Goal: Transaction & Acquisition: Purchase product/service

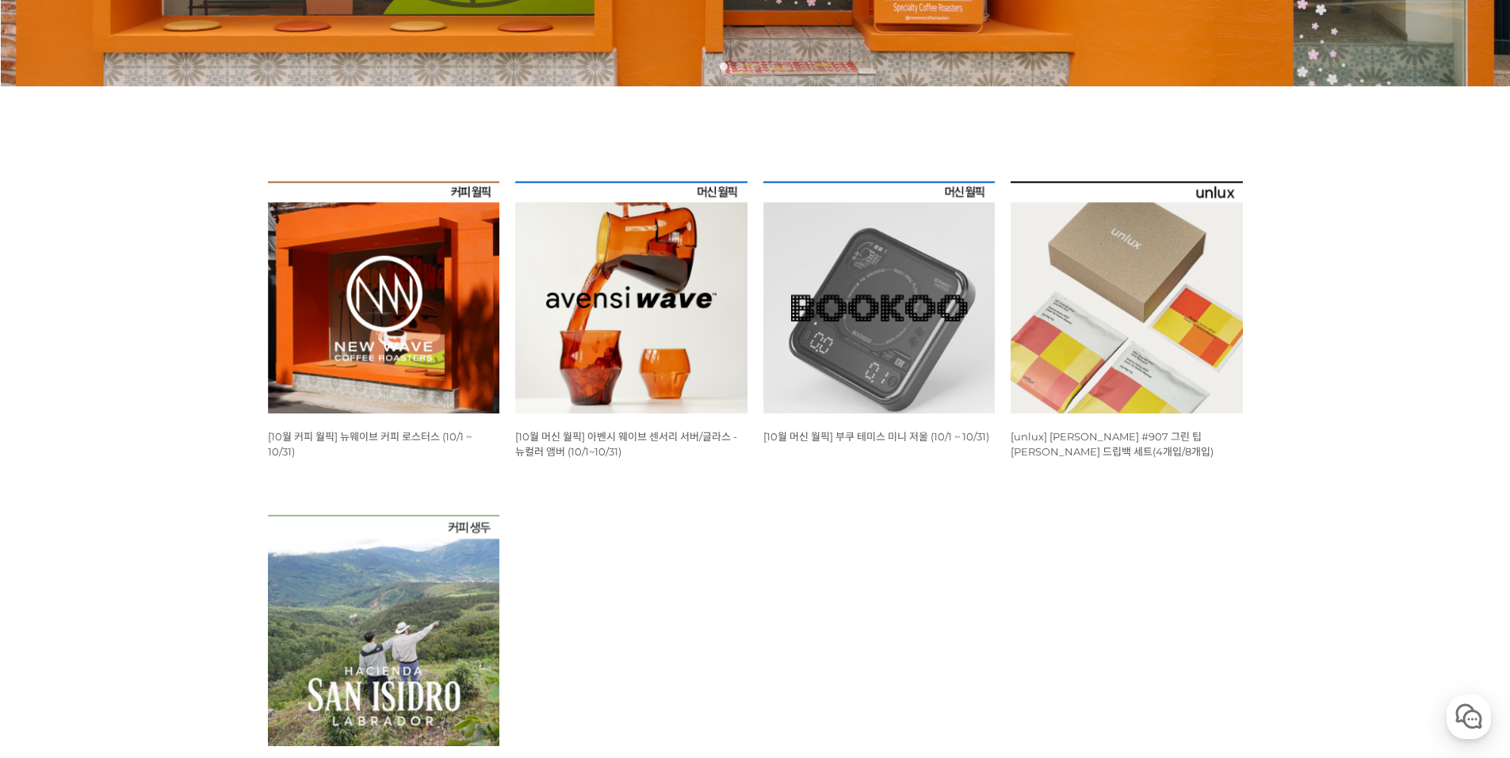
scroll to position [555, 0]
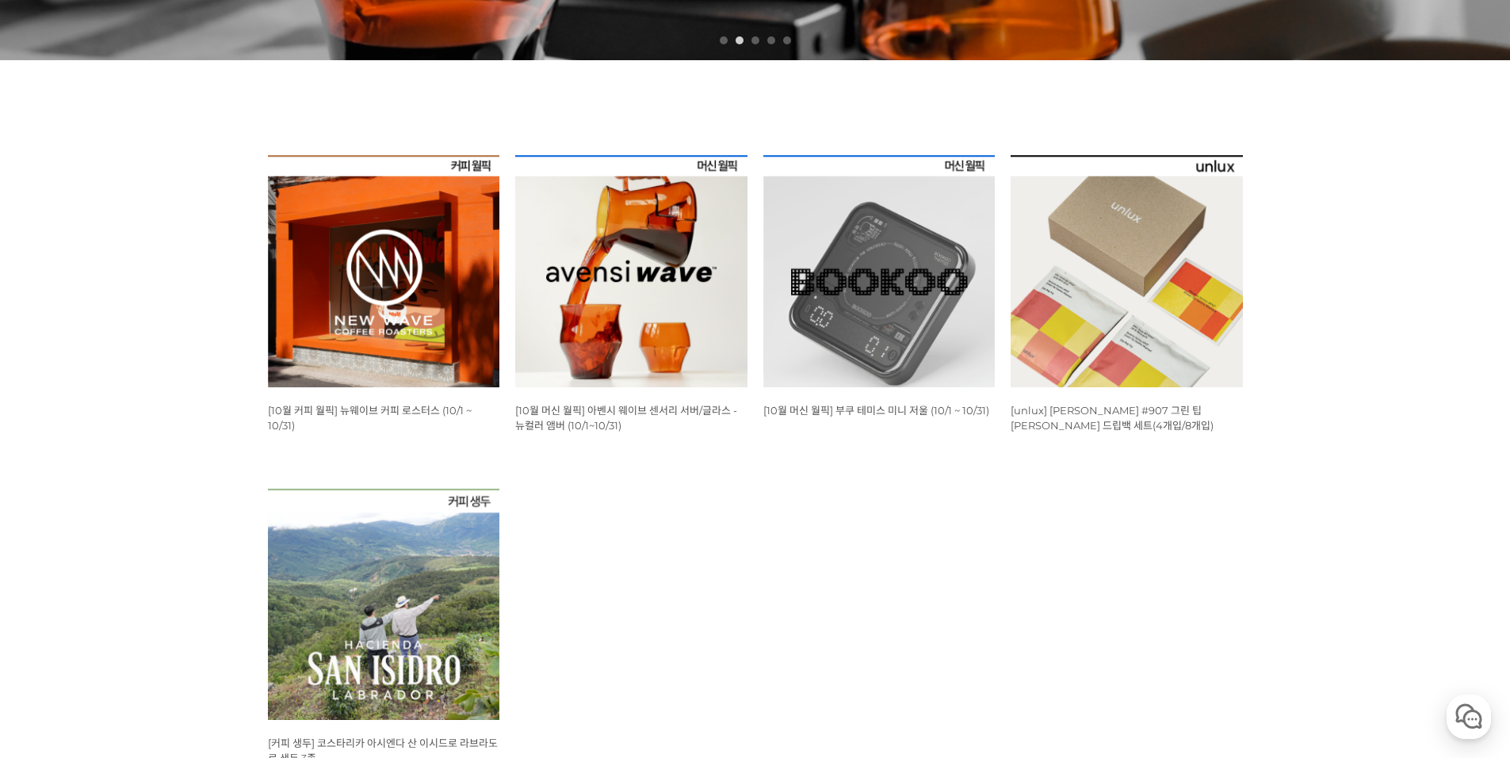
click at [406, 266] on img at bounding box center [384, 271] width 232 height 232
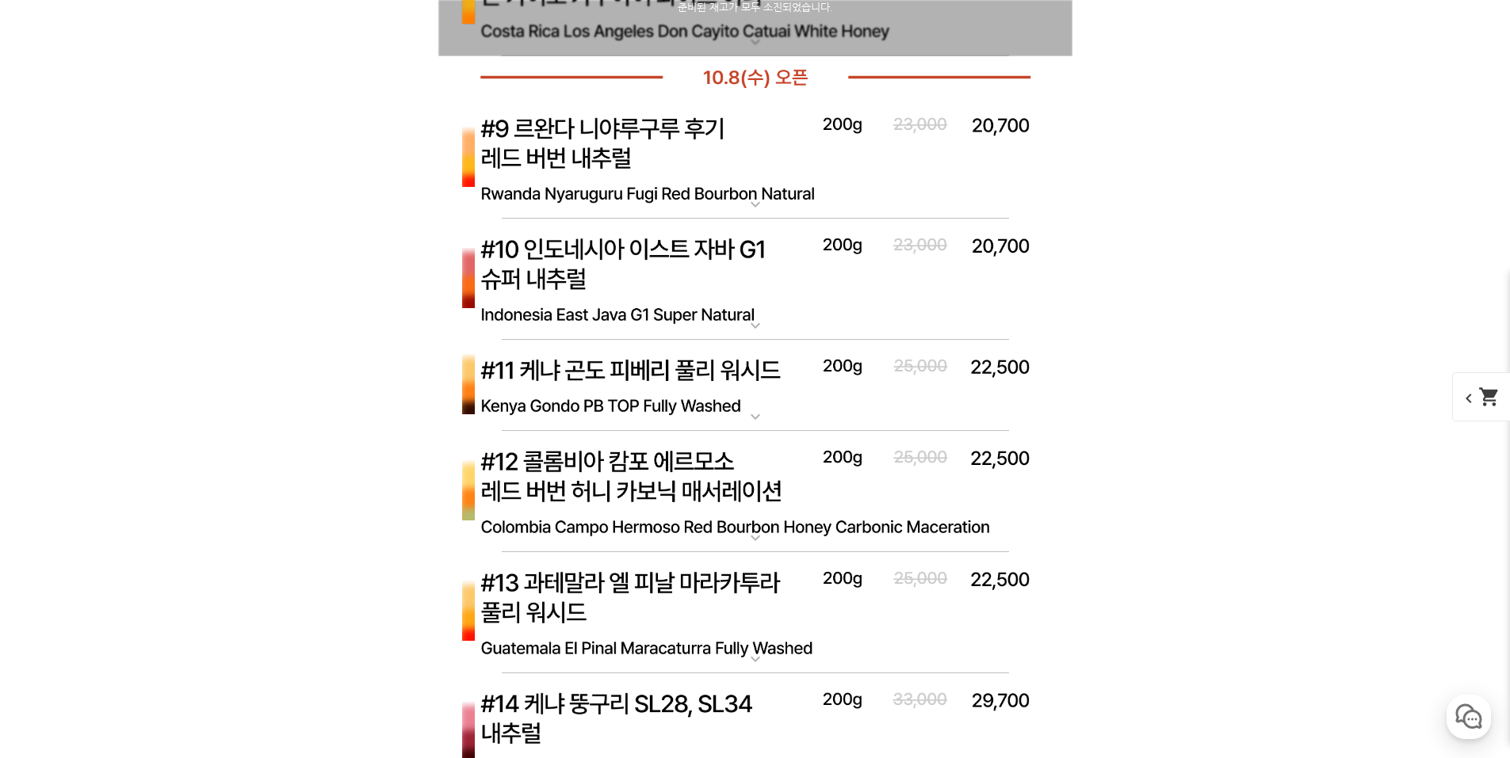
scroll to position [6418, 0]
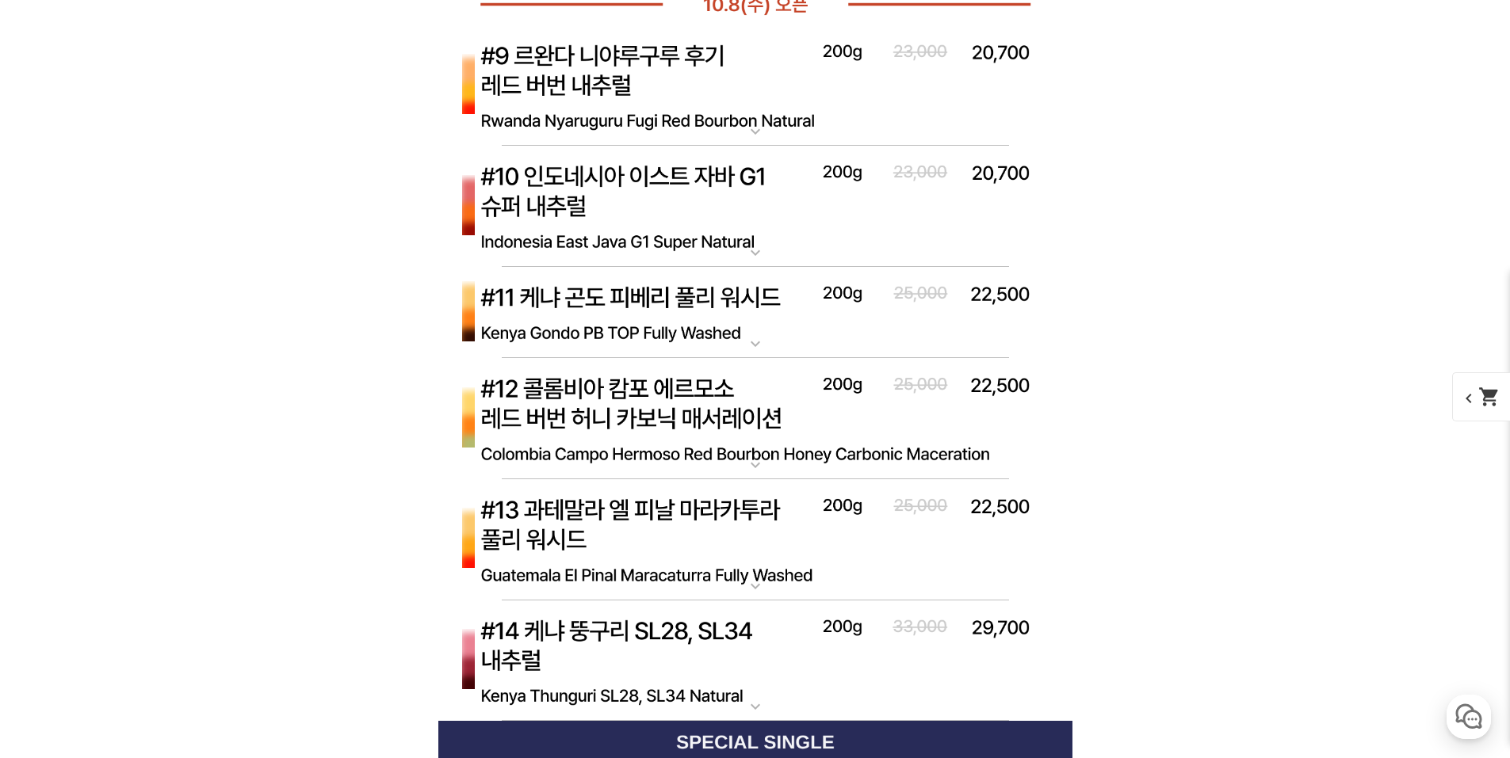
click at [607, 301] on img at bounding box center [755, 313] width 634 height 92
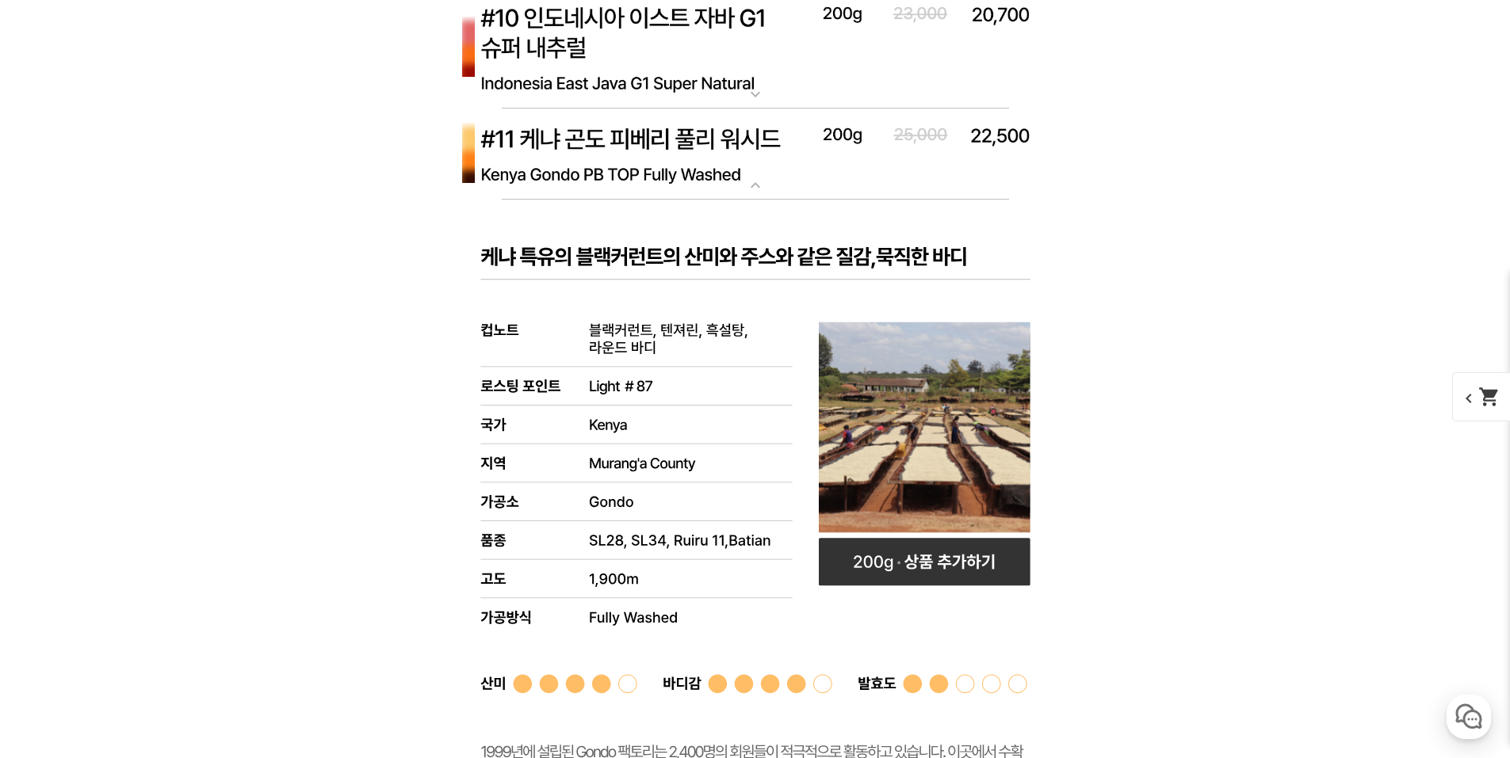
scroll to position [6498, 0]
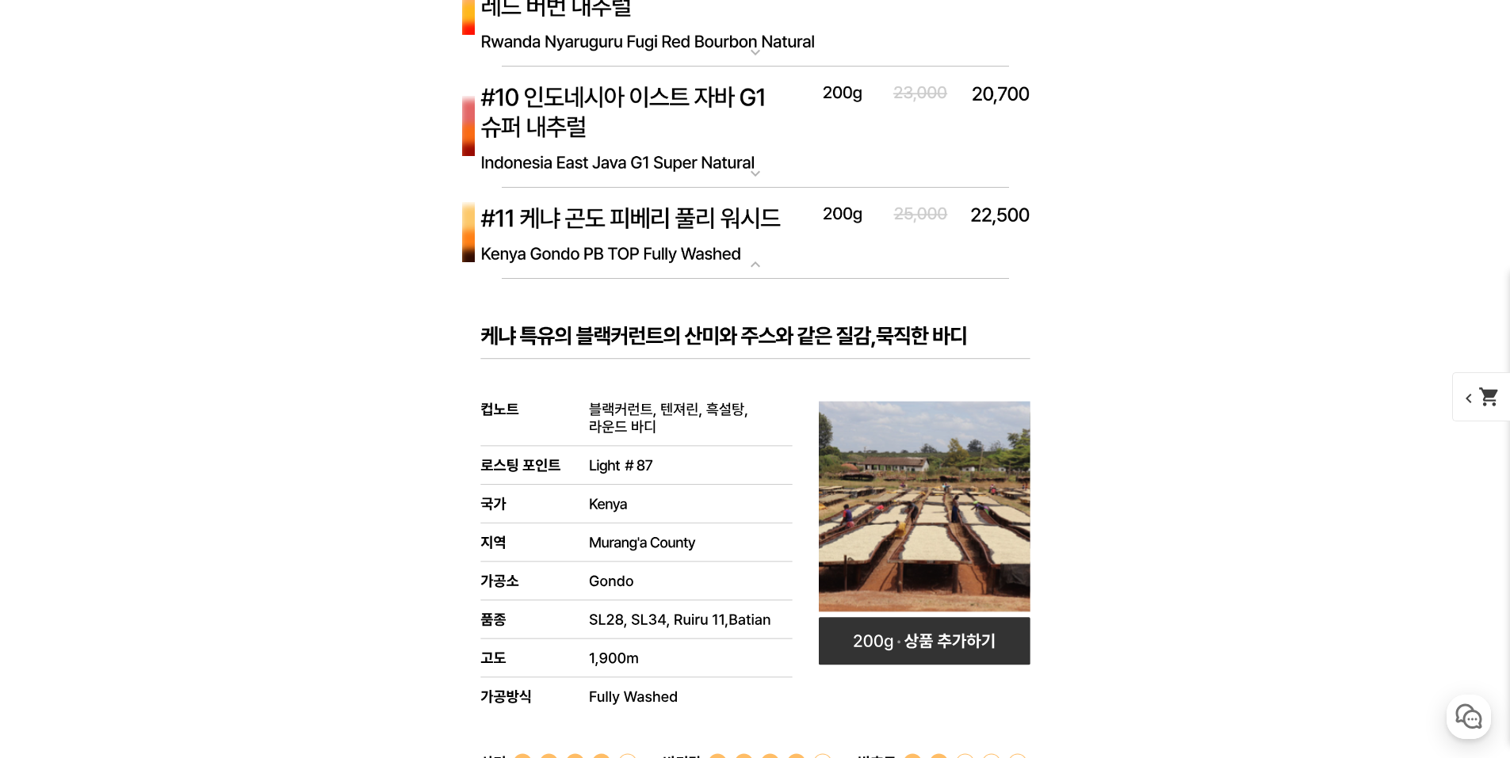
click at [582, 250] on img at bounding box center [755, 234] width 634 height 92
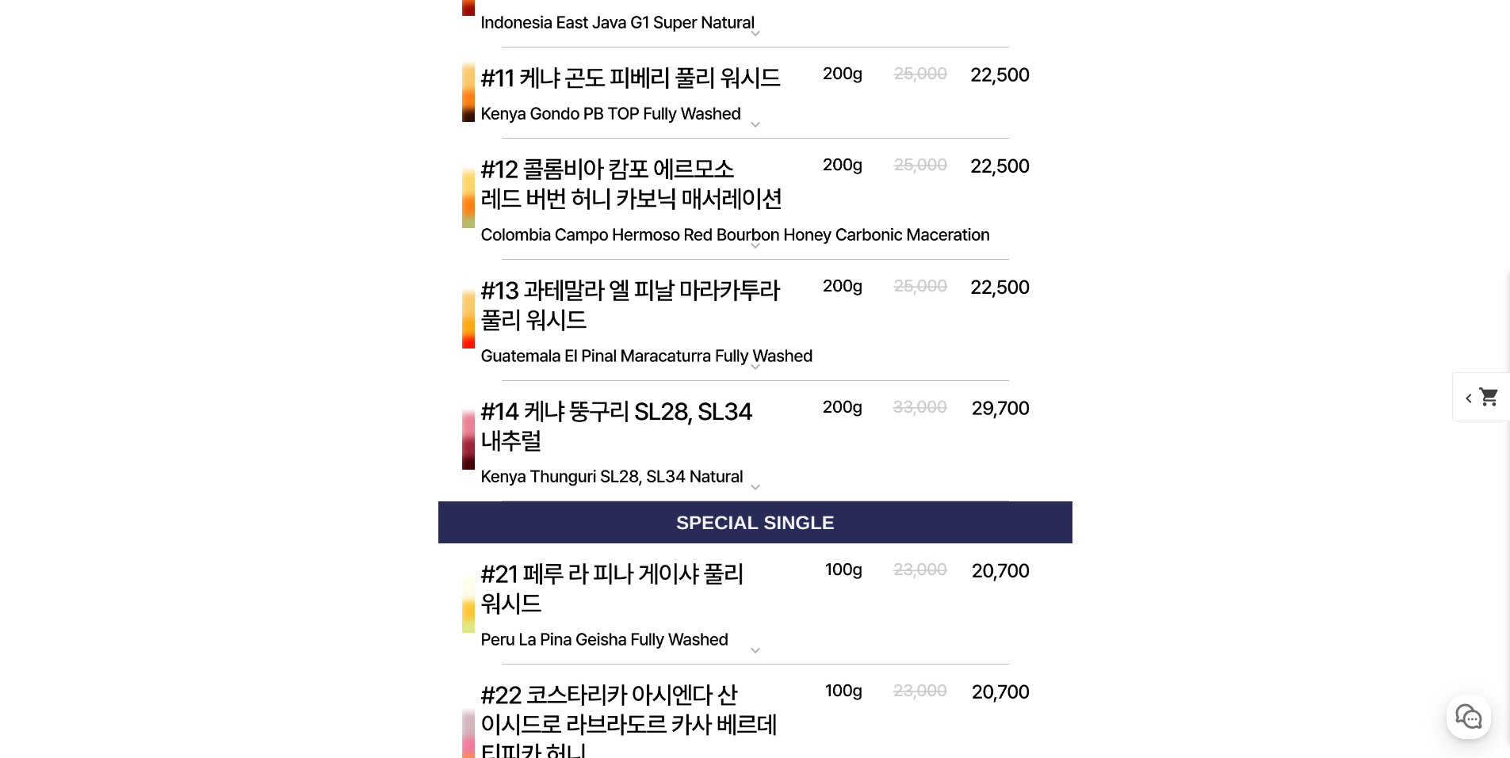
scroll to position [6656, 0]
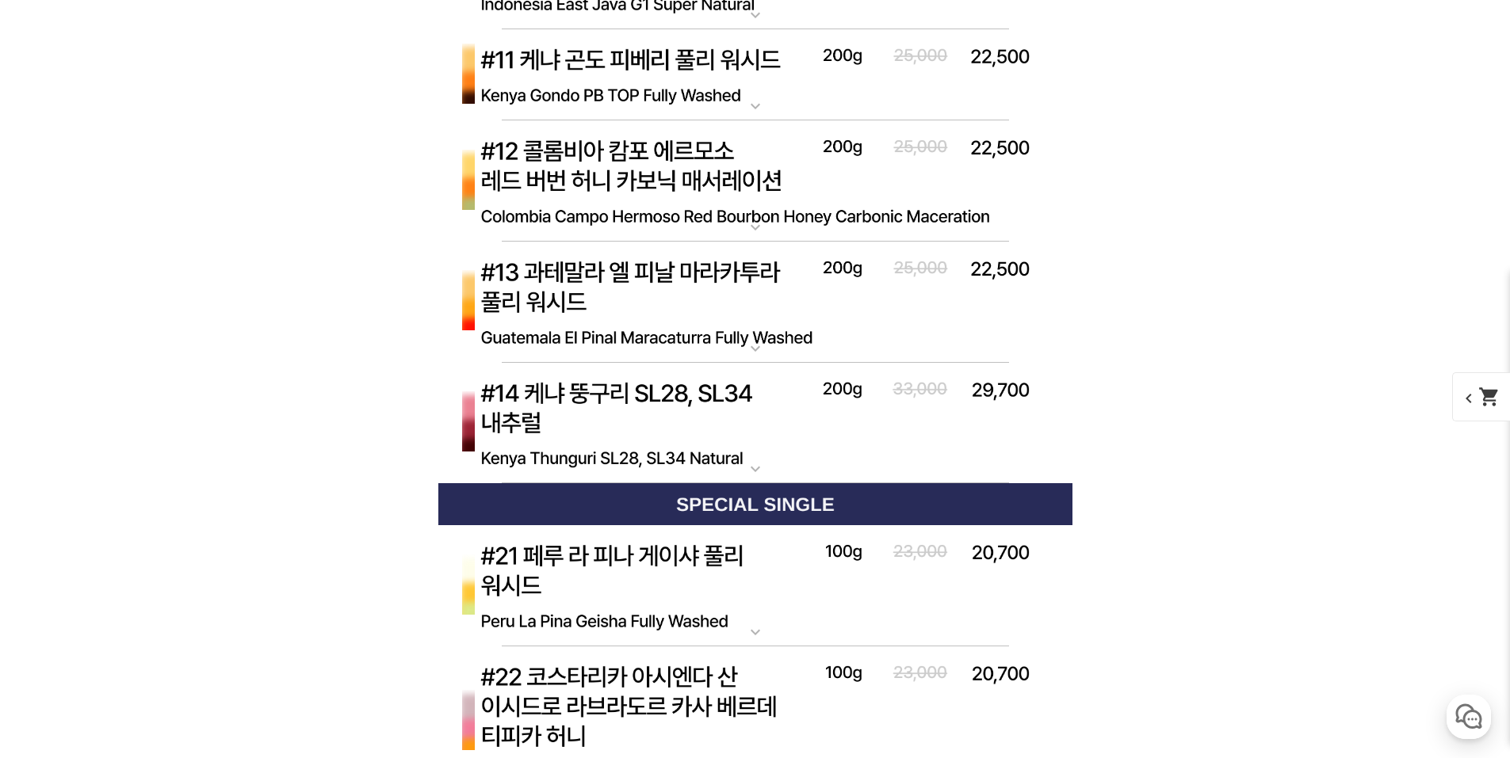
click at [555, 283] on img at bounding box center [755, 303] width 634 height 122
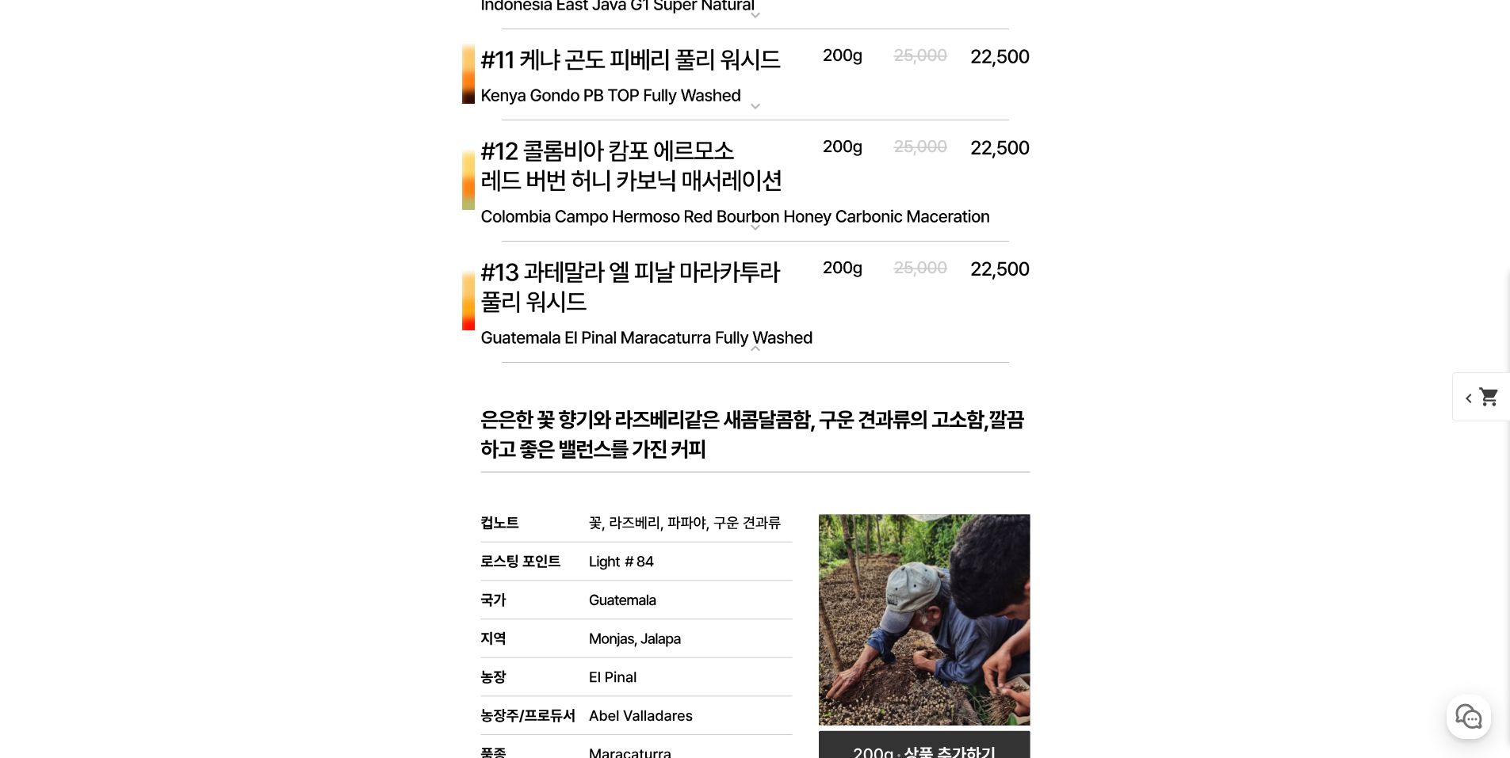
click at [559, 293] on img at bounding box center [755, 303] width 634 height 122
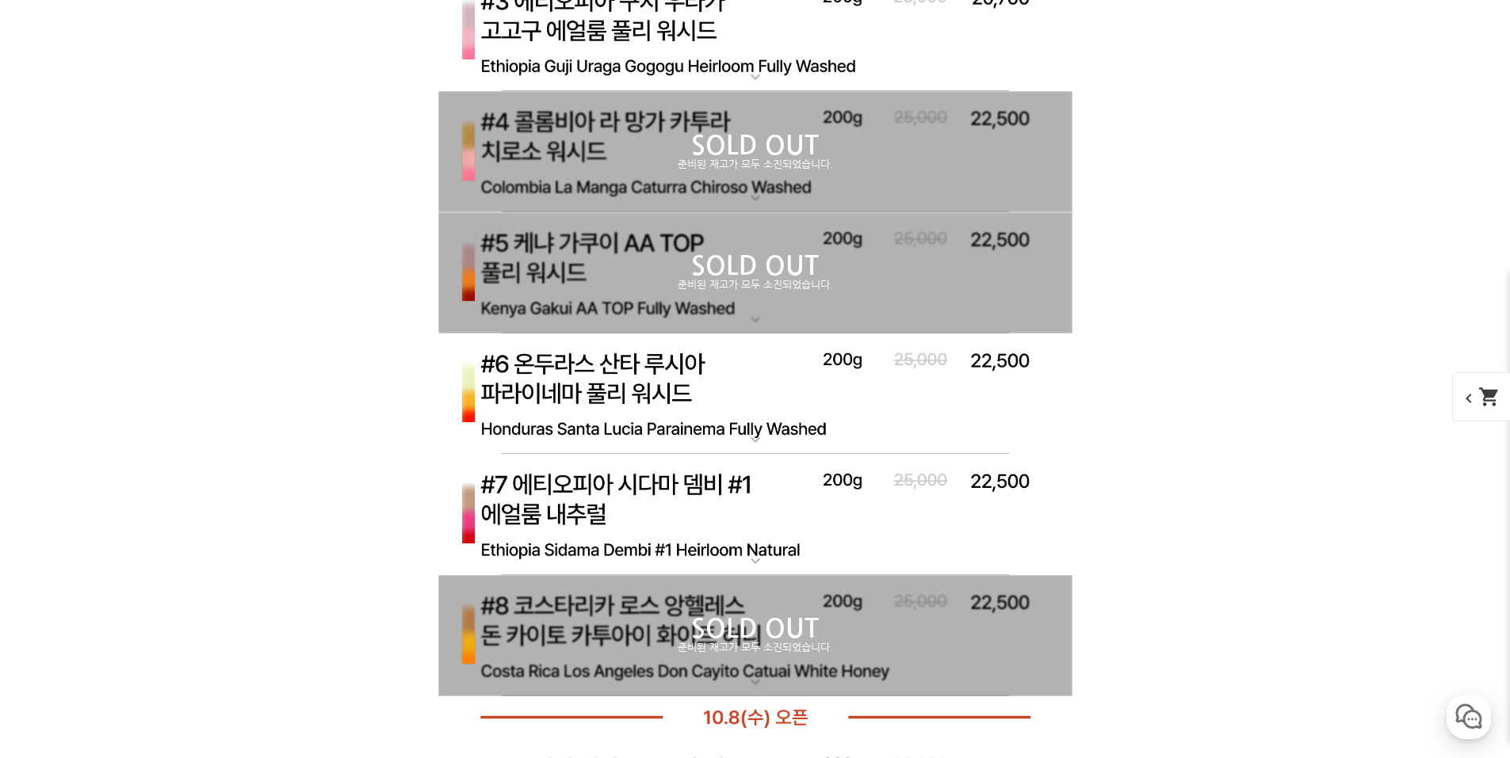
scroll to position [5468, 0]
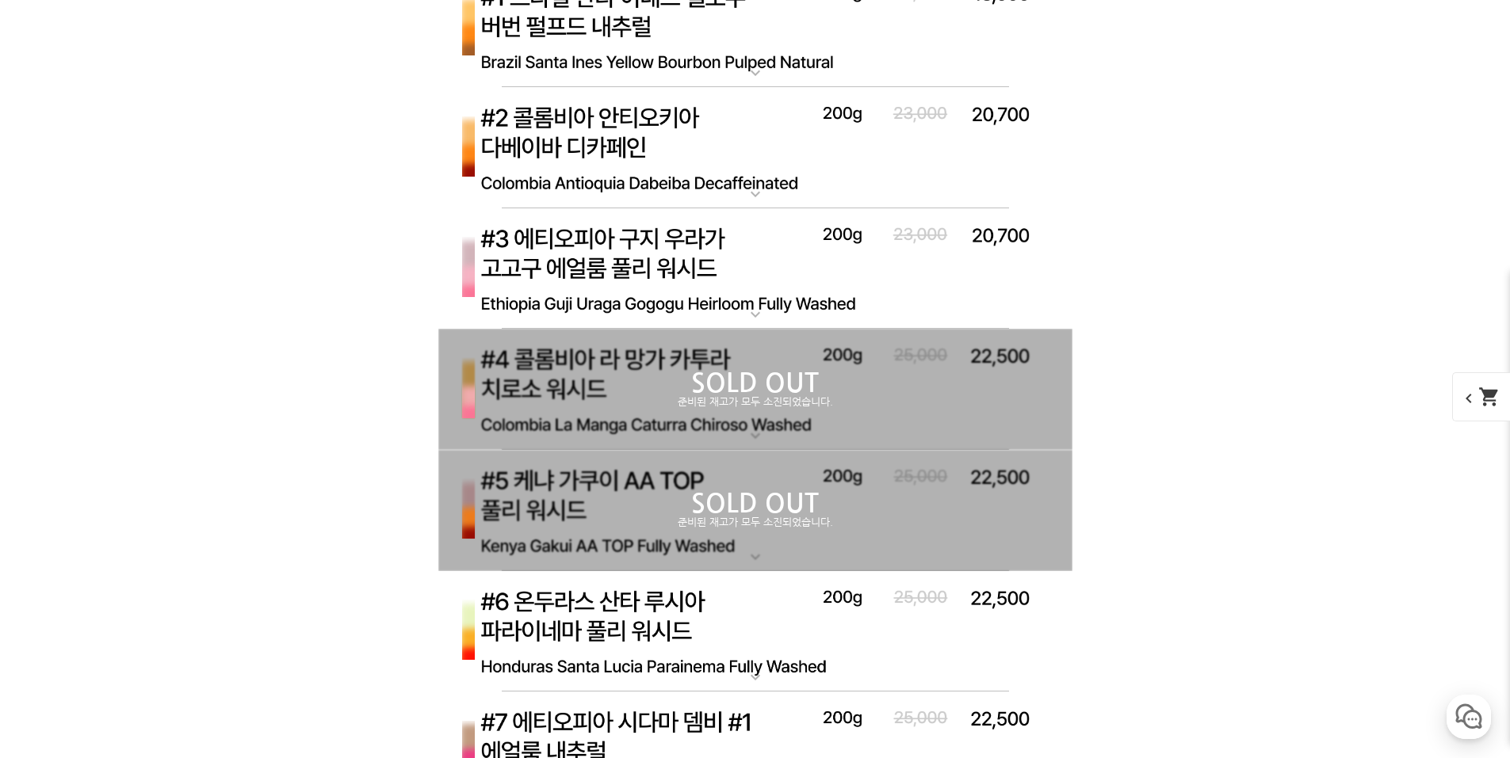
click at [595, 258] on img at bounding box center [755, 269] width 634 height 122
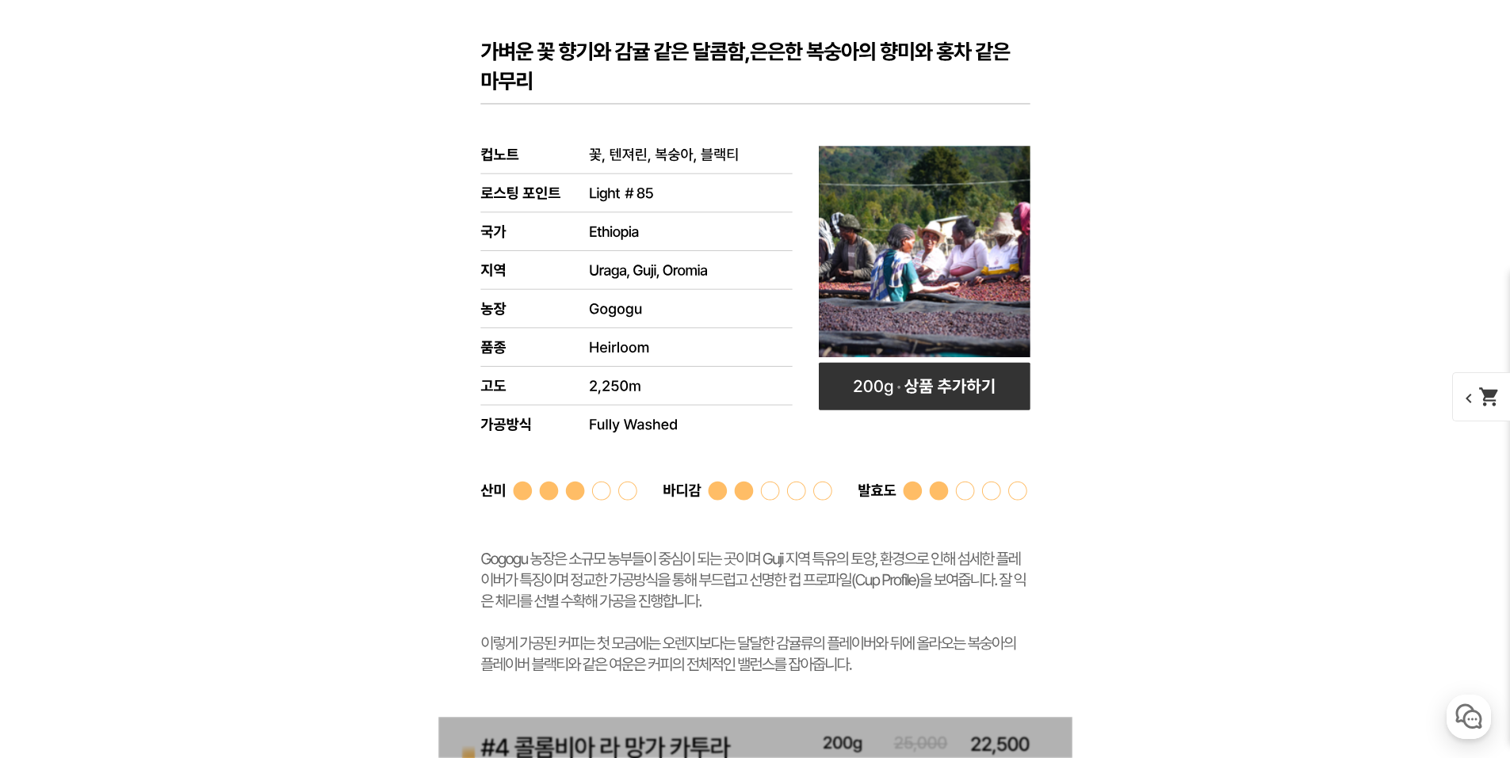
scroll to position [5785, 0]
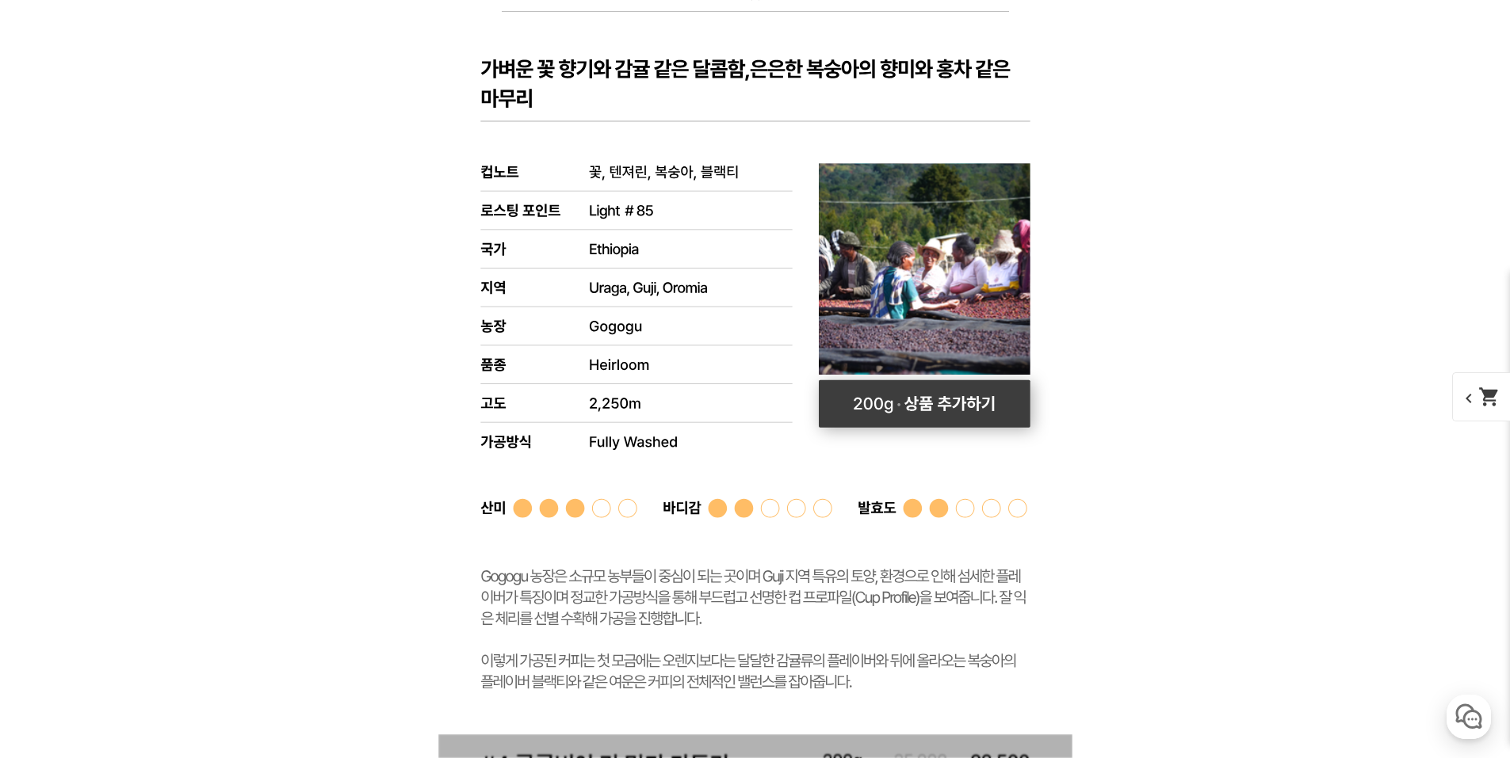
click at [905, 399] on rect at bounding box center [925, 404] width 212 height 48
select select "#3 에티오피아 구지 우라가 고고구 에얼룸 풀리 워시드"
select select "200g"
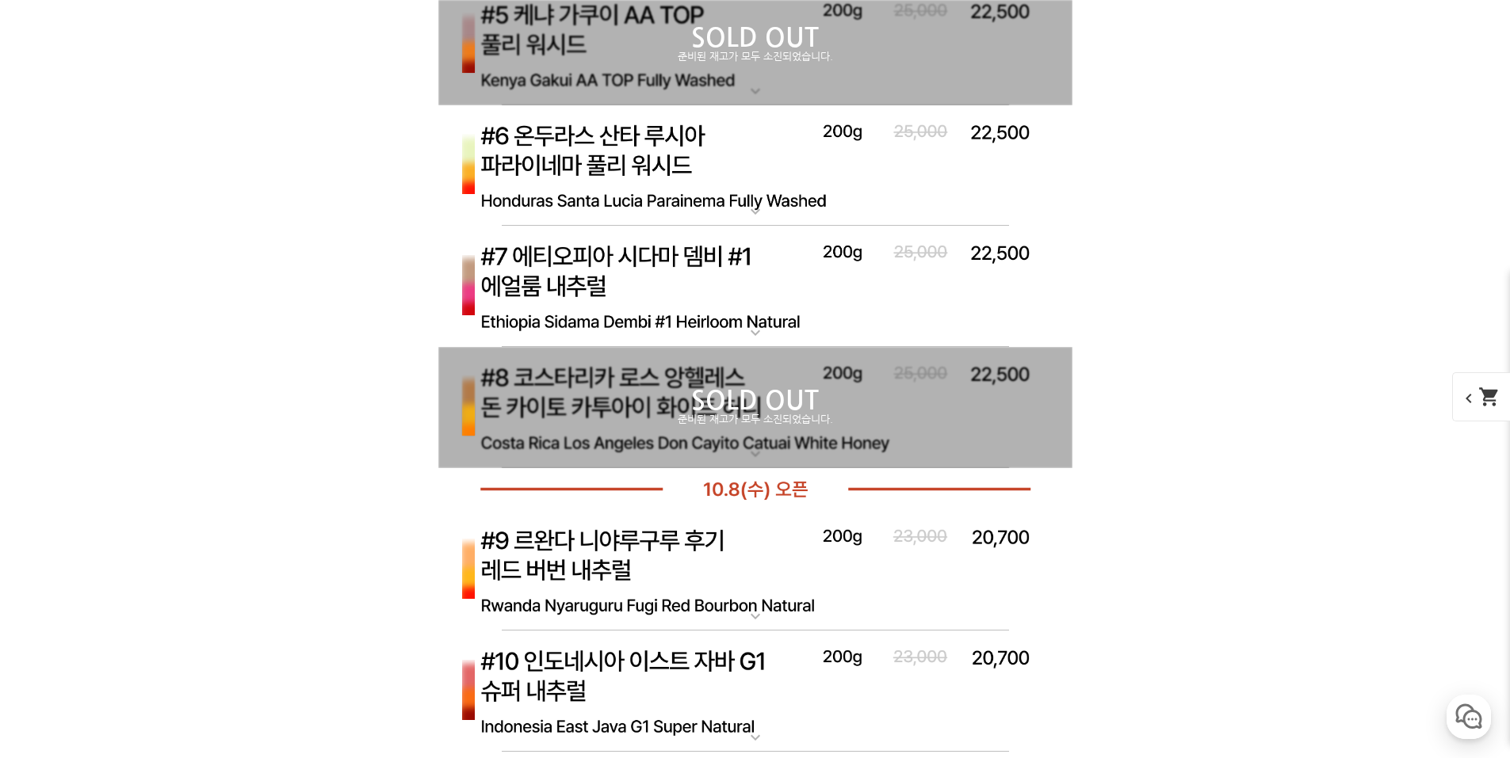
scroll to position [6815, 0]
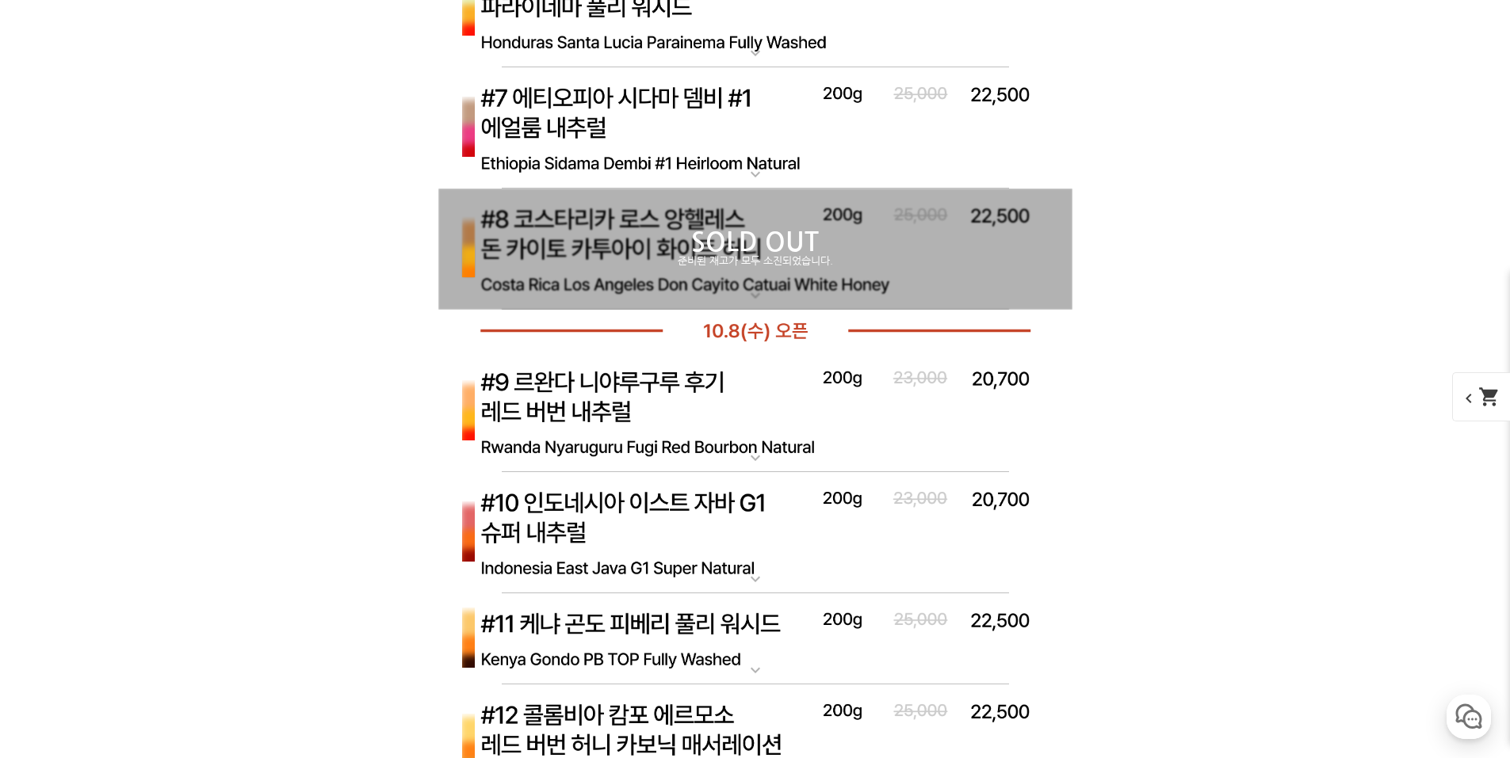
click at [587, 114] on img at bounding box center [755, 128] width 634 height 122
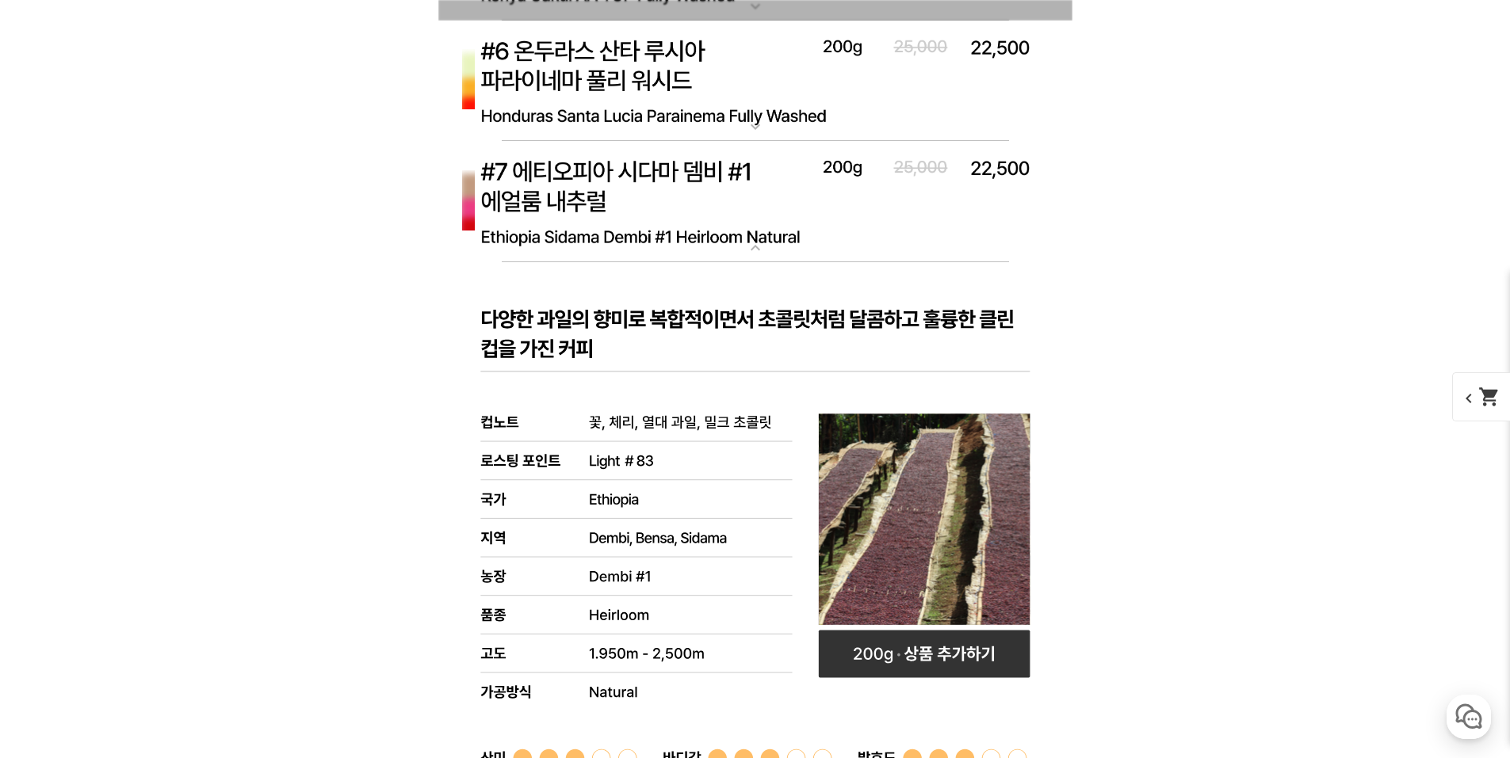
scroll to position [6735, 0]
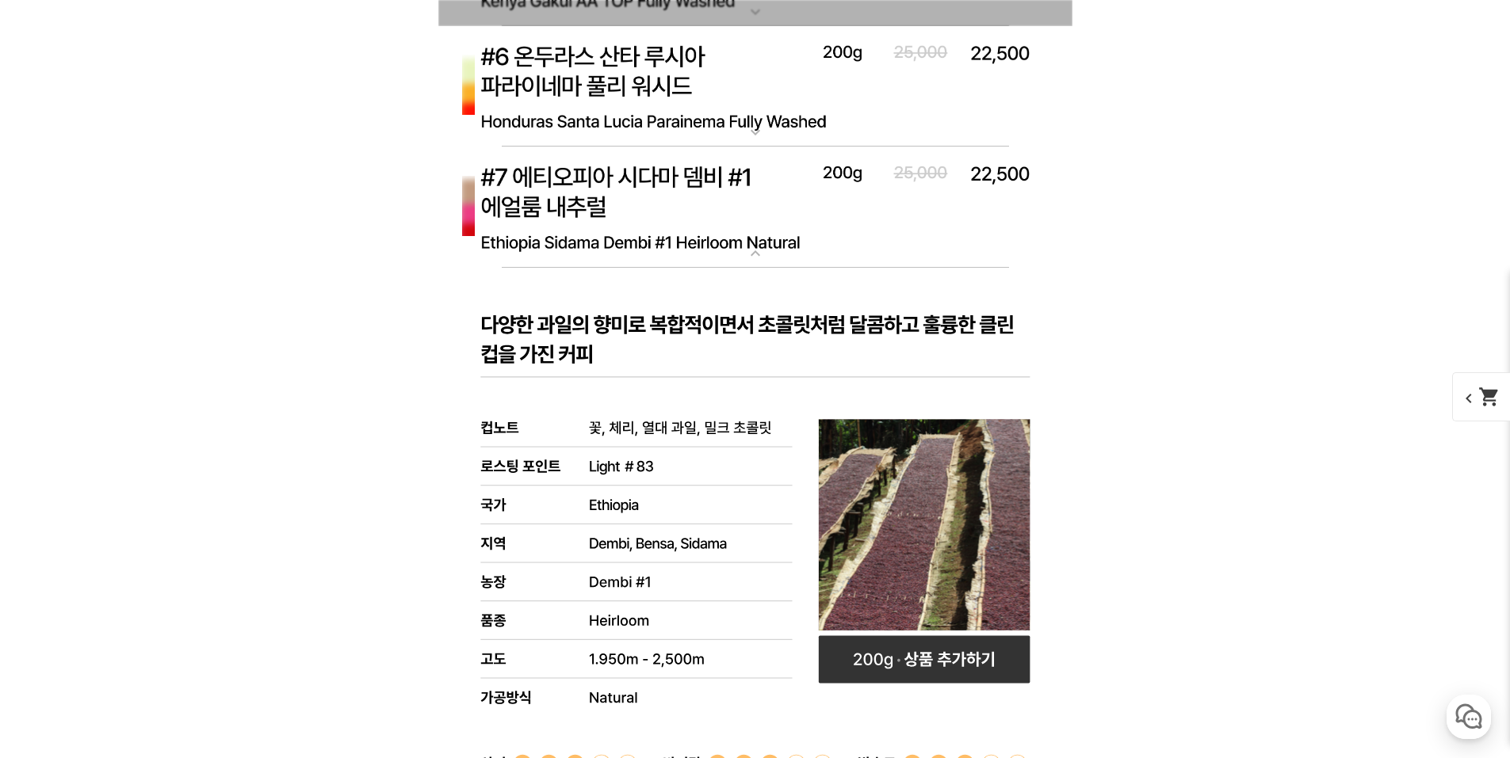
click at [570, 210] on img at bounding box center [755, 208] width 634 height 122
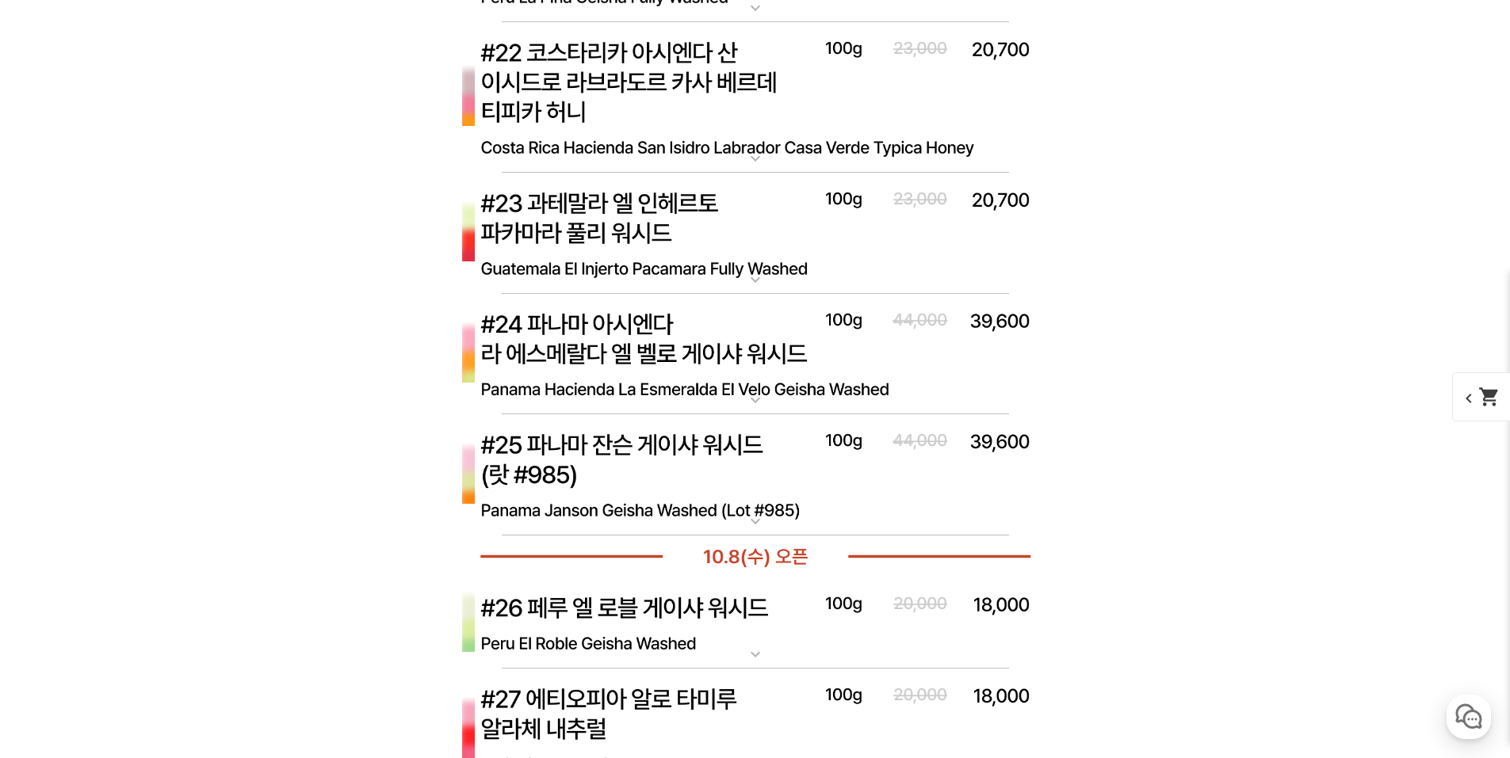
scroll to position [8082, 0]
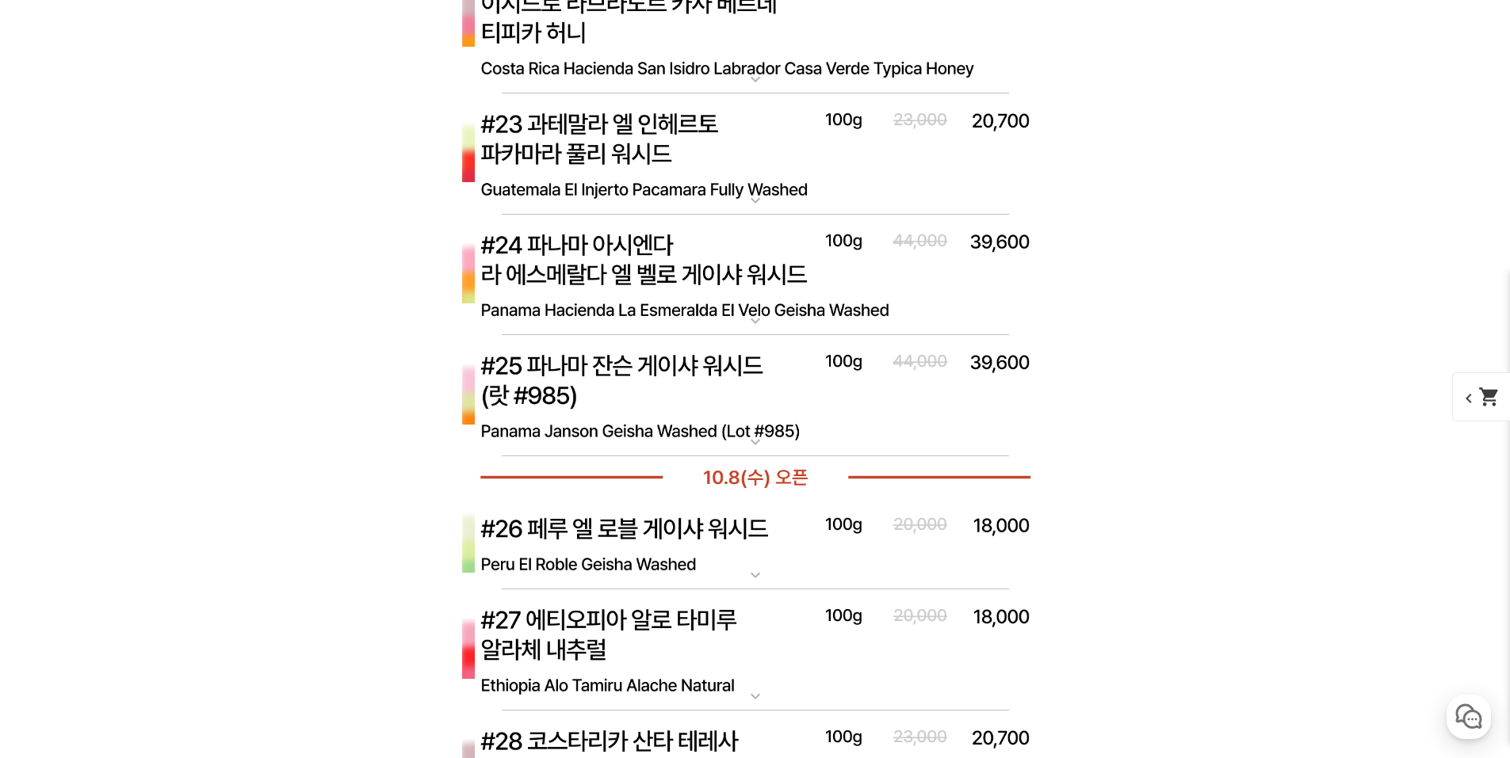
click at [579, 261] on img at bounding box center [755, 276] width 634 height 122
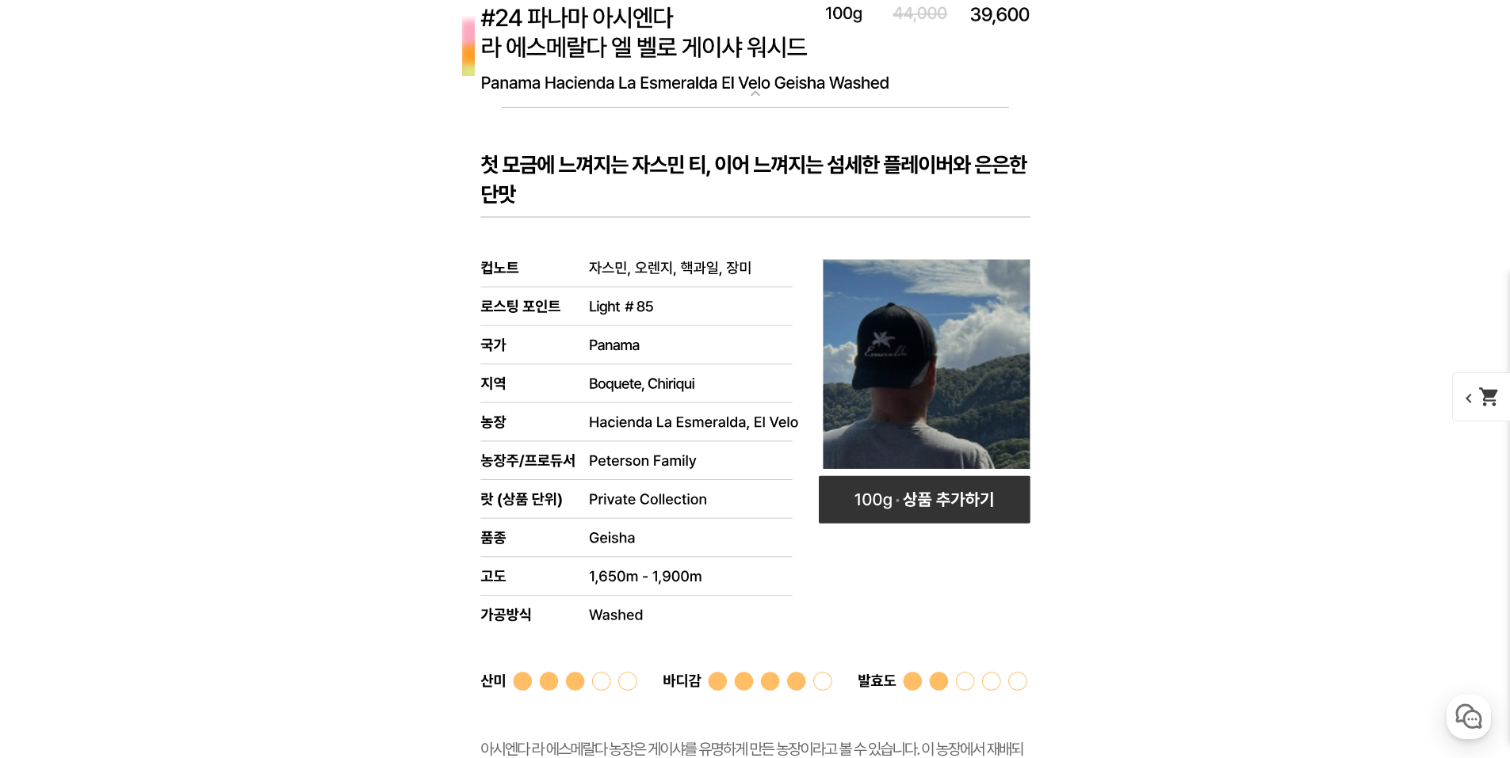
scroll to position [8241, 0]
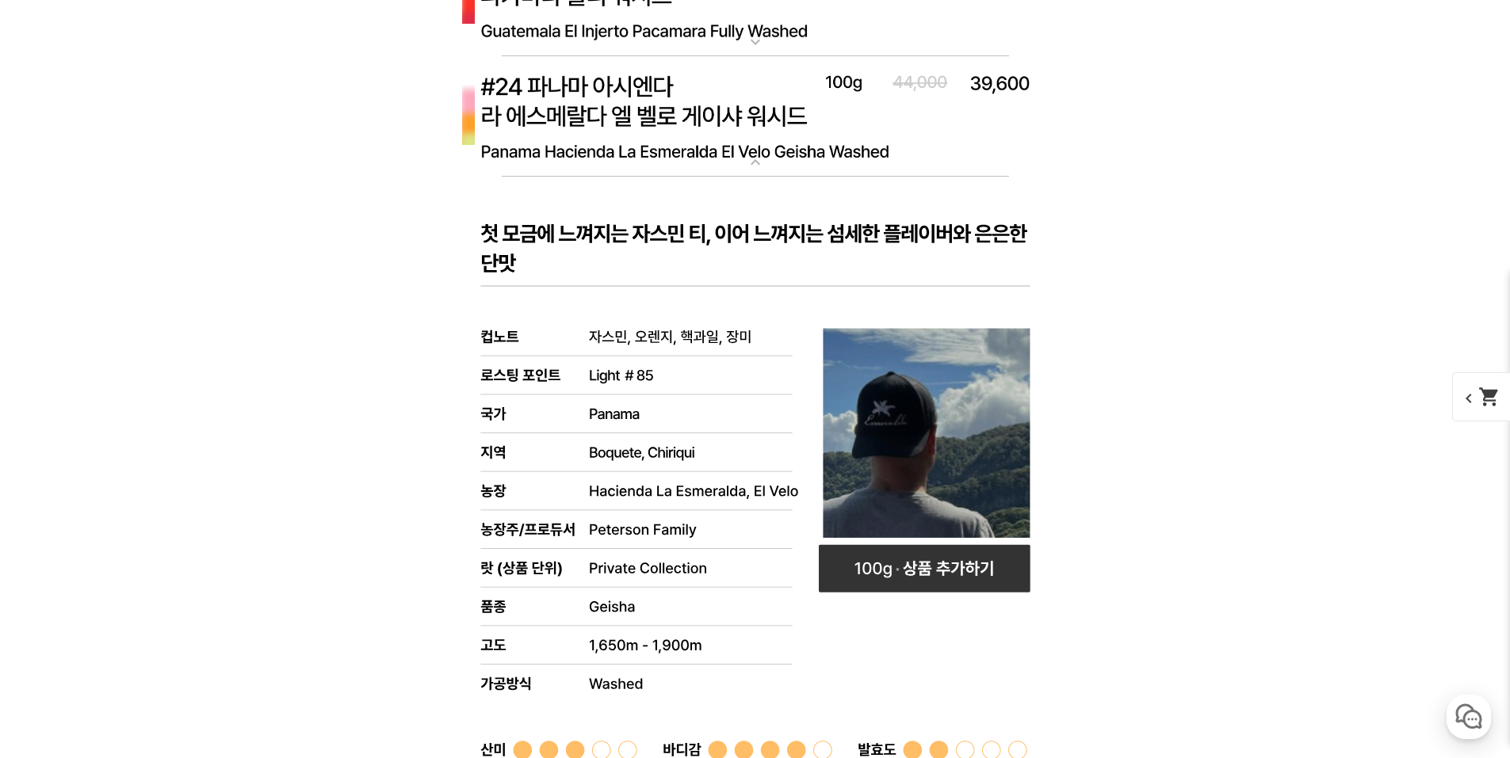
click at [544, 250] on rect at bounding box center [755, 608] width 634 height 863
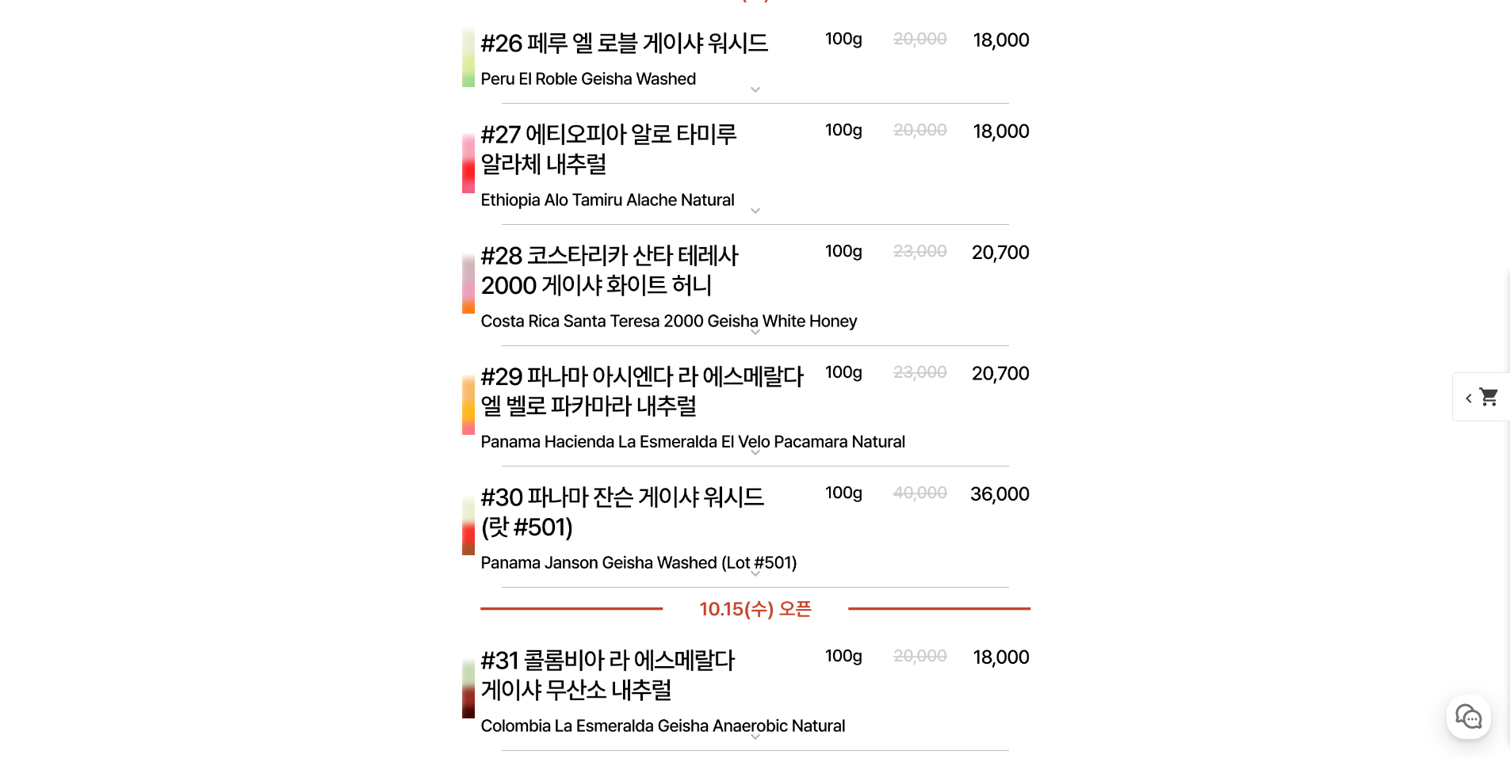
scroll to position [8558, 0]
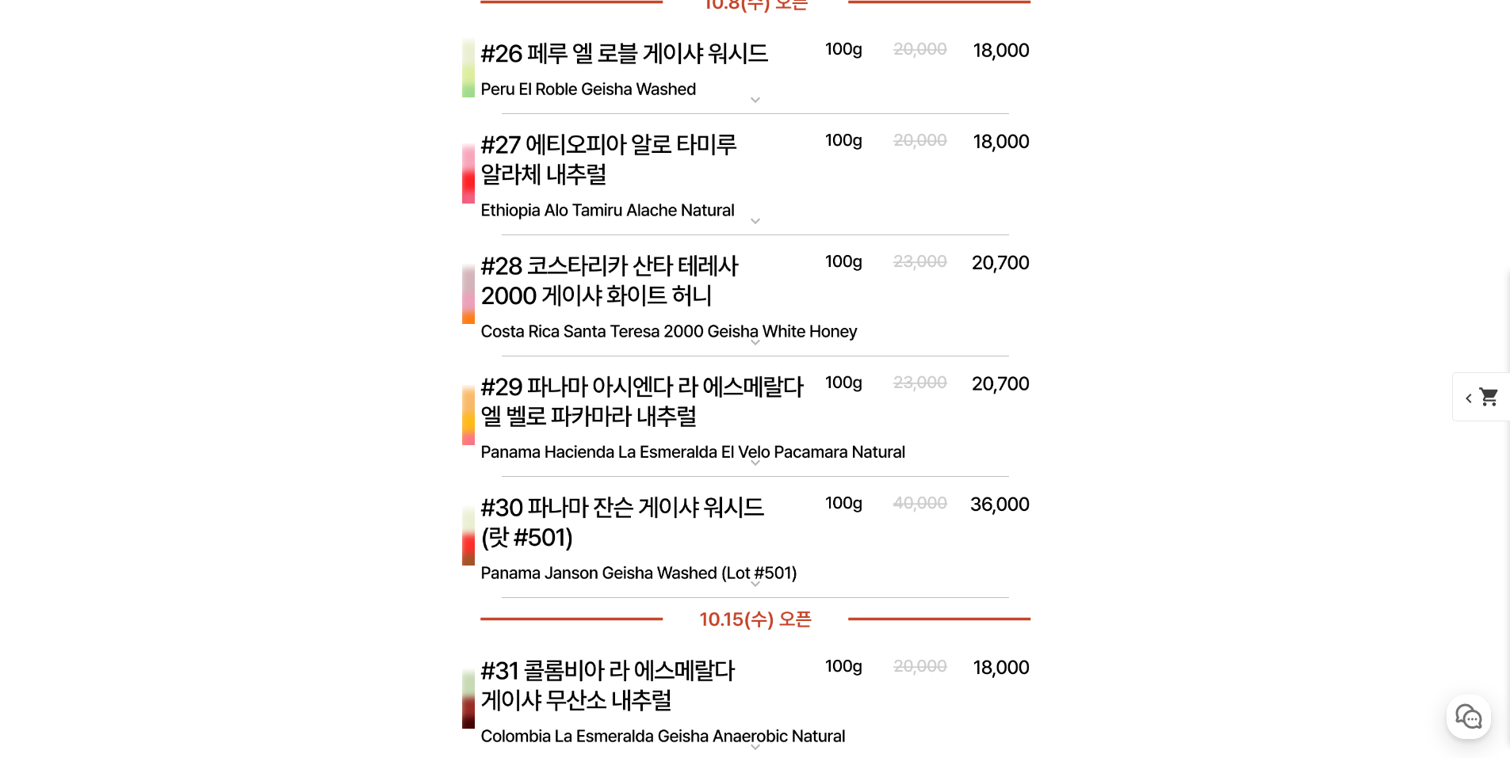
click at [580, 277] on img at bounding box center [755, 296] width 634 height 122
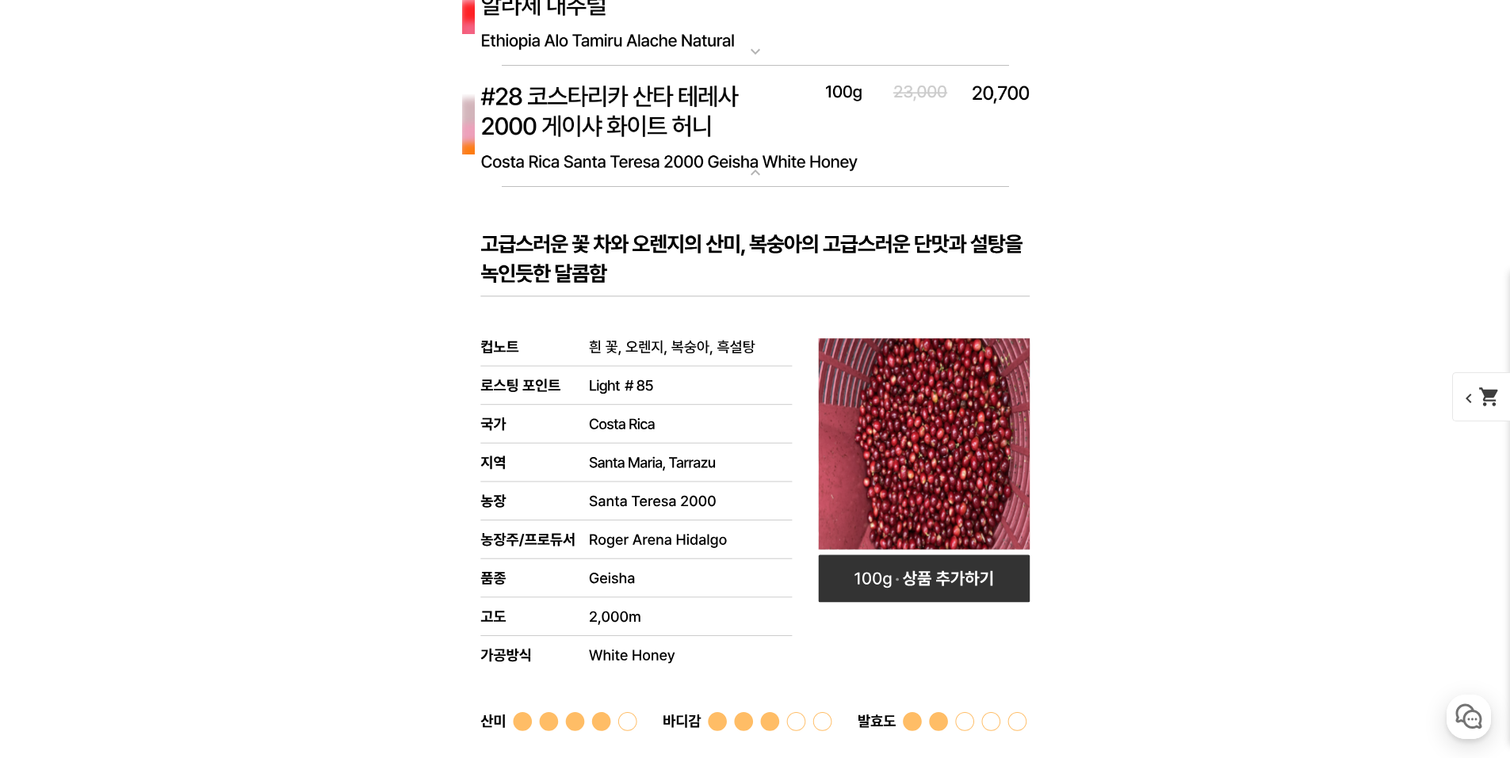
scroll to position [8716, 0]
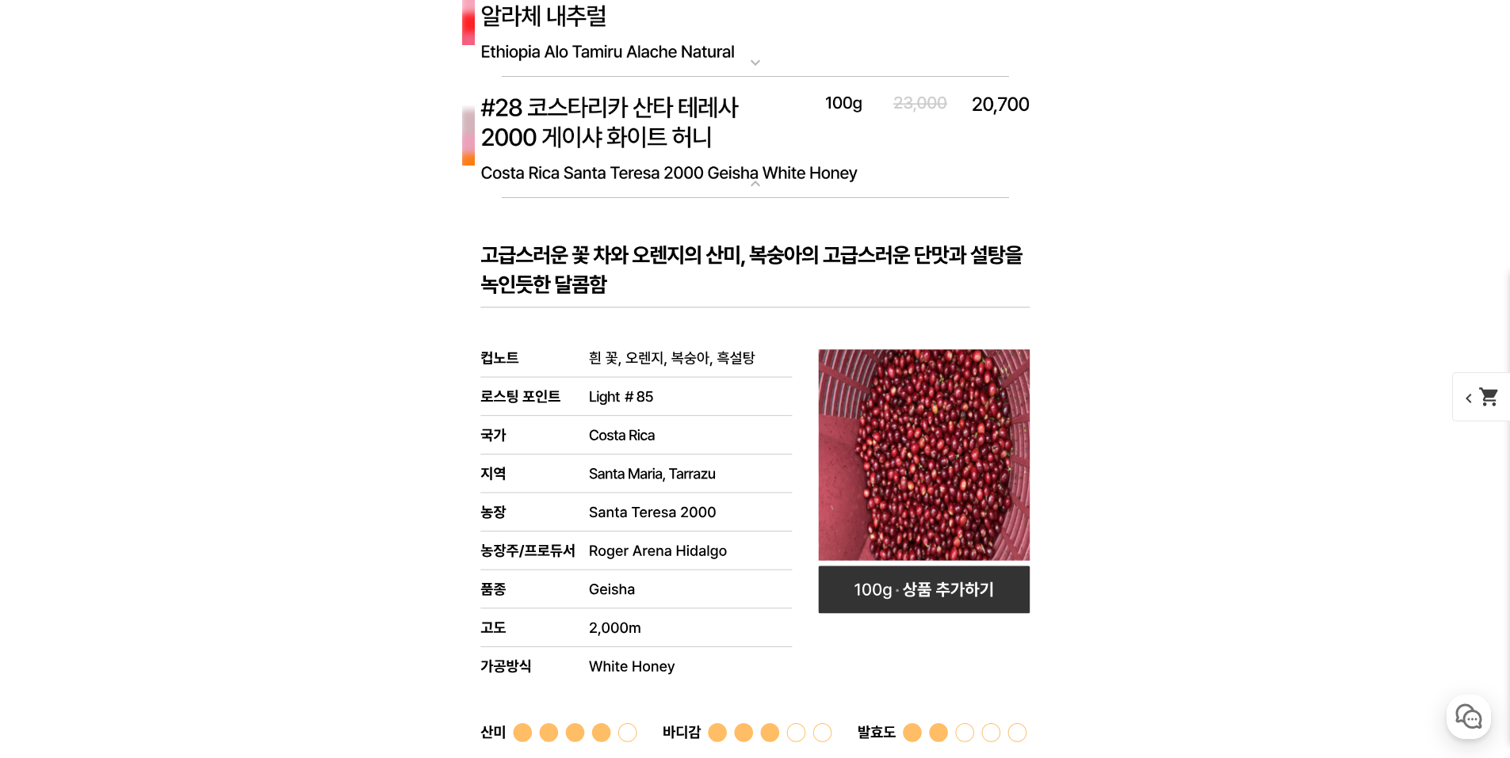
click at [578, 139] on img at bounding box center [755, 138] width 634 height 122
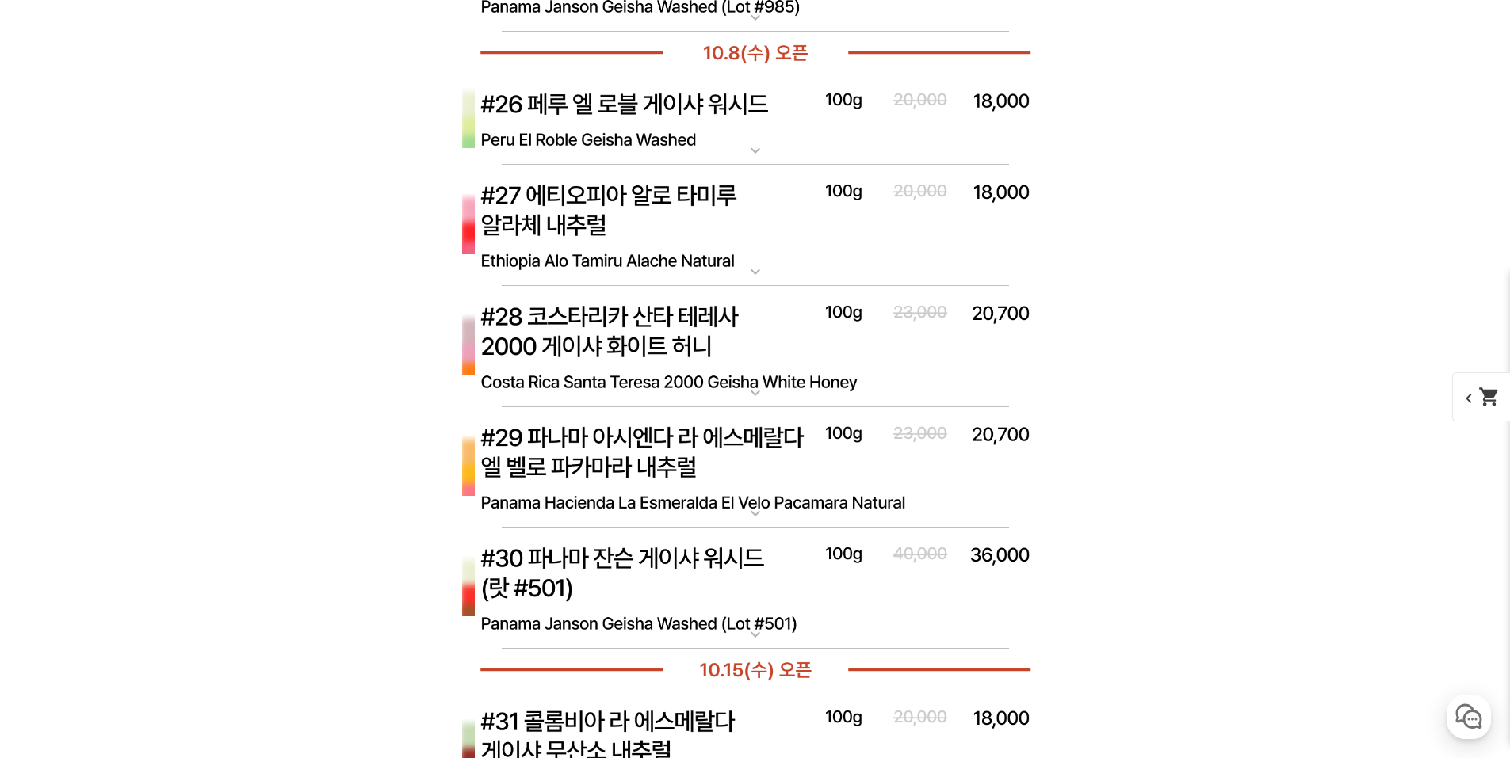
scroll to position [8479, 0]
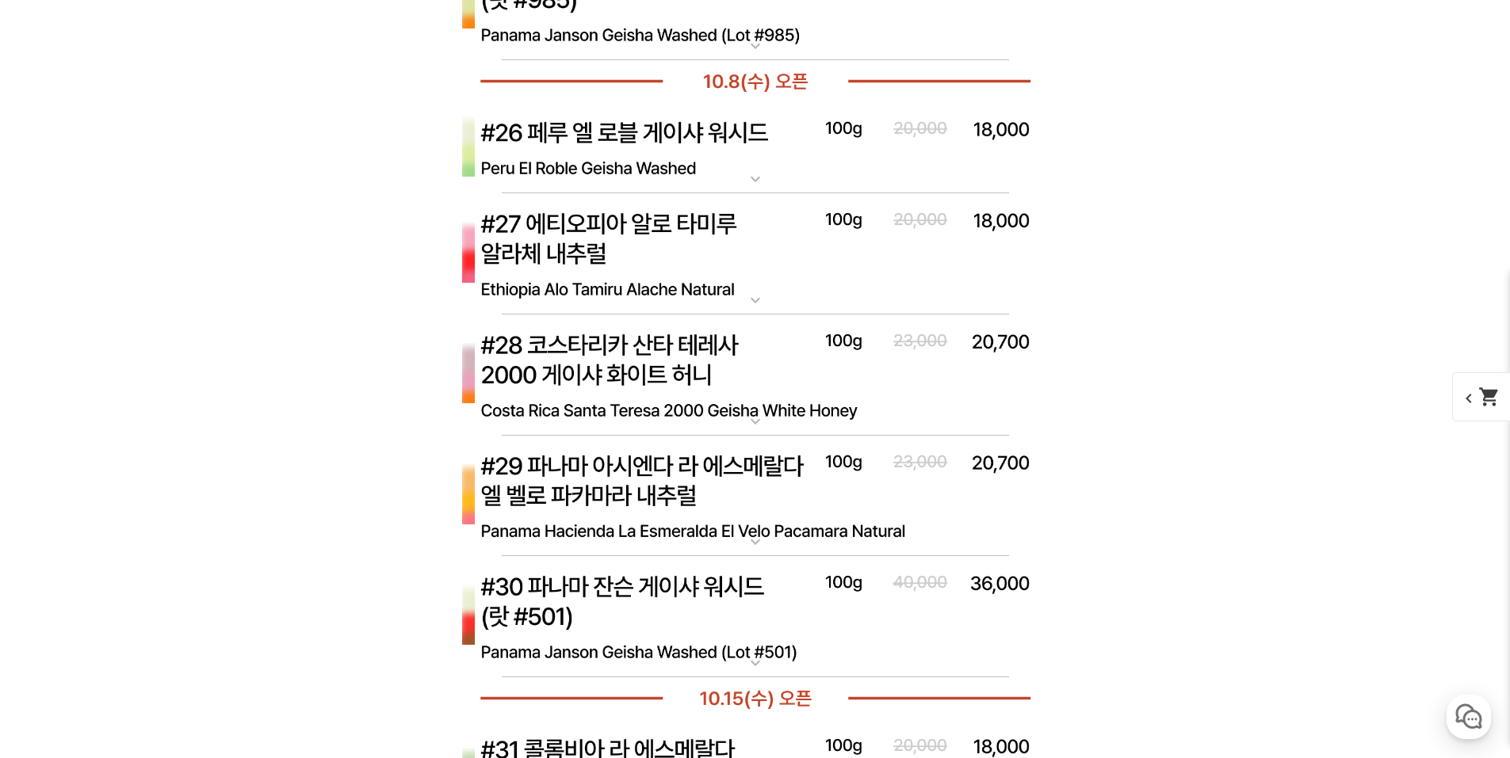
click at [623, 143] on img at bounding box center [755, 148] width 634 height 92
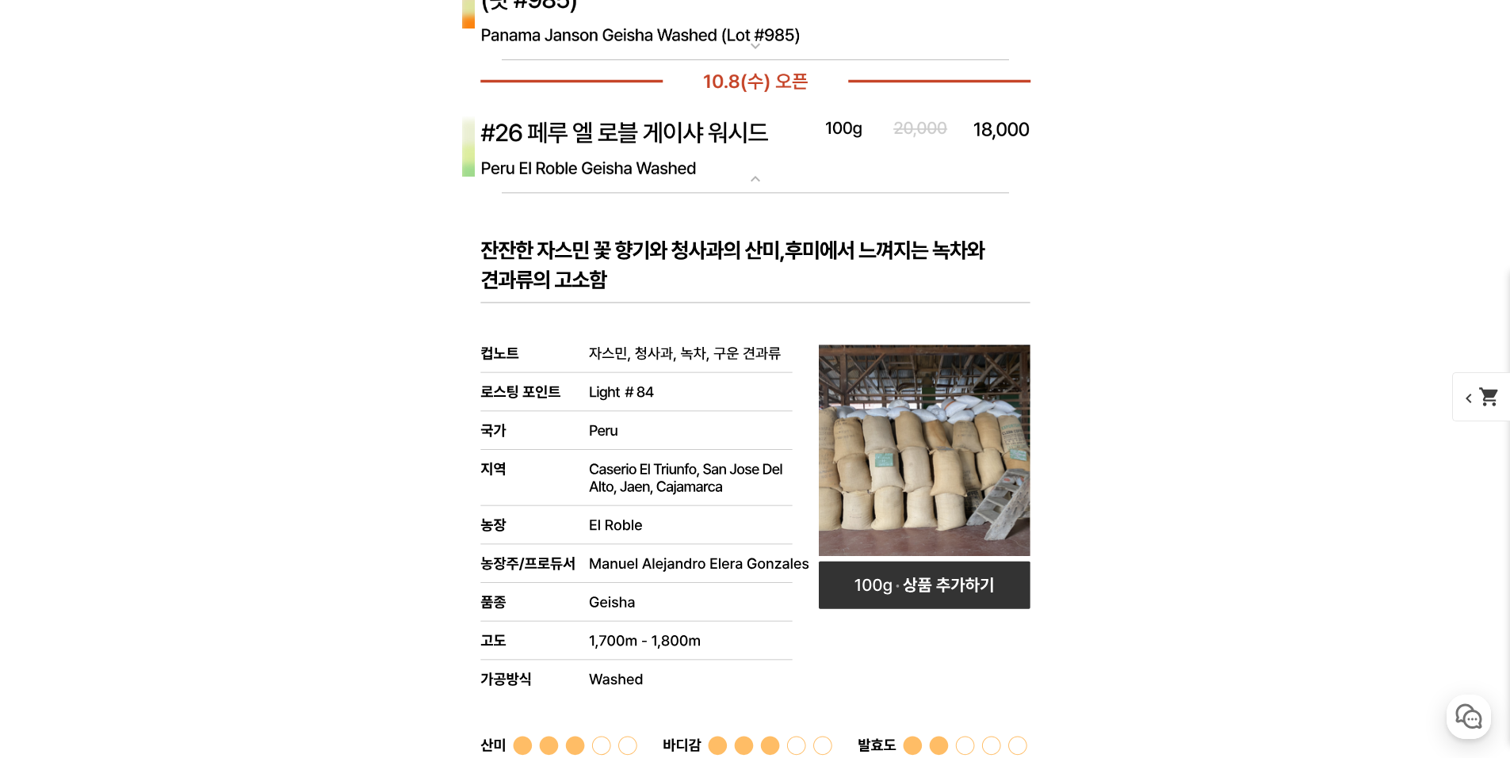
click at [598, 138] on img at bounding box center [755, 148] width 634 height 92
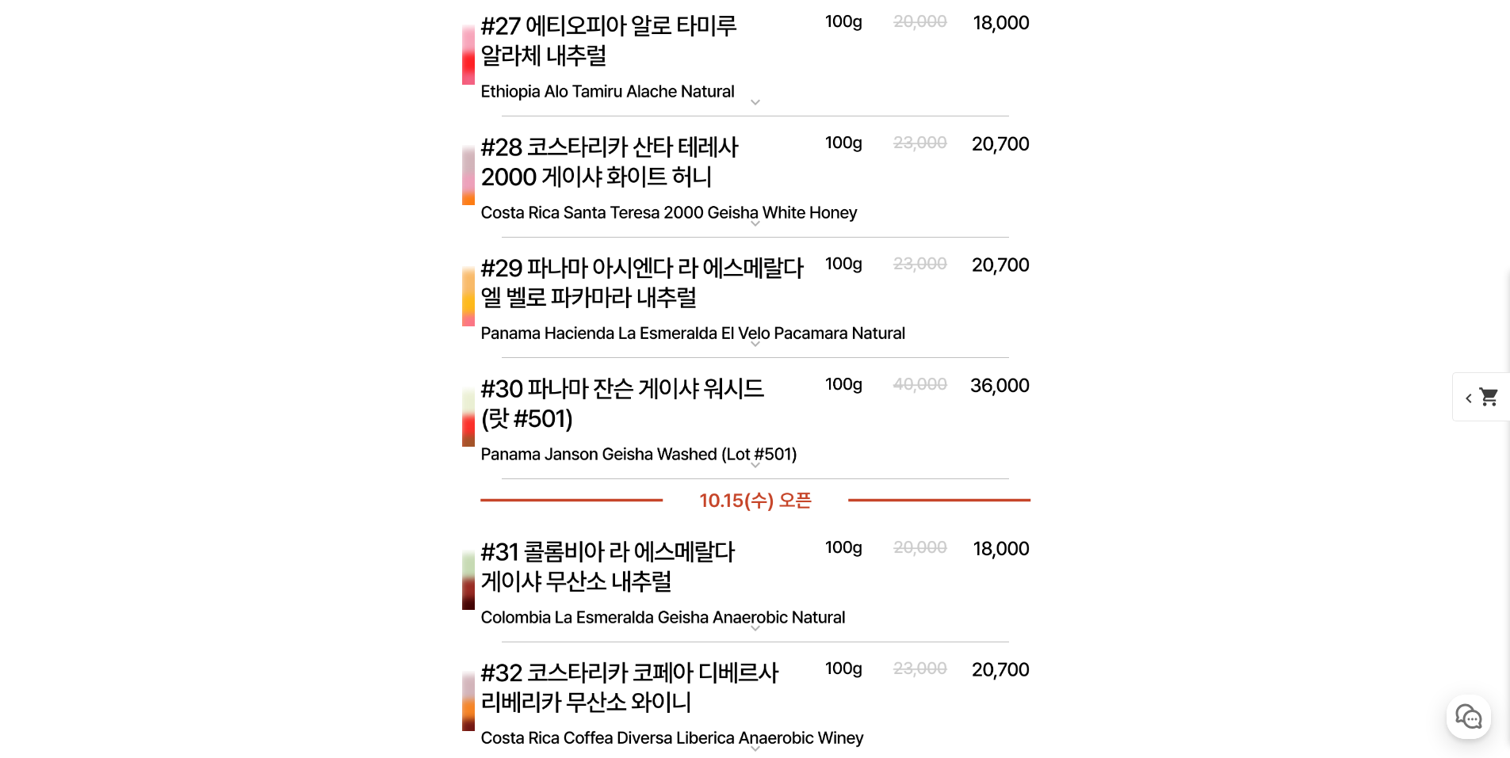
scroll to position [8716, 0]
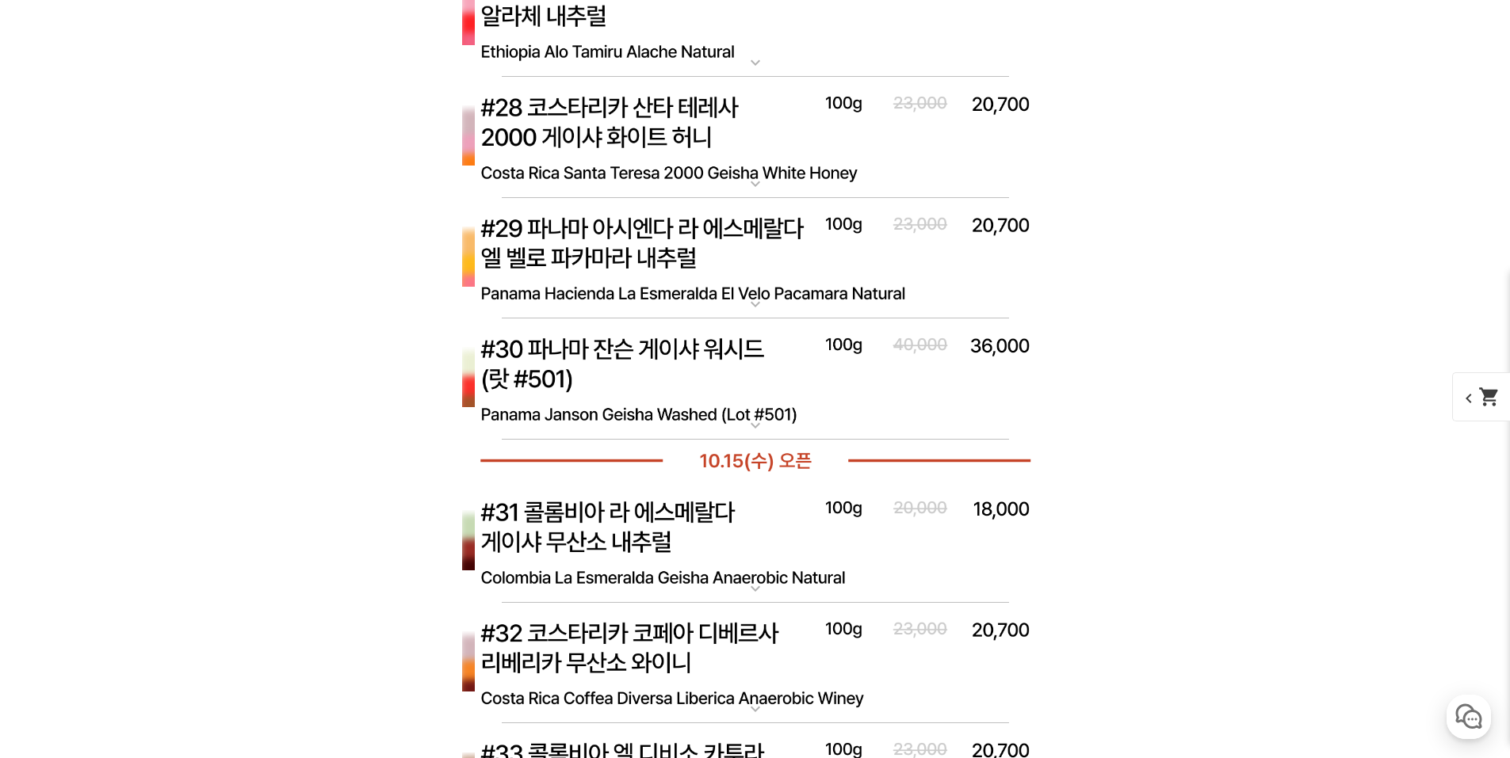
click at [630, 244] on img at bounding box center [755, 259] width 634 height 122
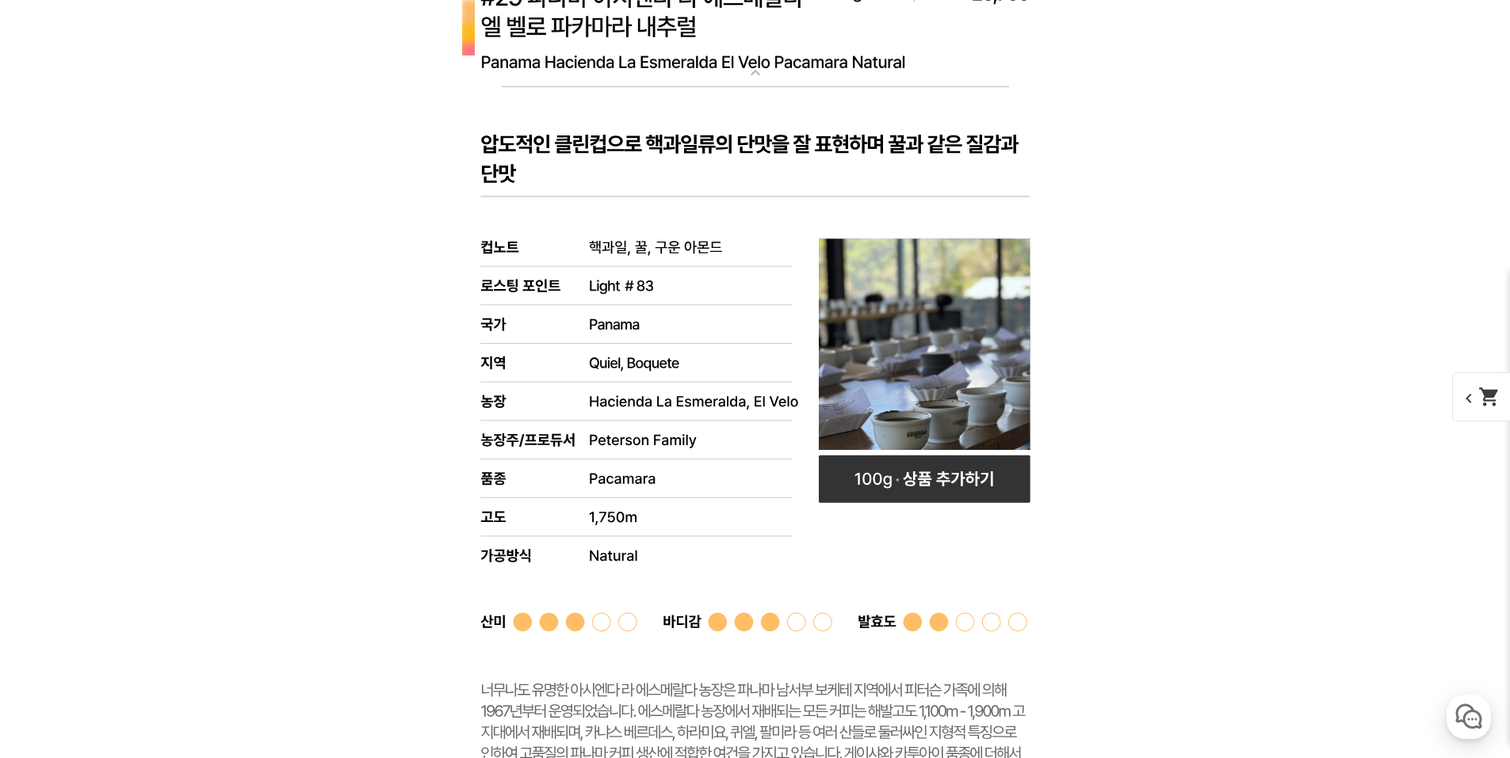
scroll to position [9033, 0]
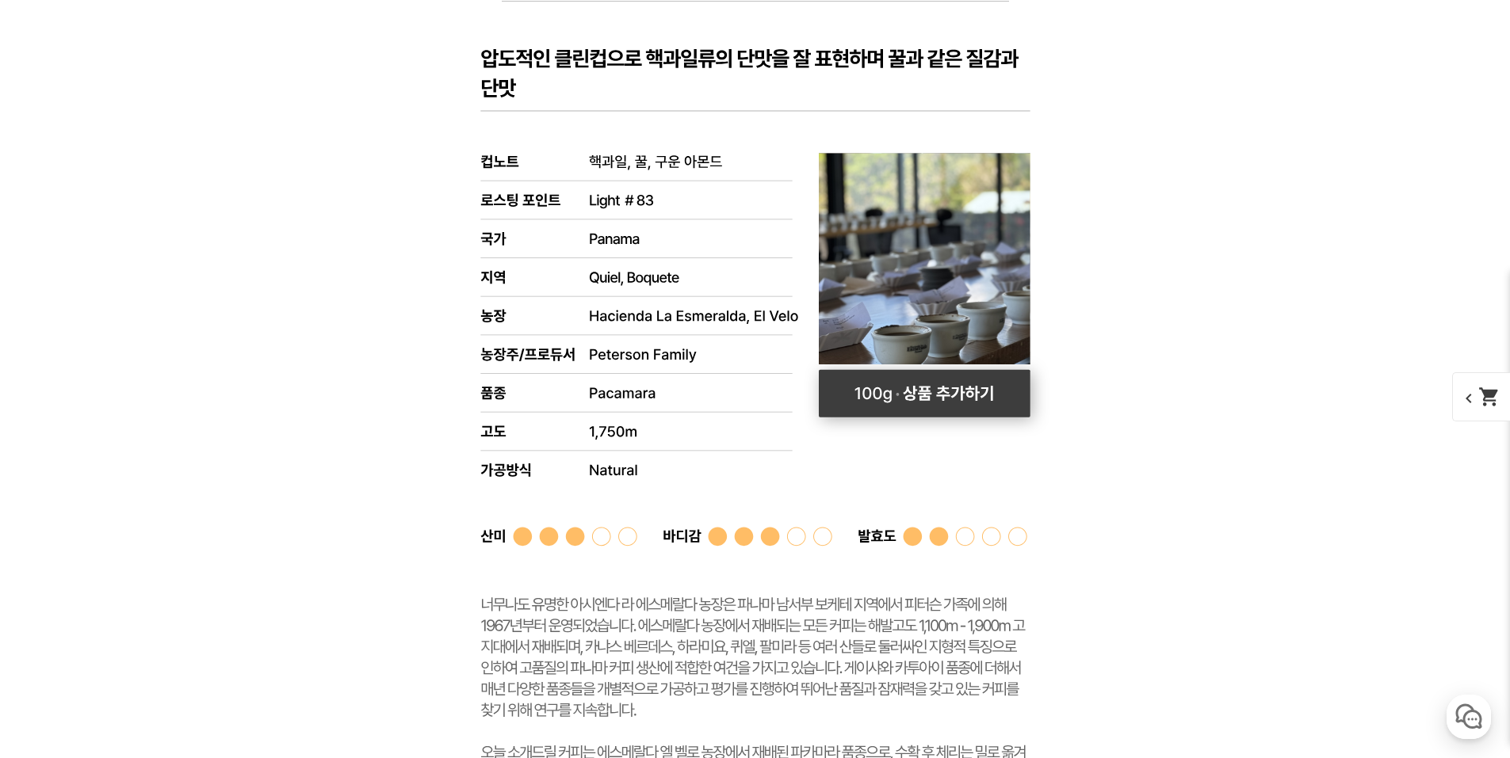
click at [917, 390] on rect at bounding box center [925, 394] width 212 height 48
select select "[10.8 오픈] #29 파나마 아시엔다 라 에스메랄다 엘 벨로 파카마라 내추럴"
select select "100g"
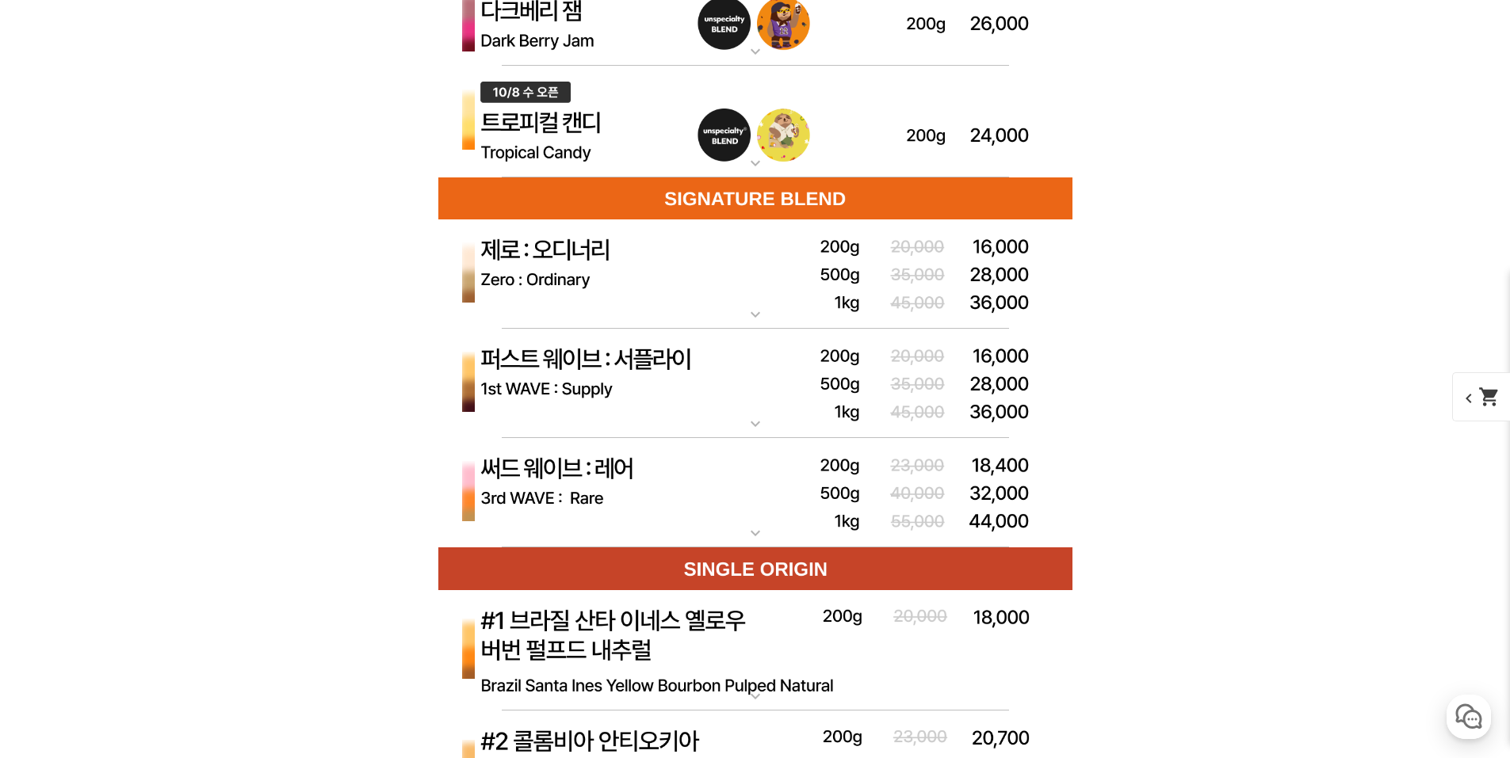
scroll to position [4834, 0]
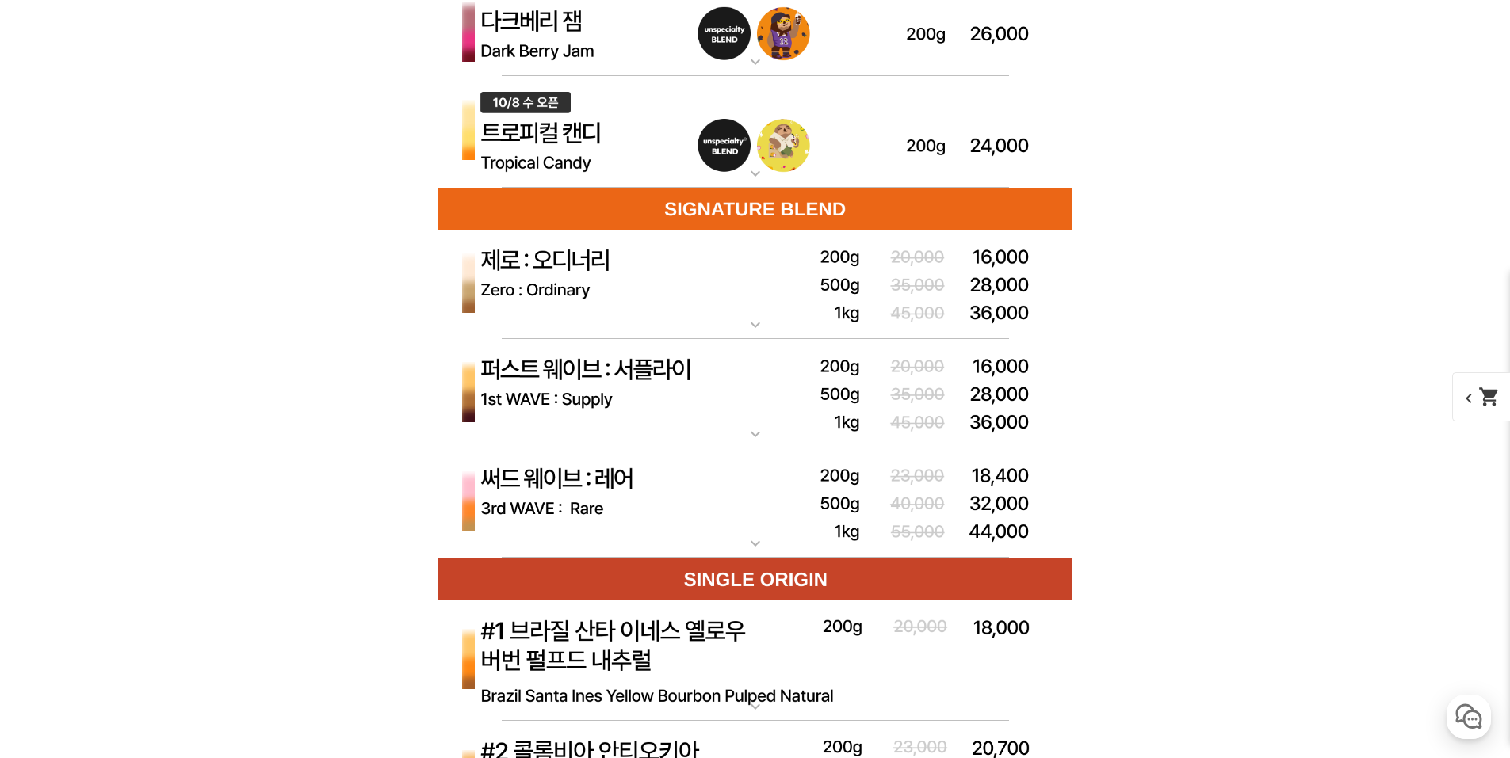
click at [1481, 397] on mat-icon "shopping_cart" at bounding box center [1489, 397] width 22 height 22
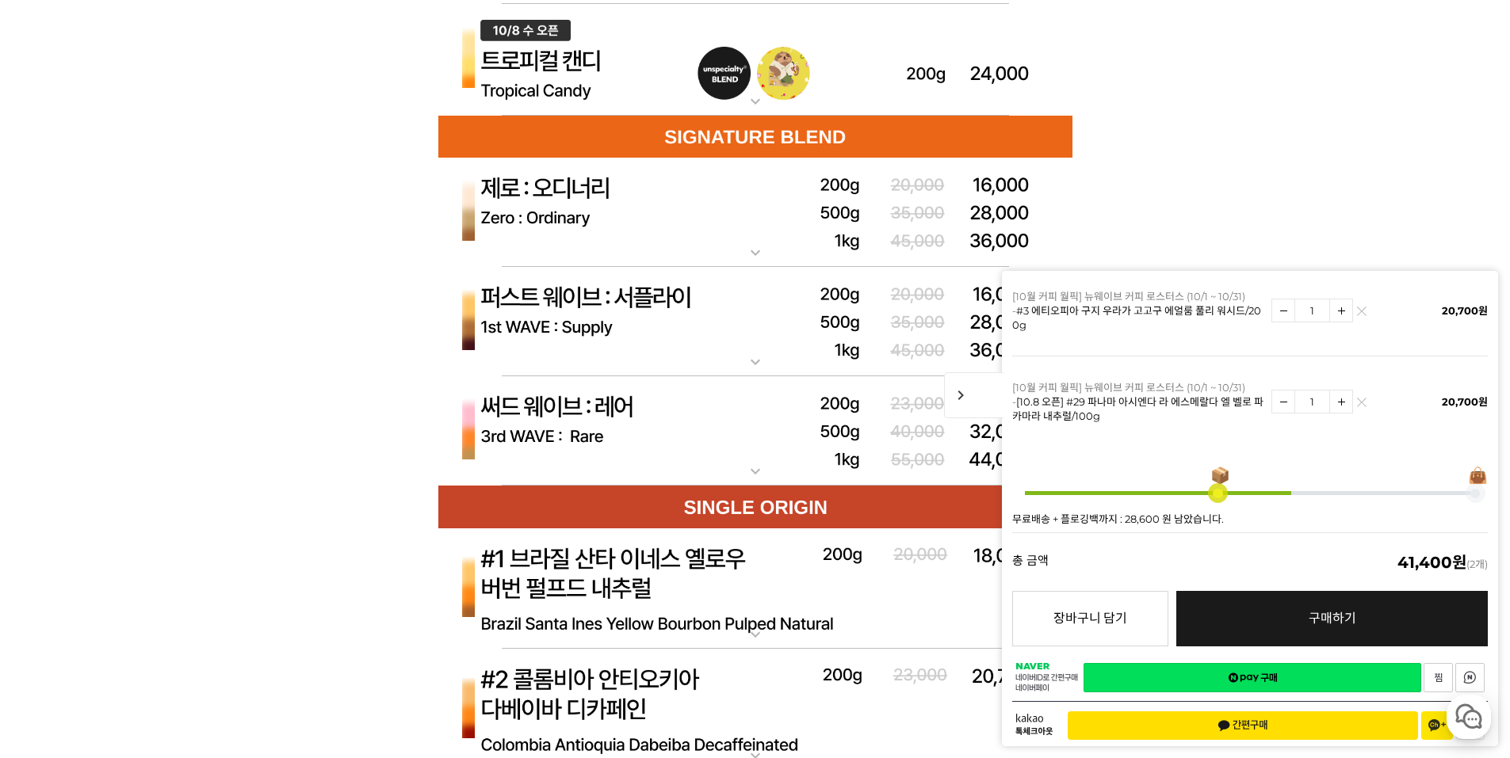
scroll to position [4913, 0]
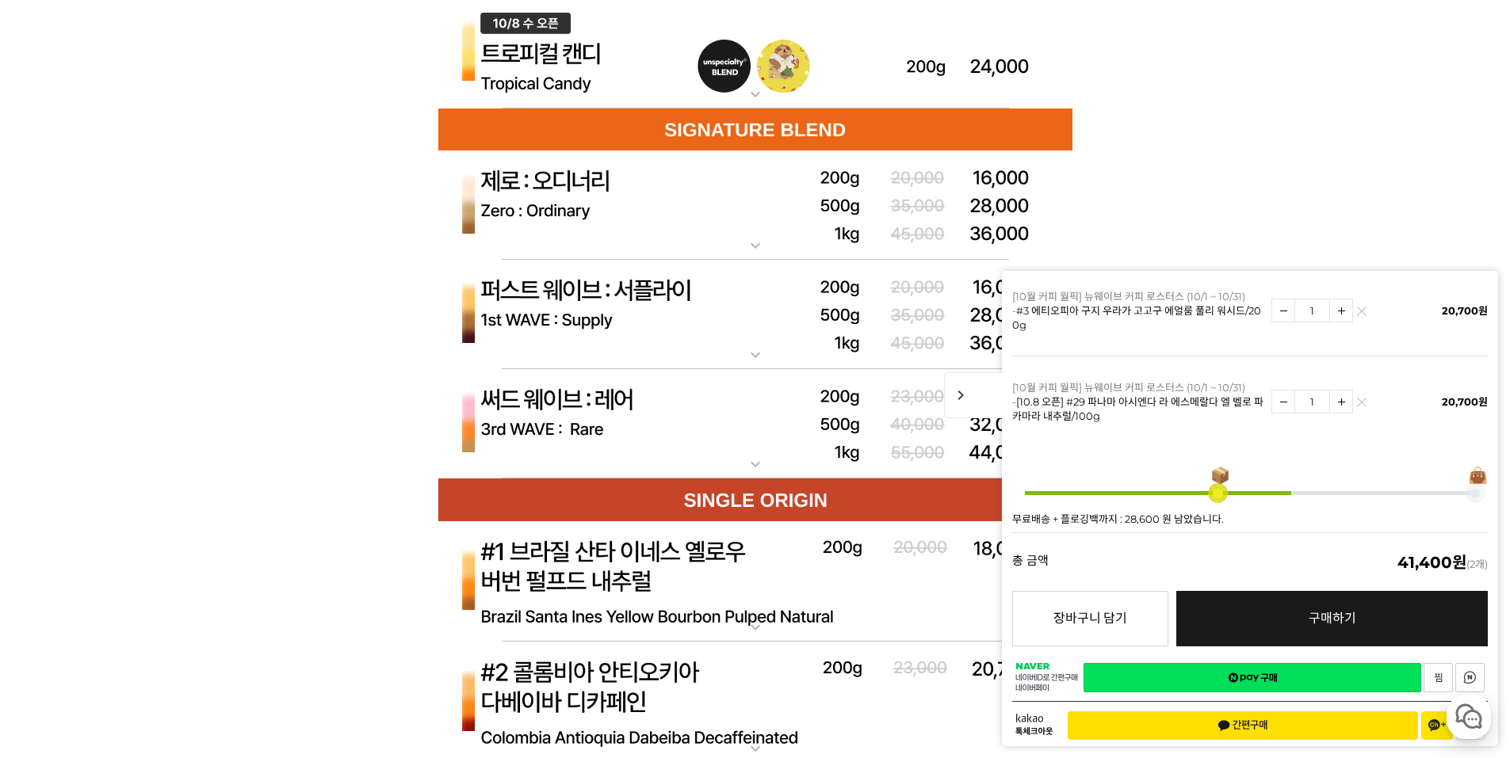
click at [1315, 611] on span "구매하기" at bounding box center [1332, 618] width 48 height 15
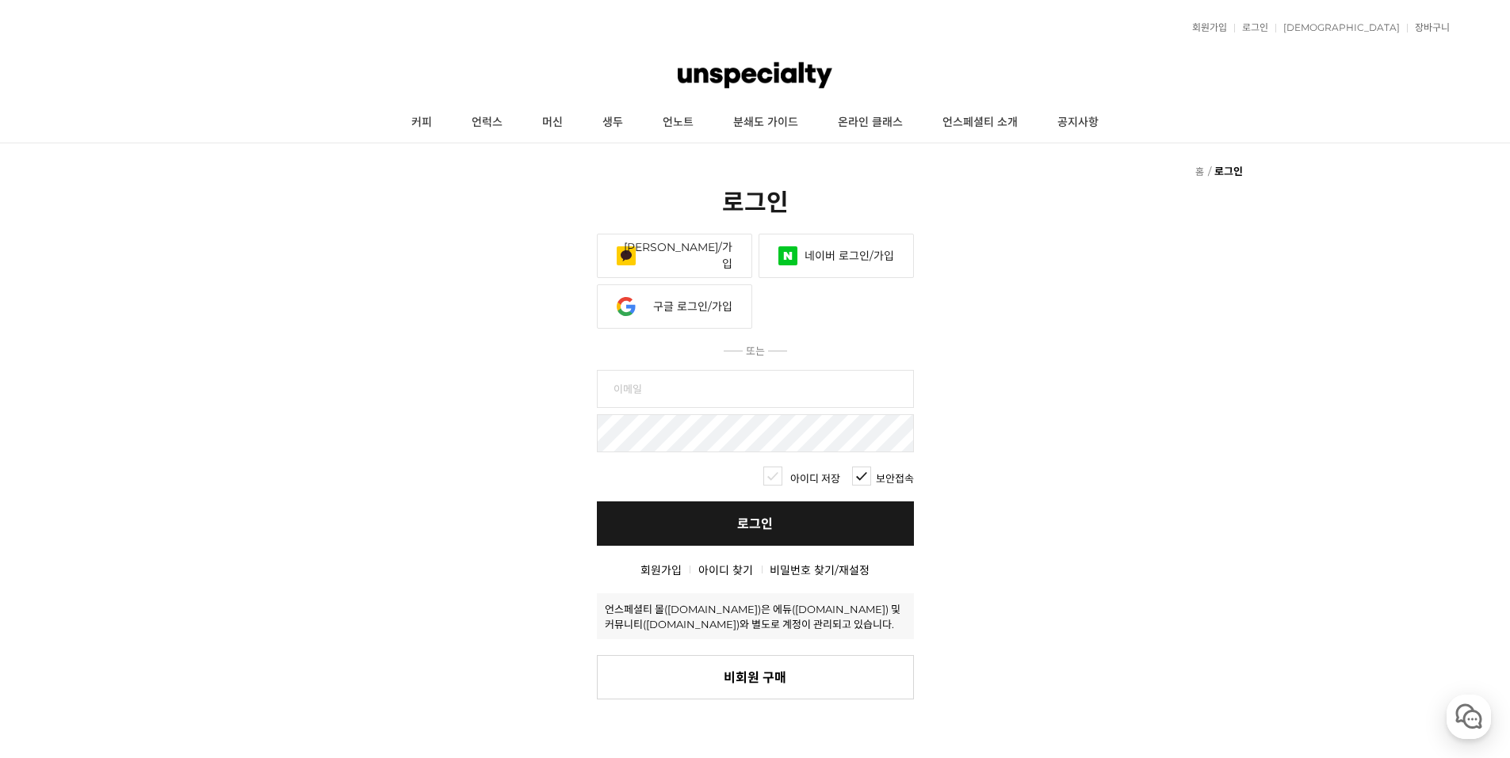
click at [849, 234] on link "네이버 로그인/가입" at bounding box center [835, 256] width 155 height 44
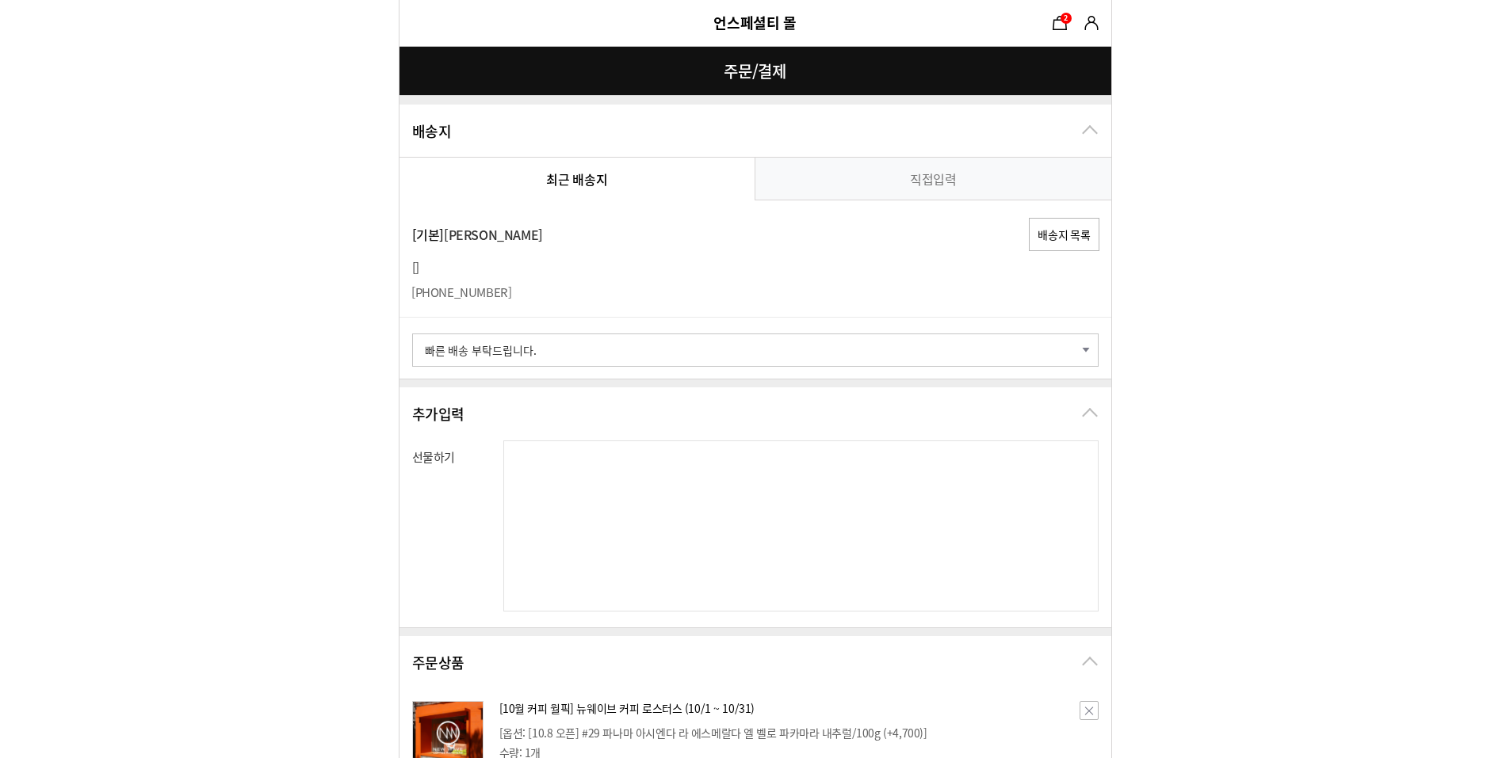
select select "card_05"
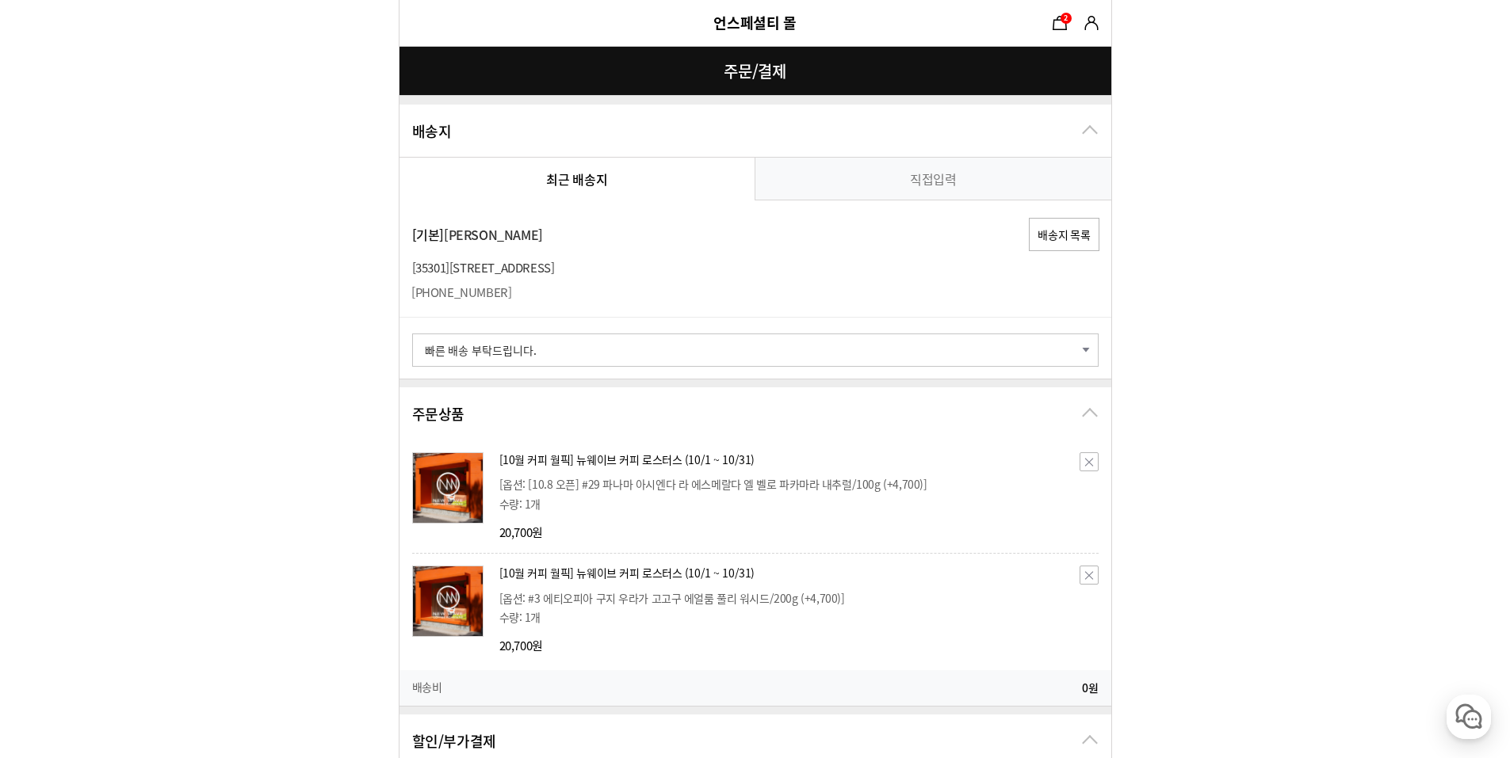
click at [1070, 239] on button "배송지 목록" at bounding box center [1064, 234] width 70 height 33
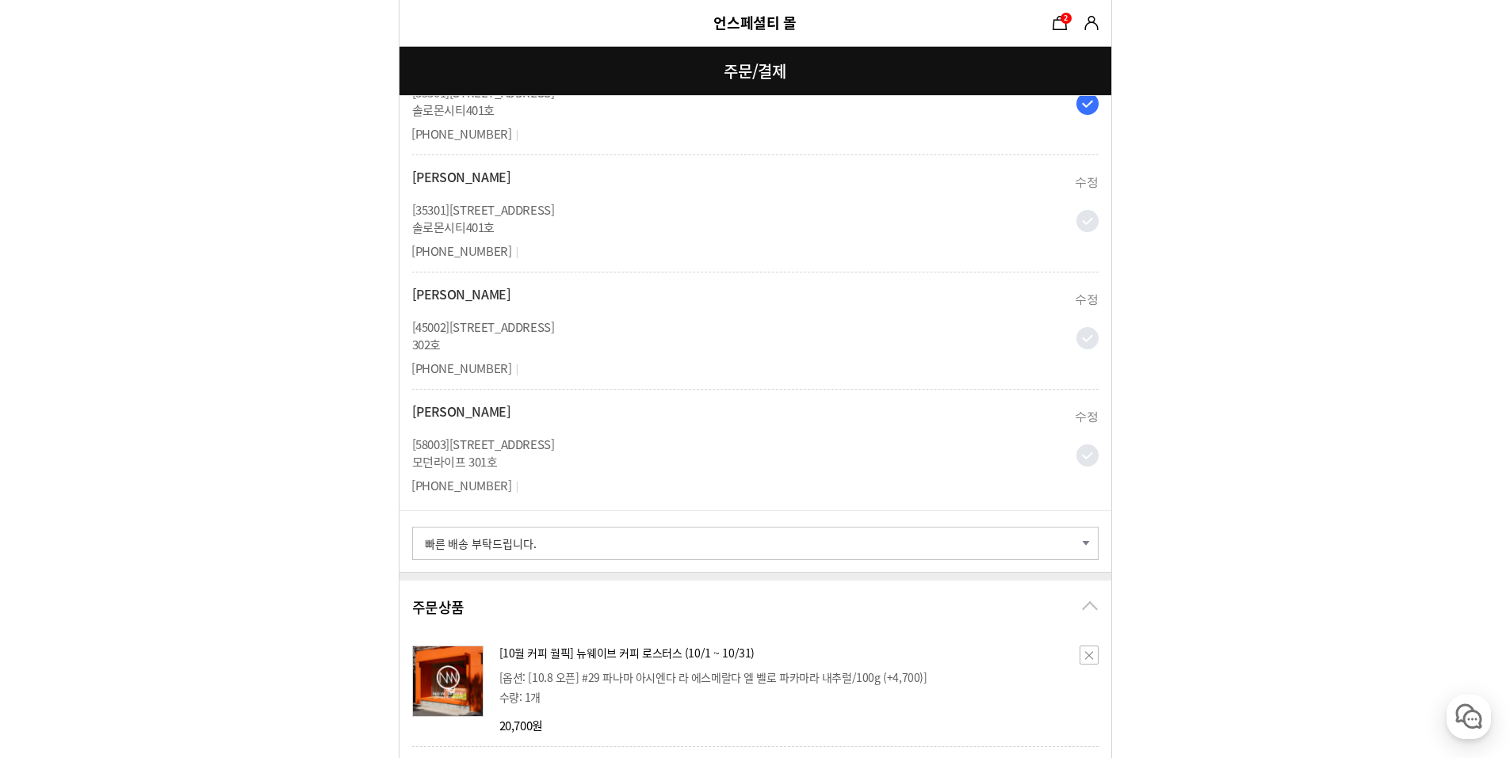
scroll to position [238, 0]
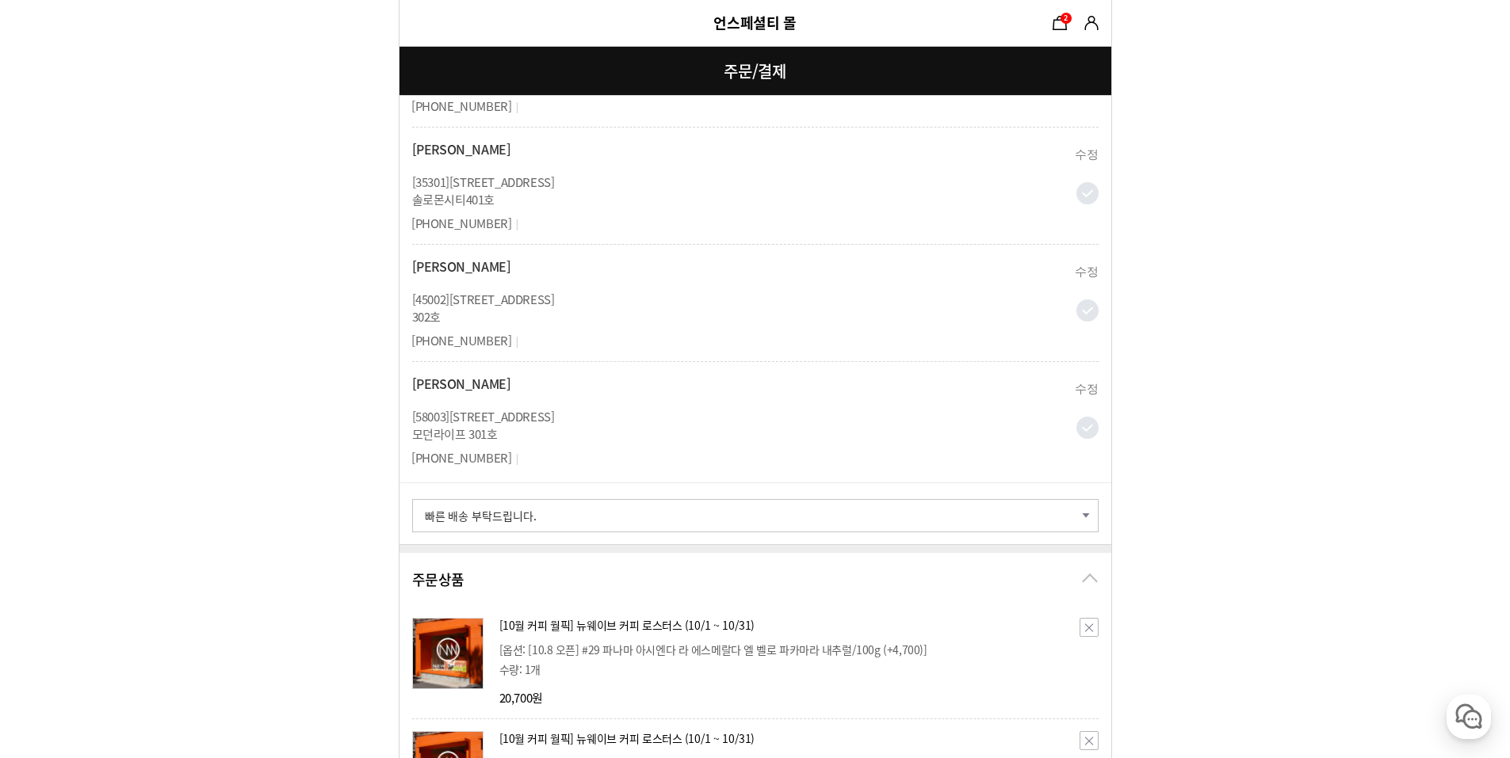
click at [957, 410] on p "[ 58003 ] 전남 순천시 율산공원길 11 모던라이프 301호" at bounding box center [731, 425] width 639 height 35
click at [1086, 391] on button "수정" at bounding box center [1085, 388] width 23 height 17
type input "58003"
type input "전남 순천시 율산공원길 11"
type input "모던라이프 301호"
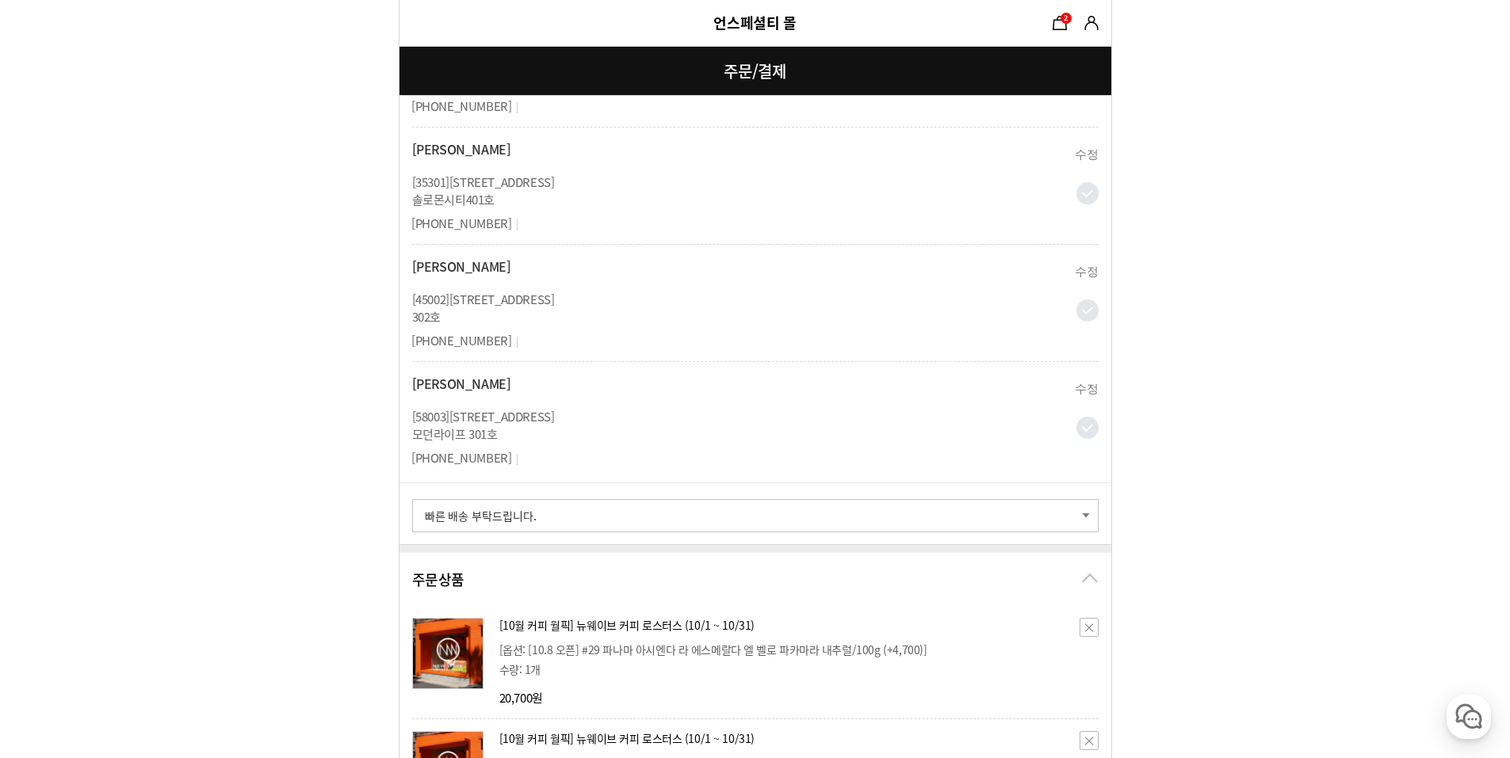
radio input "true"
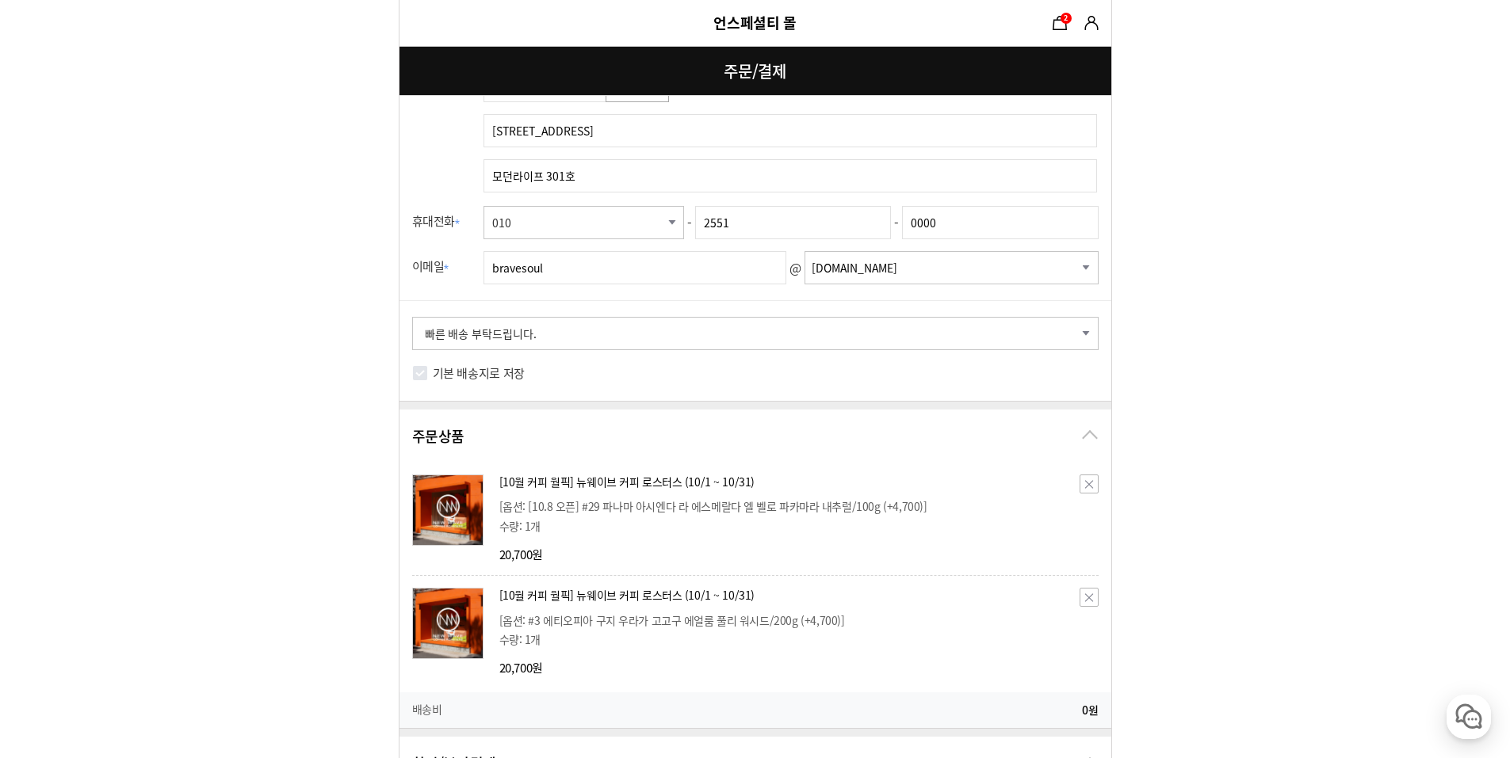
click at [848, 376] on div "기본 배송지로 저장" at bounding box center [755, 381] width 712 height 39
click at [498, 376] on label "기본 배송지로 저장" at bounding box center [479, 373] width 92 height 23
click at [428, 376] on input "기본 배송지로 저장" at bounding box center [420, 373] width 16 height 16
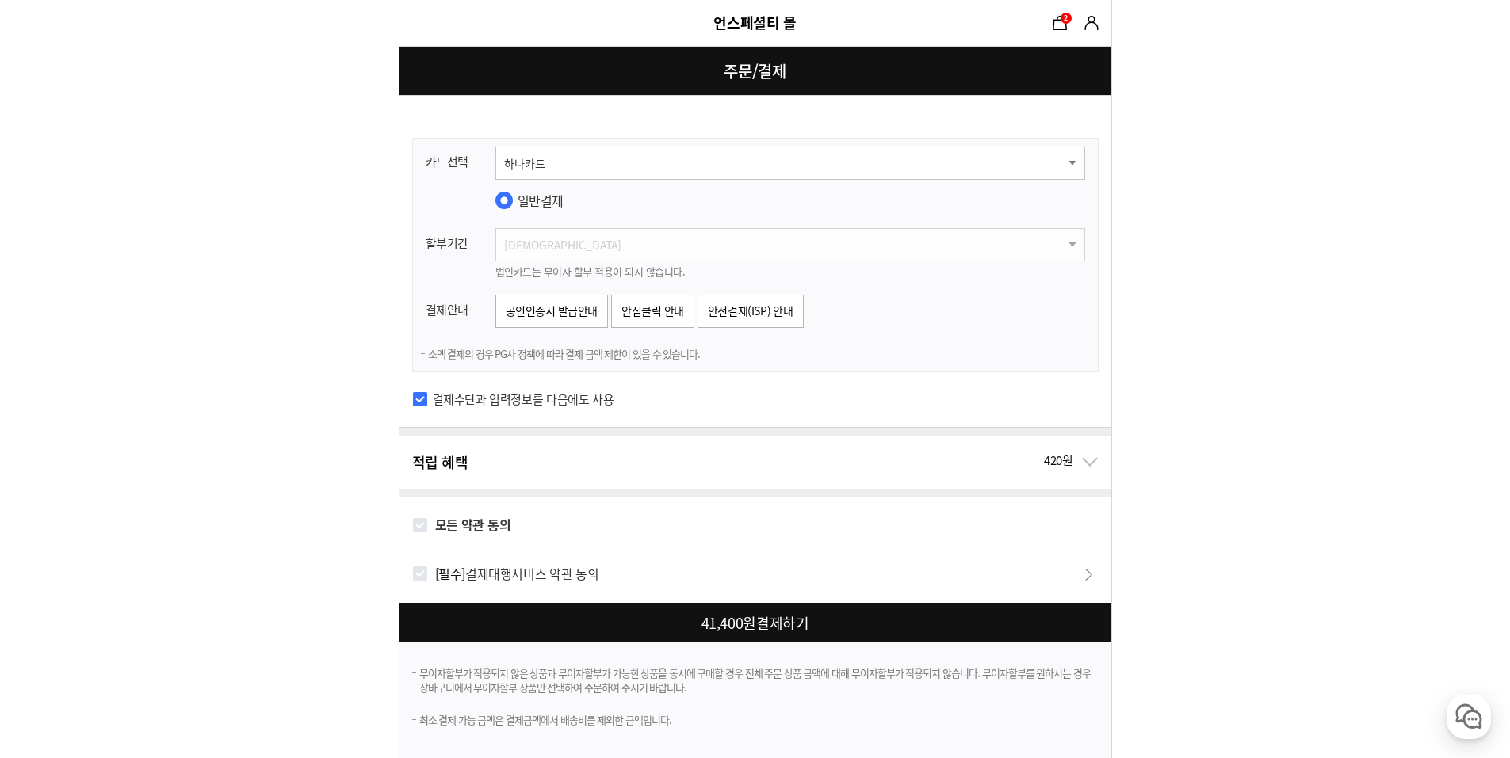
scroll to position [1513, 0]
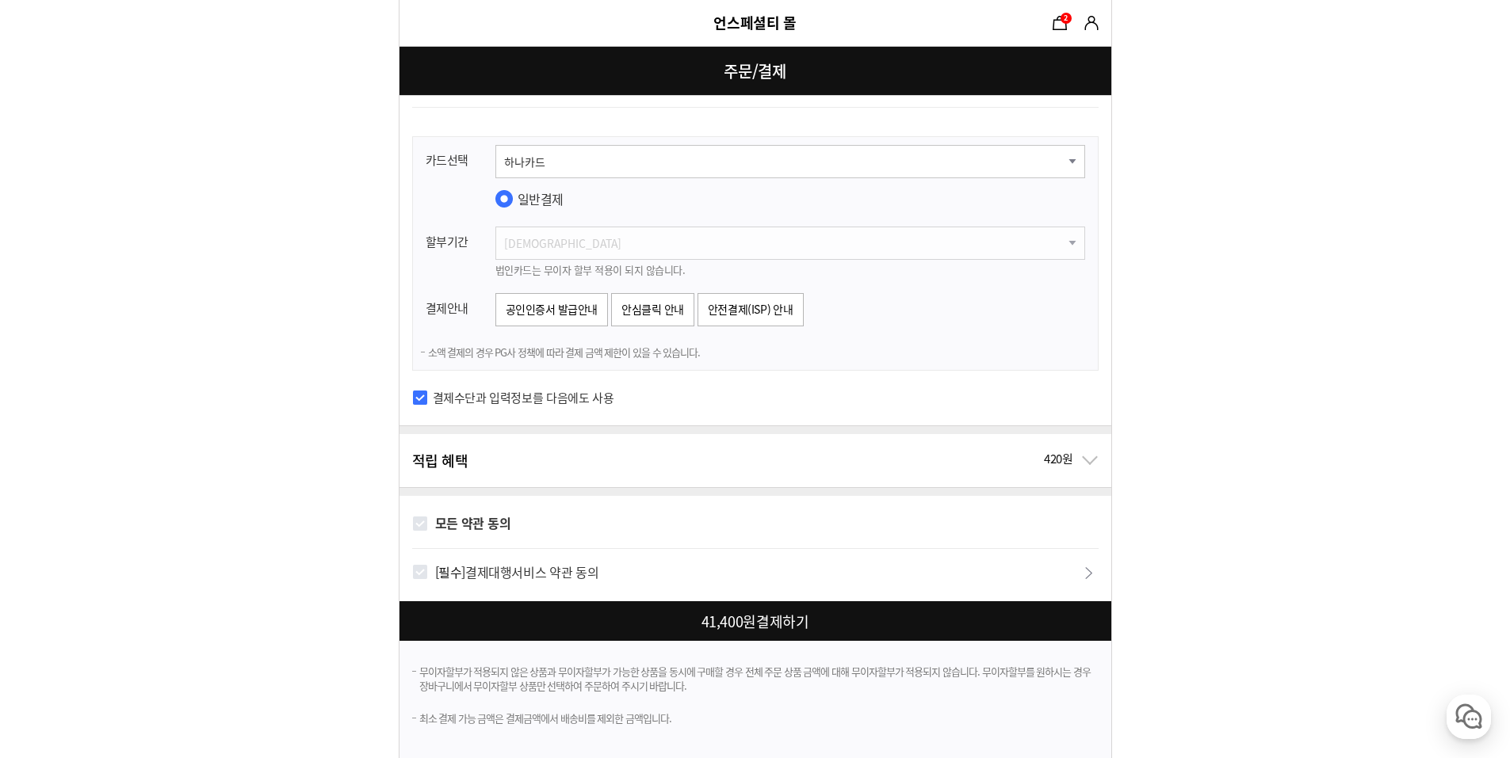
click at [742, 623] on div at bounding box center [758, 621] width 718 height 40
checkbox input "true"
click at [414, 525] on input "모든 약관 동의" at bounding box center [420, 524] width 16 height 16
checkbox input "true"
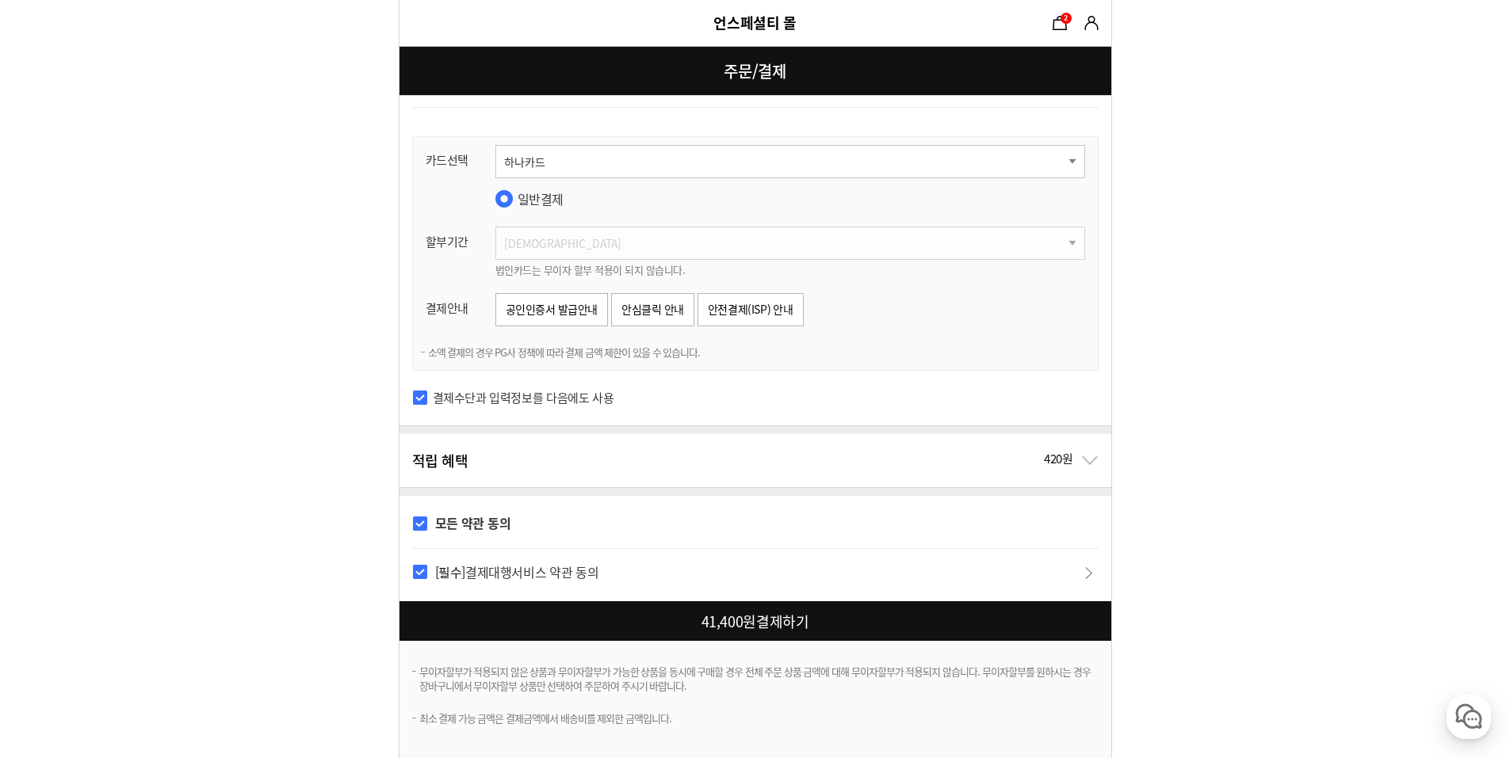
checkbox input "true"
click at [739, 617] on div at bounding box center [758, 621] width 718 height 40
checkbox input "true"
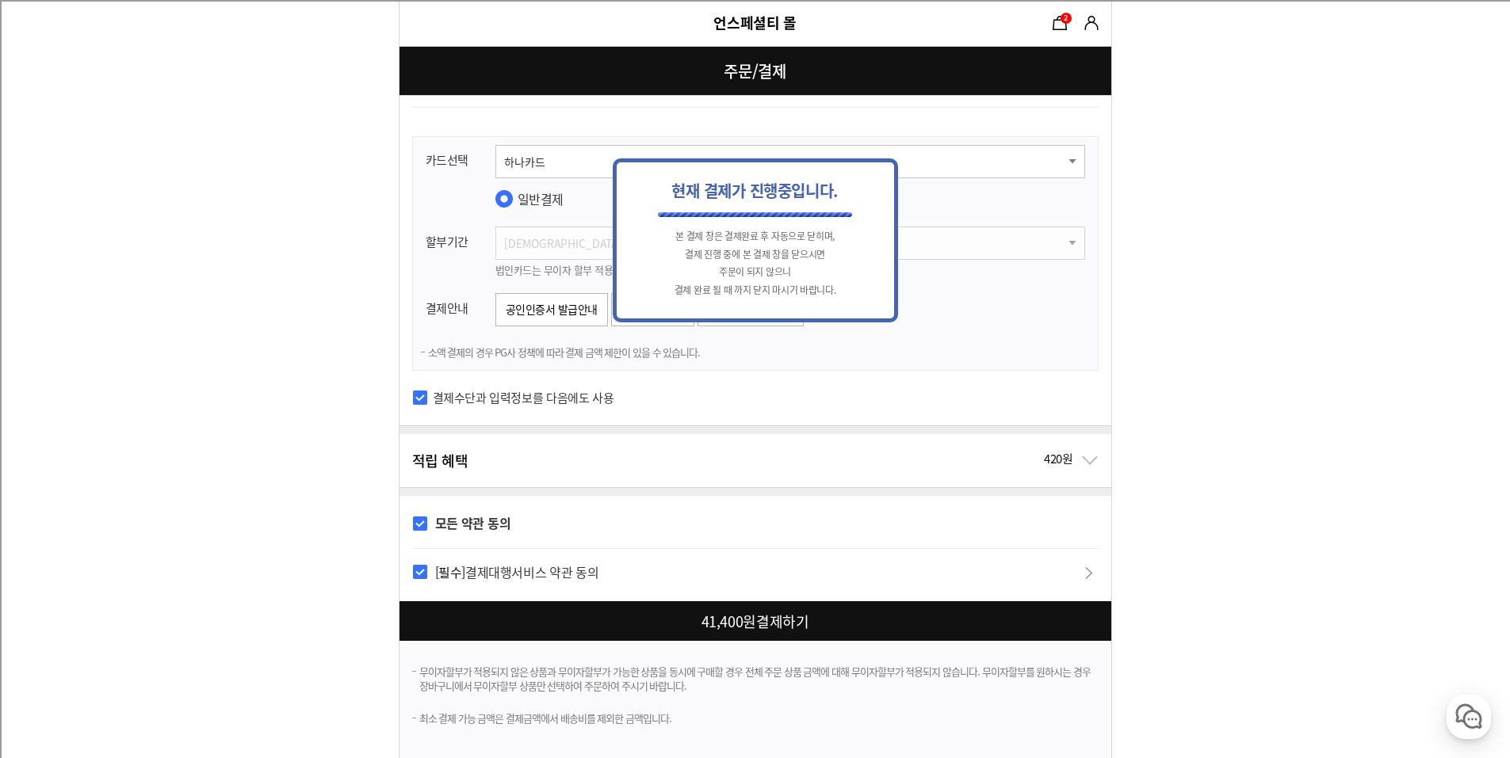
scroll to position [0, 0]
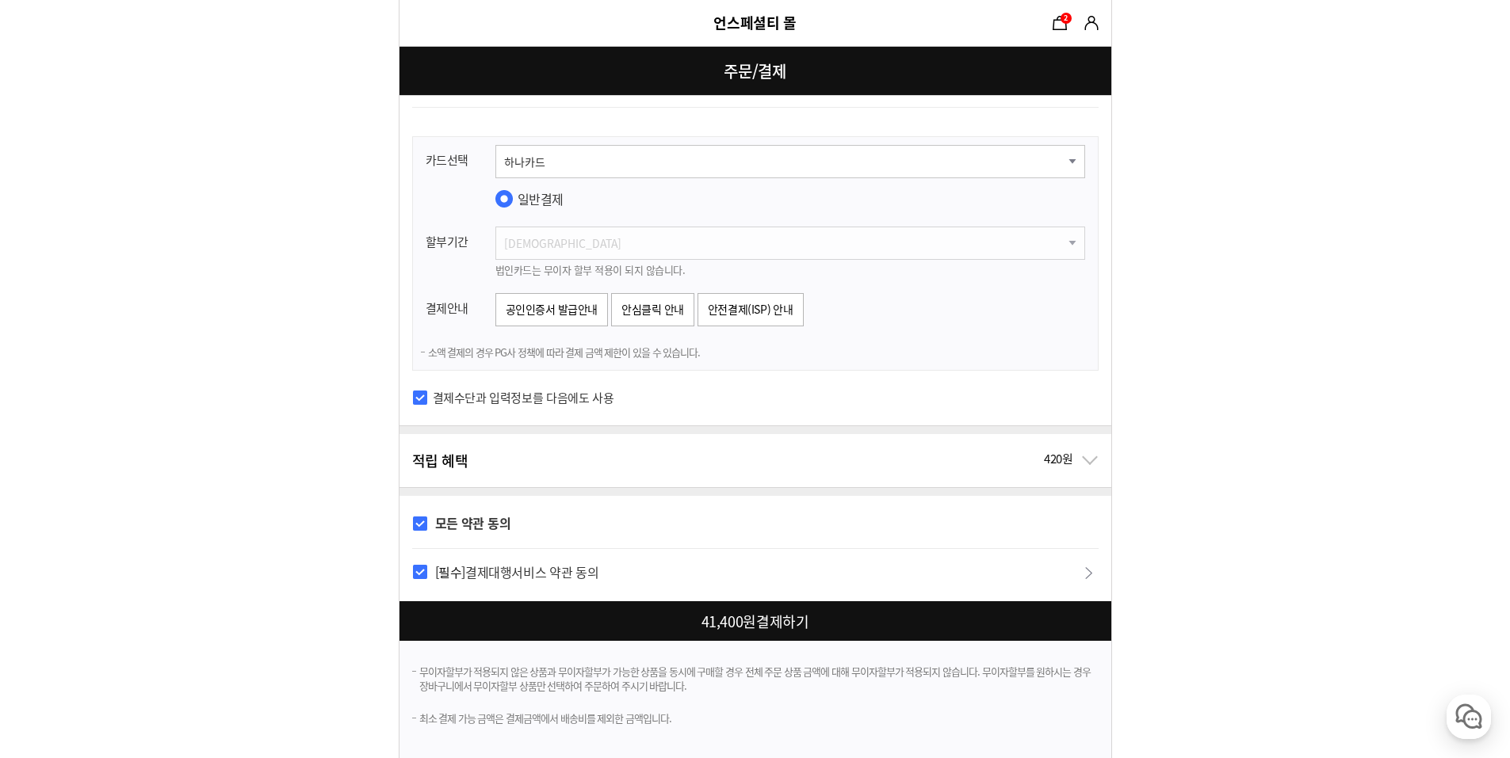
click at [719, 622] on div at bounding box center [758, 621] width 718 height 40
checkbox input "true"
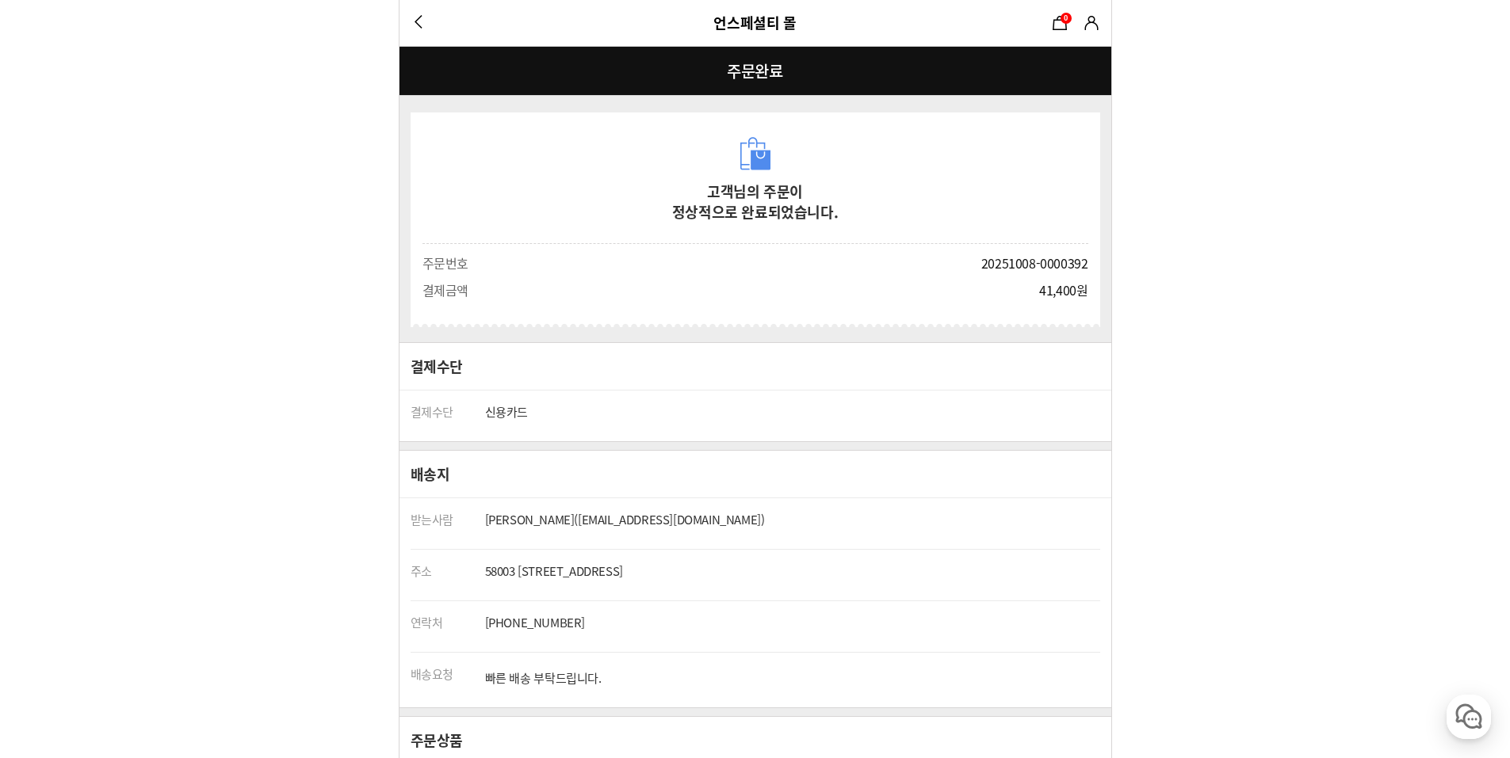
click at [1086, 24] on link "마이쇼핑" at bounding box center [1091, 23] width 24 height 24
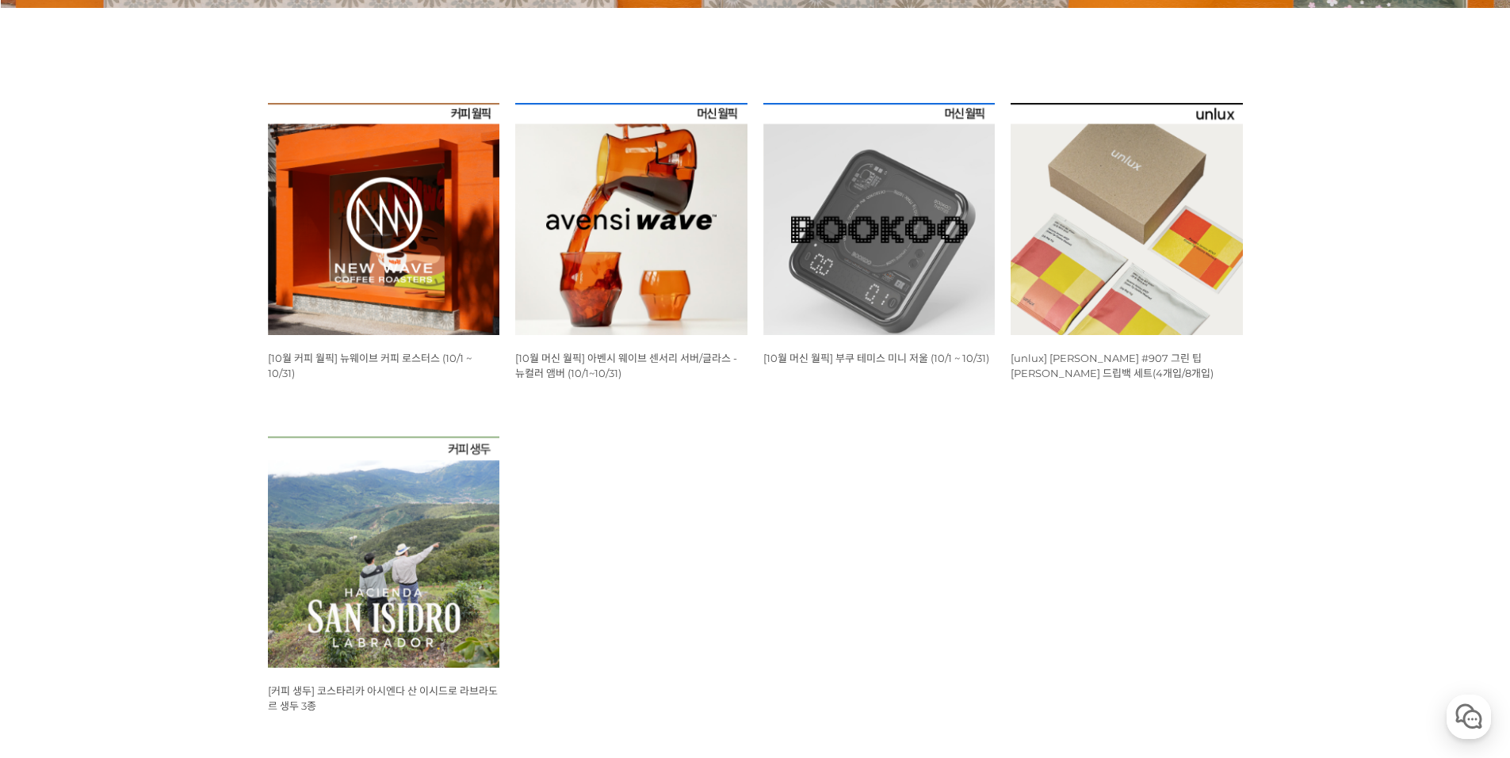
scroll to position [634, 0]
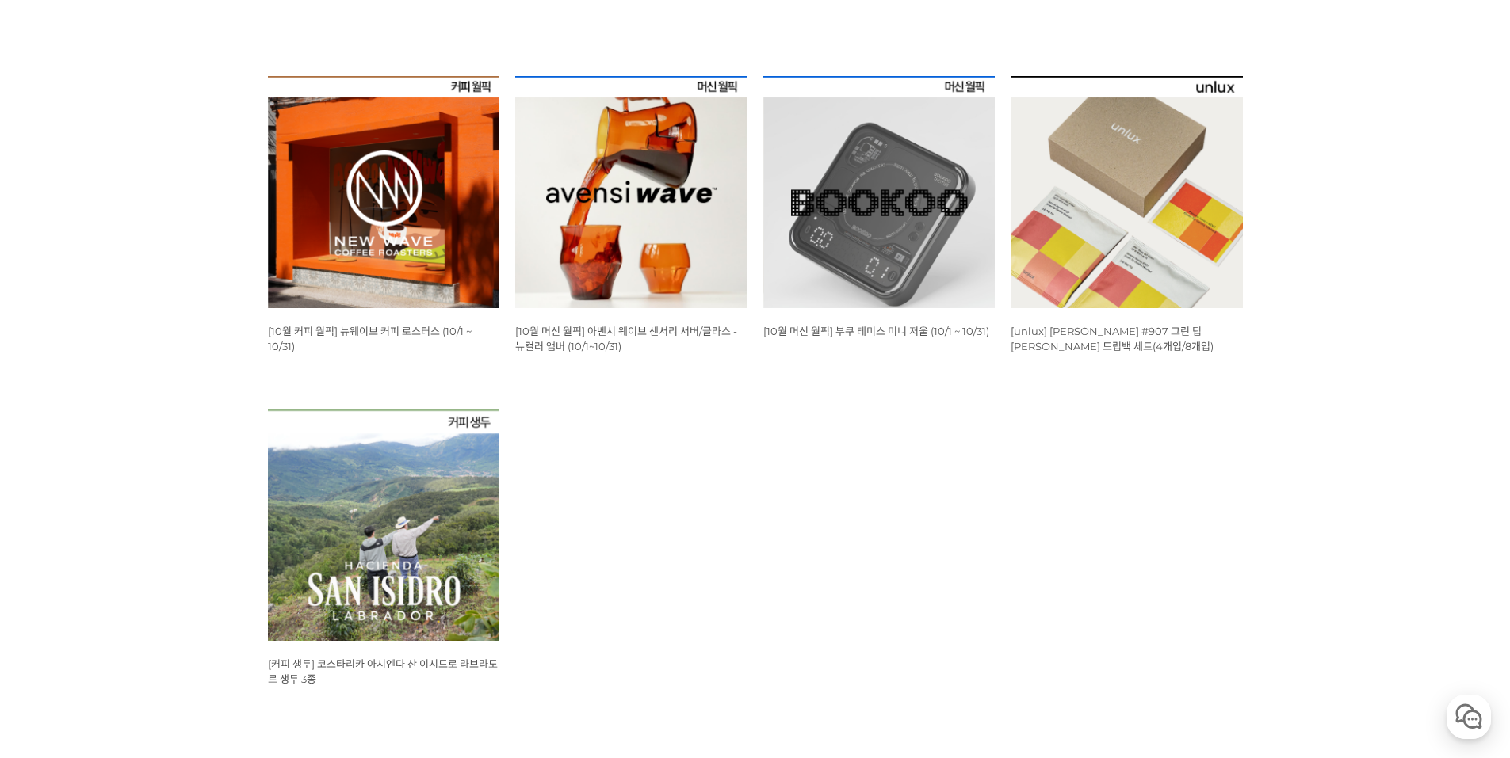
click at [651, 239] on img at bounding box center [631, 192] width 232 height 232
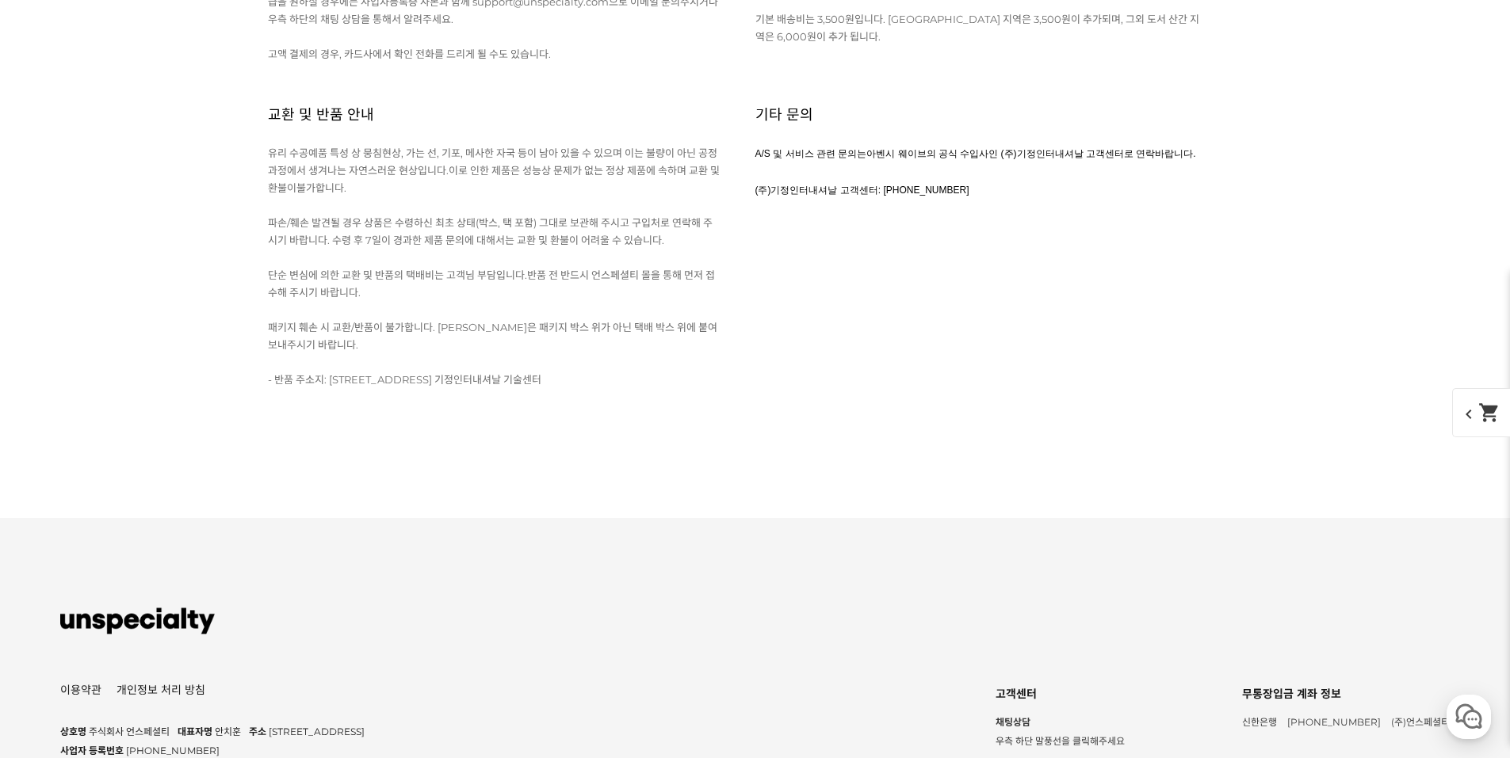
scroll to position [17917, 0]
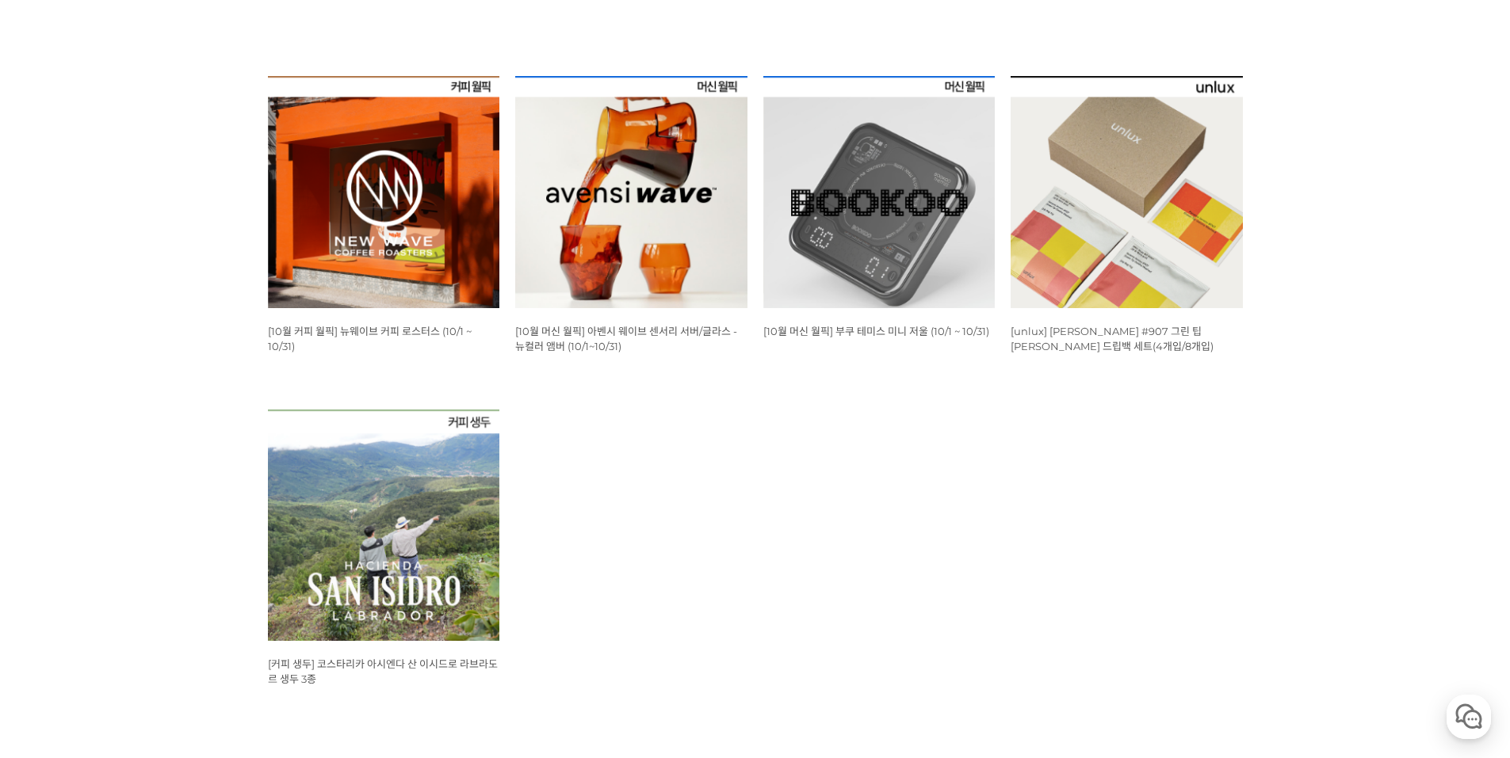
click at [860, 219] on img at bounding box center [879, 192] width 232 height 232
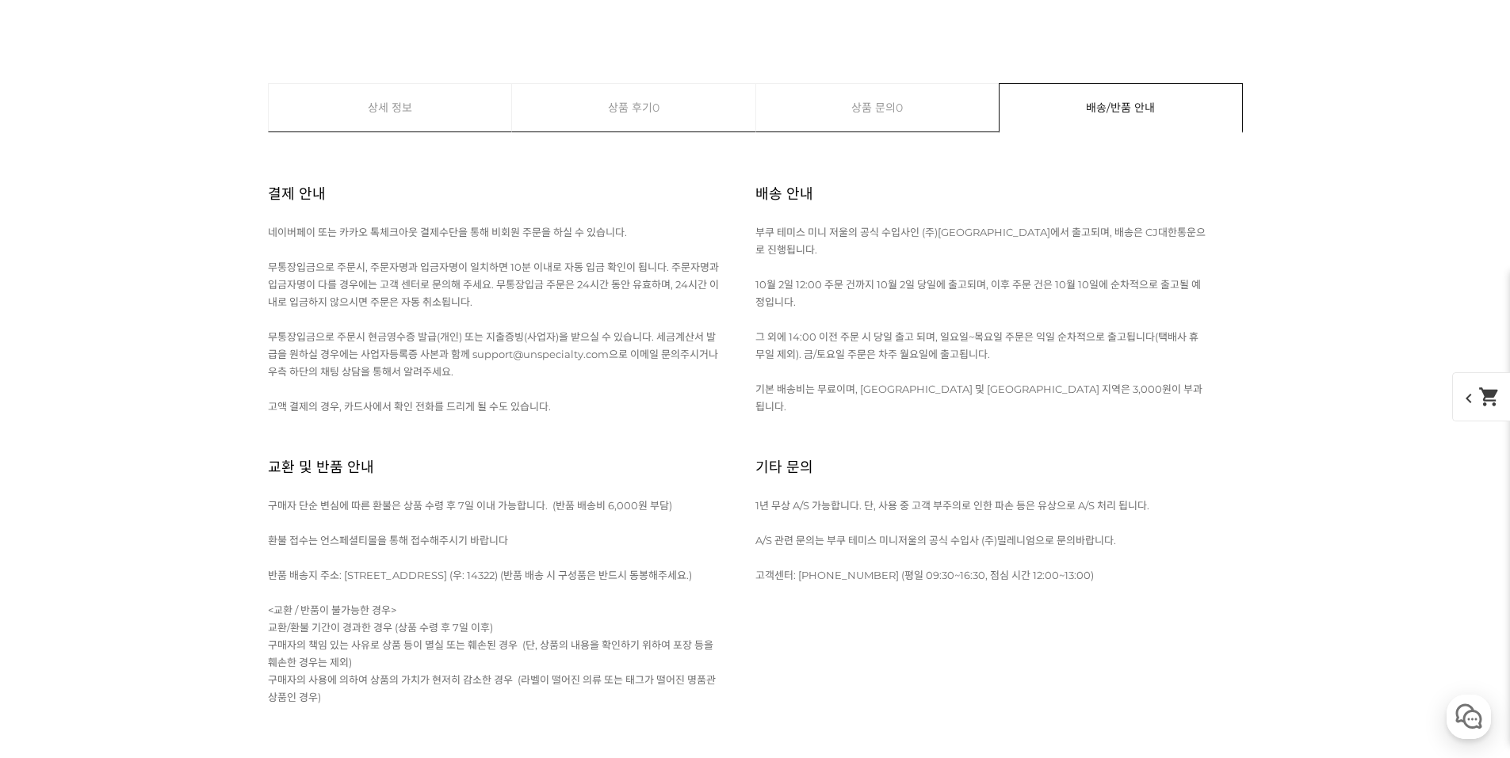
scroll to position [15769, 0]
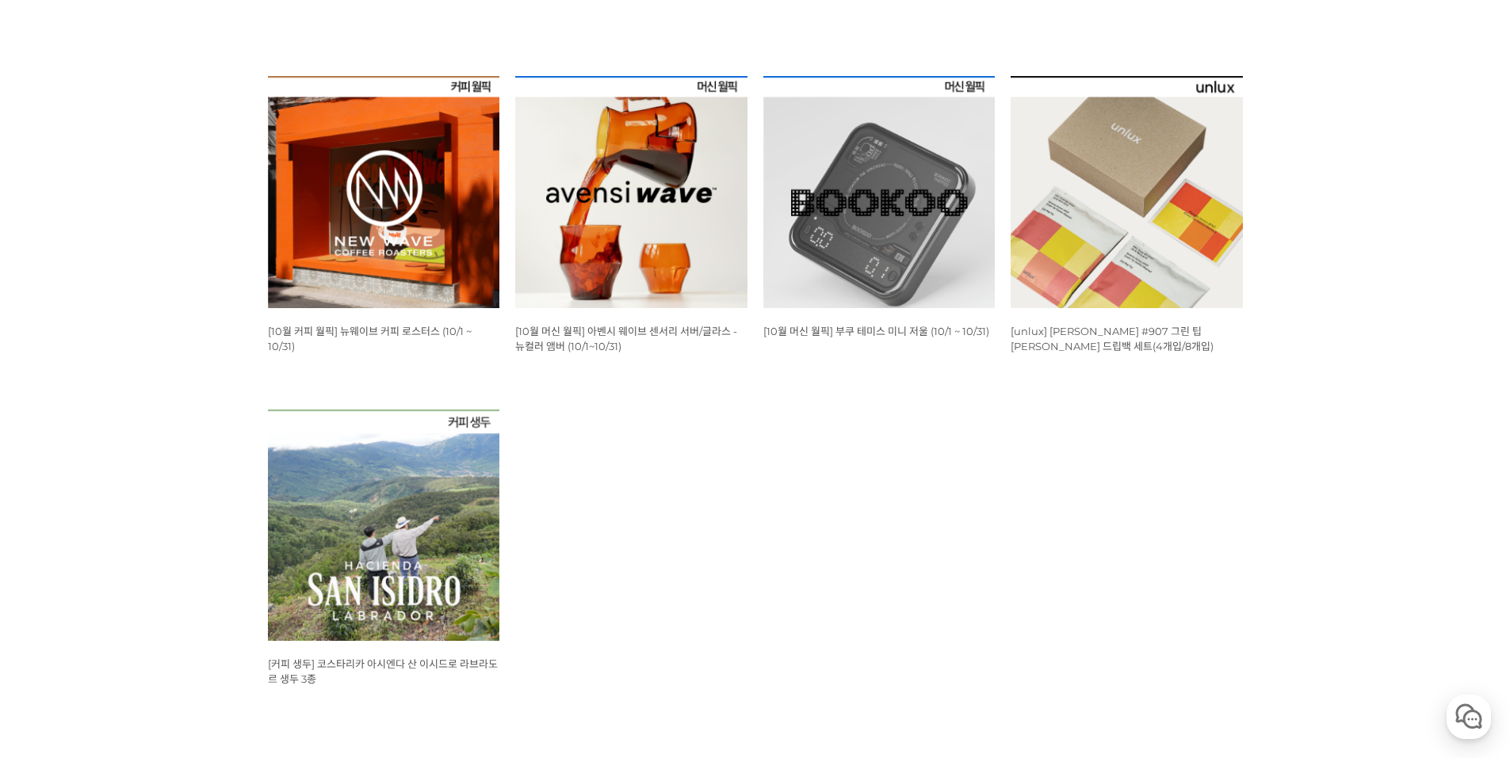
click at [1128, 188] on img at bounding box center [1126, 192] width 232 height 232
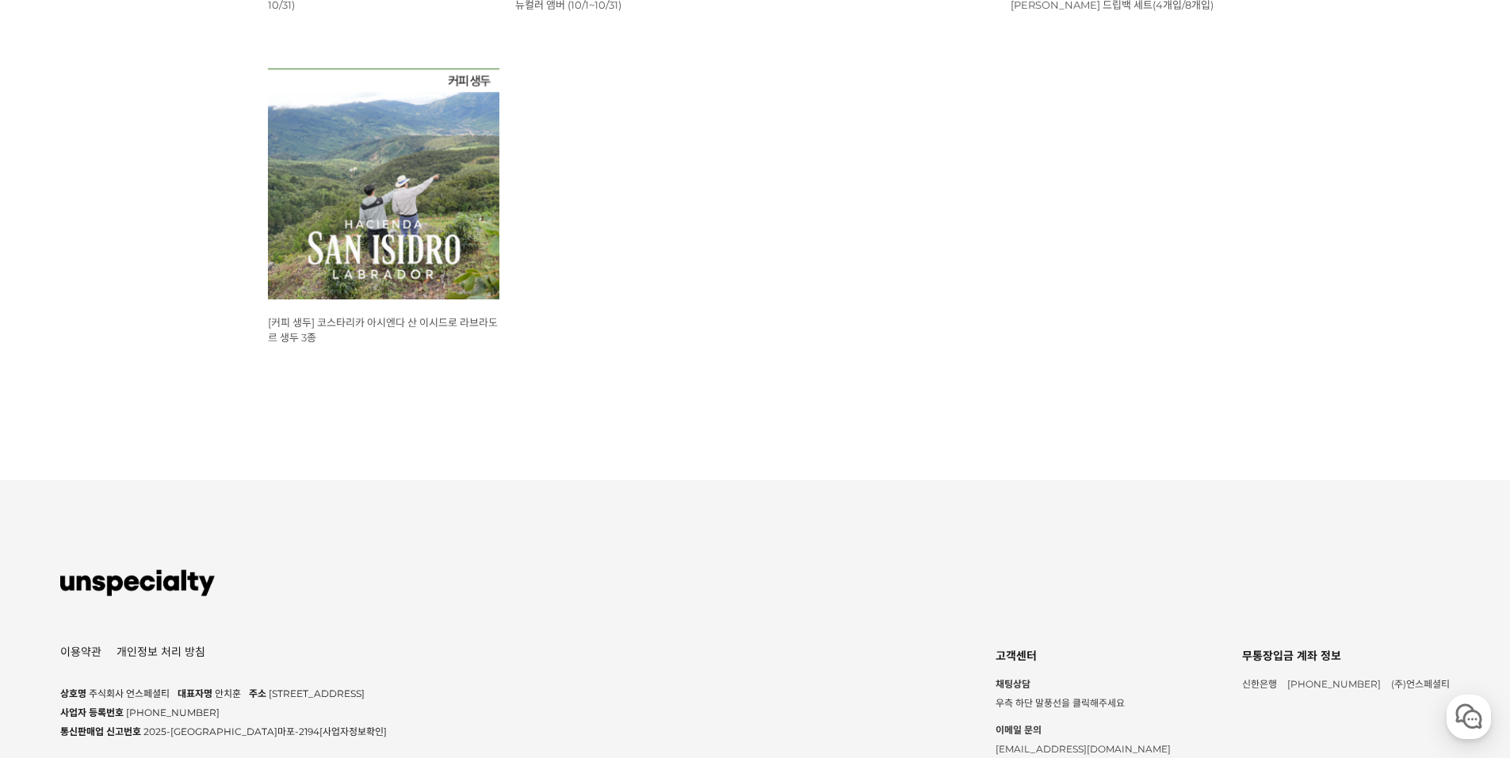
scroll to position [1030, 0]
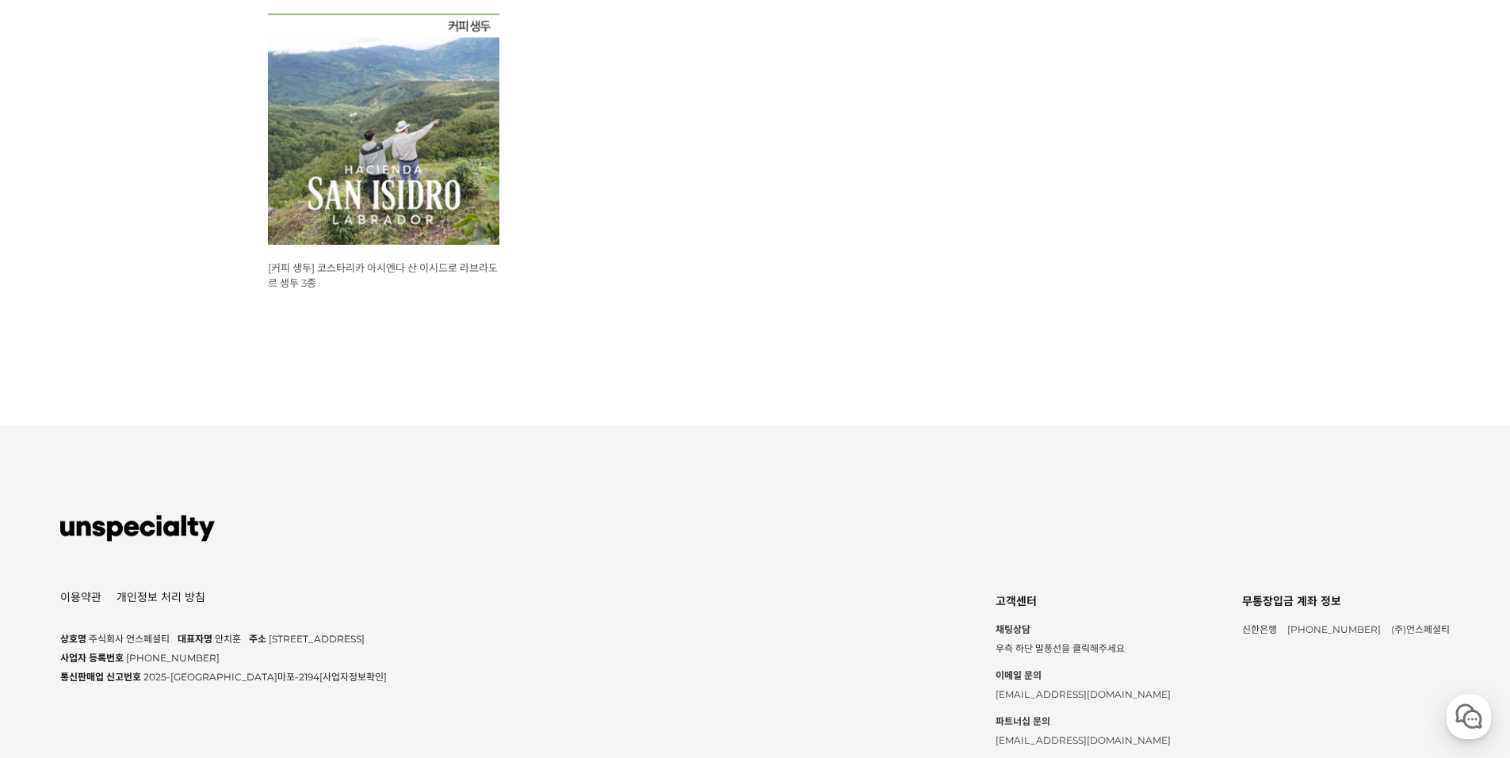
click at [372, 167] on img at bounding box center [384, 129] width 232 height 232
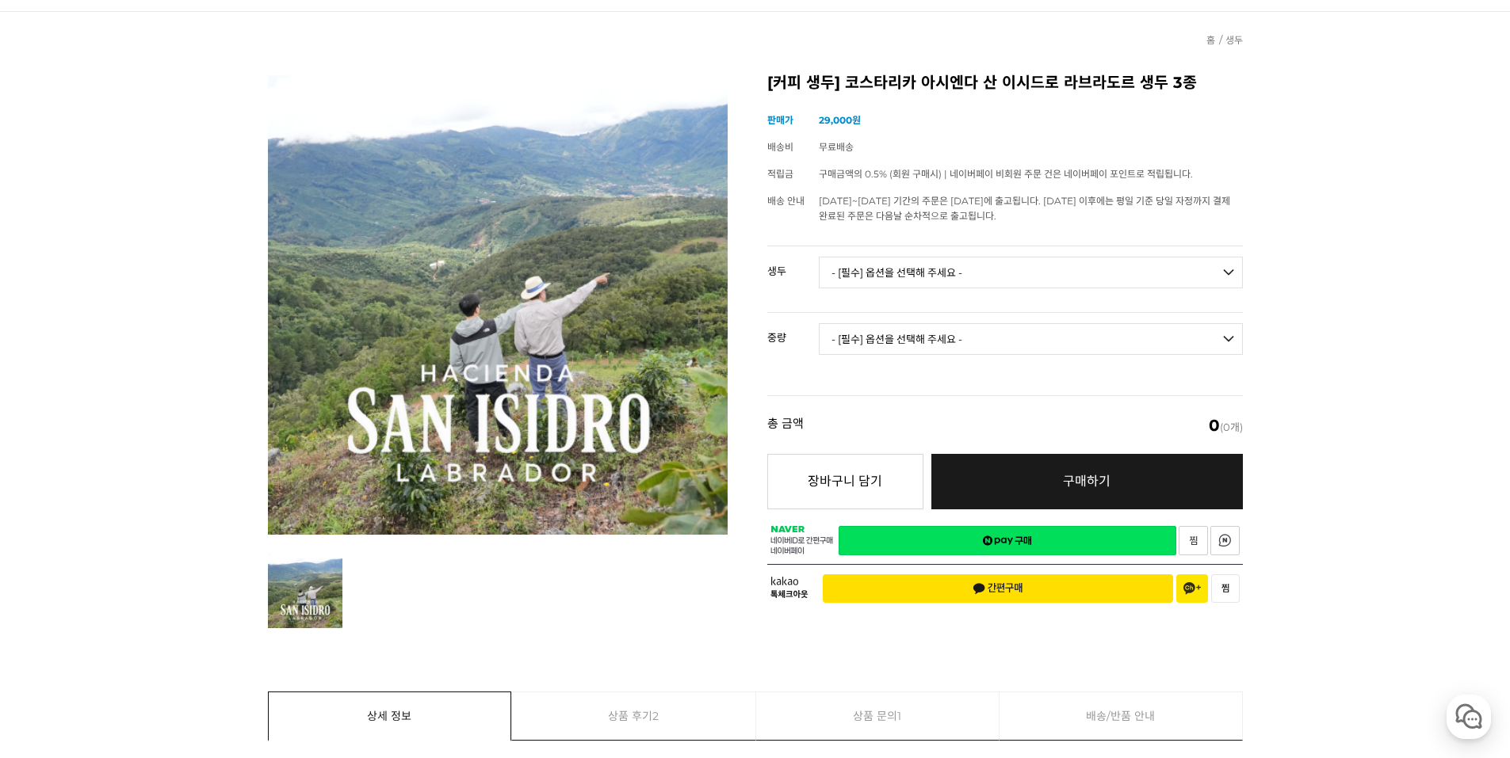
scroll to position [158, 0]
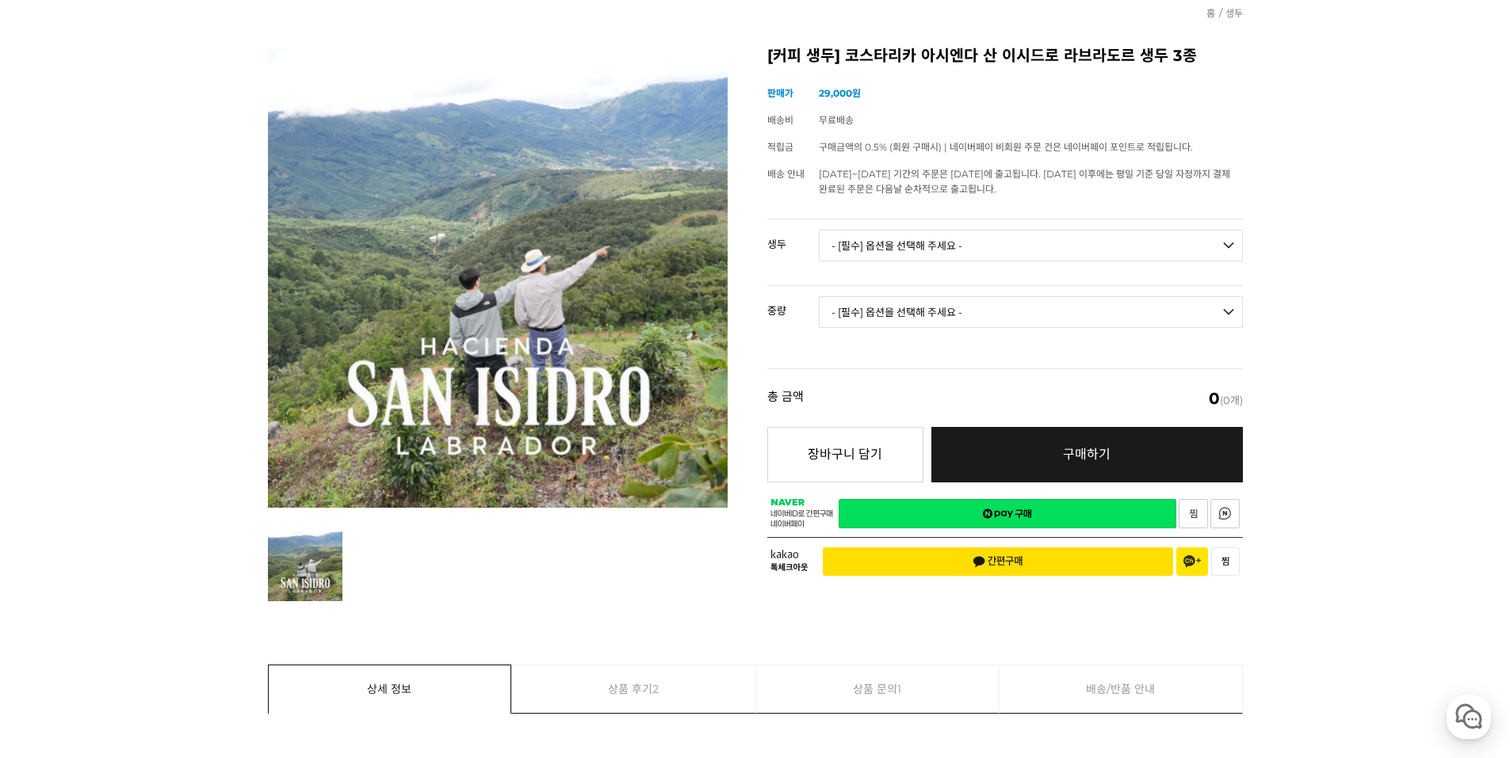
click at [973, 242] on select "- [필수] 옵션을 선택해 주세요 - ------------------- 코스타리카 아시엔다 산 이시드로 라브라도르 엘 세드로 게이샤 무산소 …" at bounding box center [1031, 246] width 424 height 32
select select "코스타리카 아시엔다 산 이시드로 라브라도르 엘 세드로 게이샤 무산소 내추럴"
click at [819, 230] on select "- [필수] 옵션을 선택해 주세요 - ------------------- 코스타리카 아시엔다 산 이시드로 라브라도르 엘 세드로 게이샤 무산소 …" at bounding box center [1031, 246] width 424 height 32
click at [972, 315] on select "- [필수] 옵션을 선택해 주세요 - ------------------- 500g 1kg" at bounding box center [1031, 312] width 424 height 32
select select "500g"
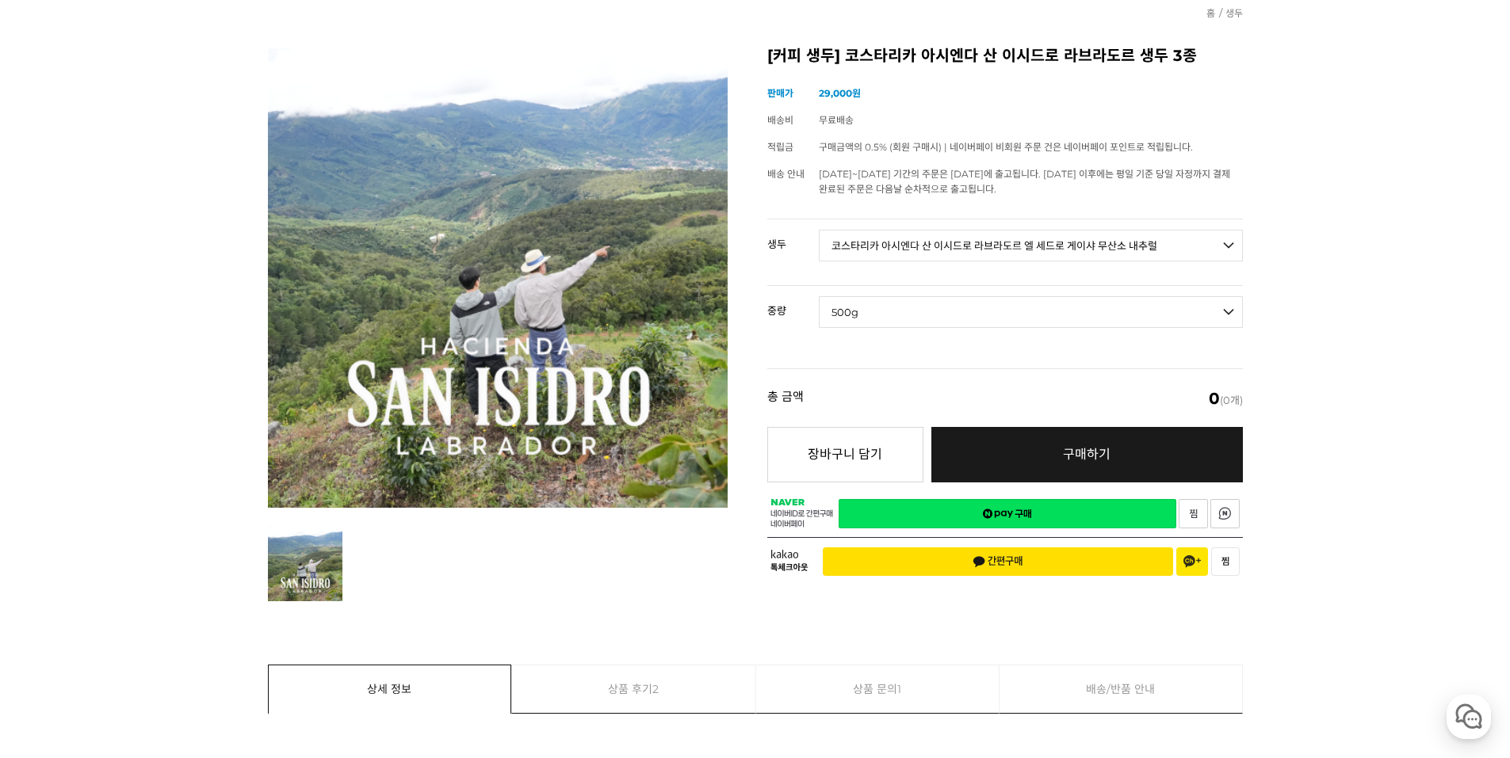
click at [819, 296] on select "- [필수] 옵션을 선택해 주세요 - ------------------- 500g 1kg" at bounding box center [1031, 312] width 424 height 32
select select "*"
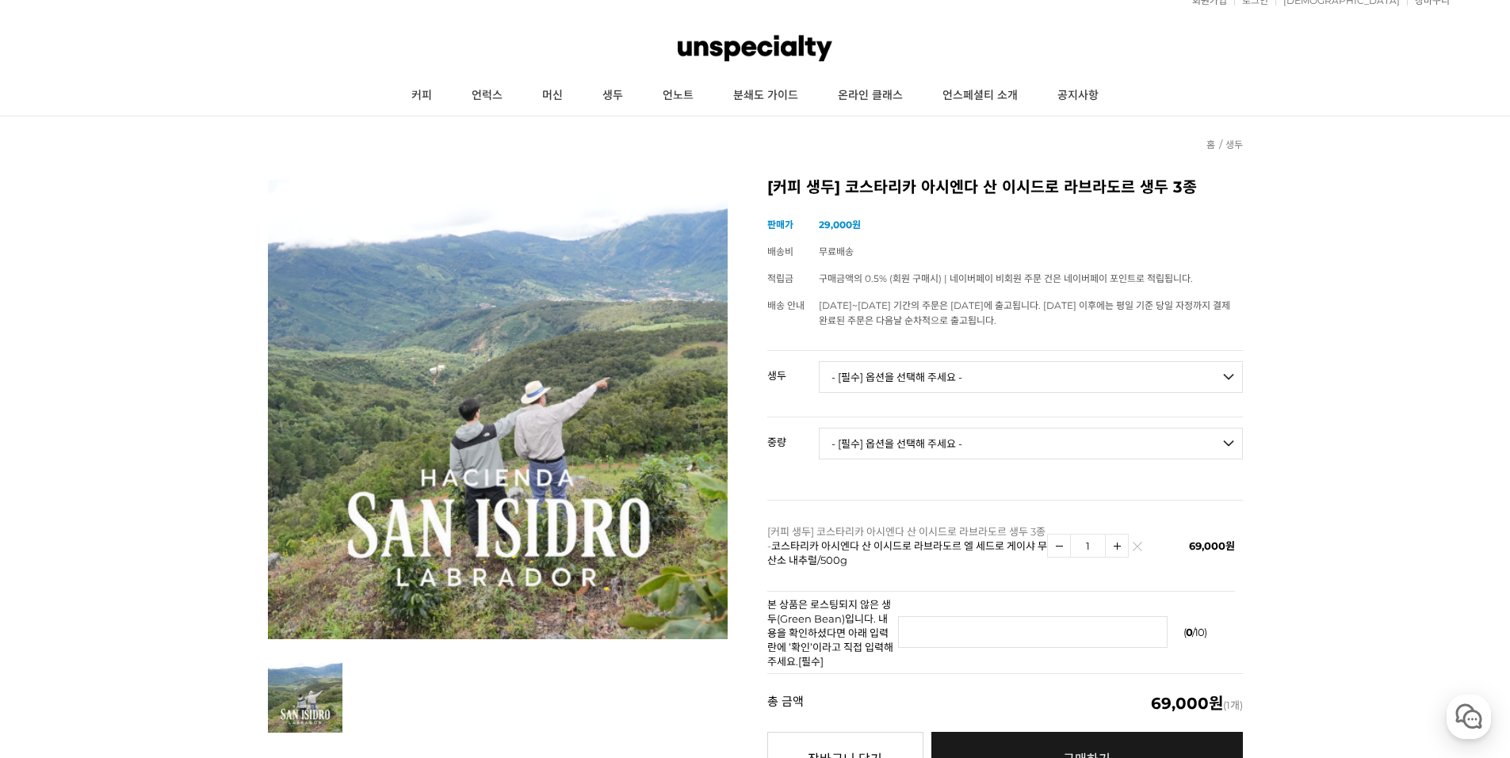
scroll to position [0, 0]
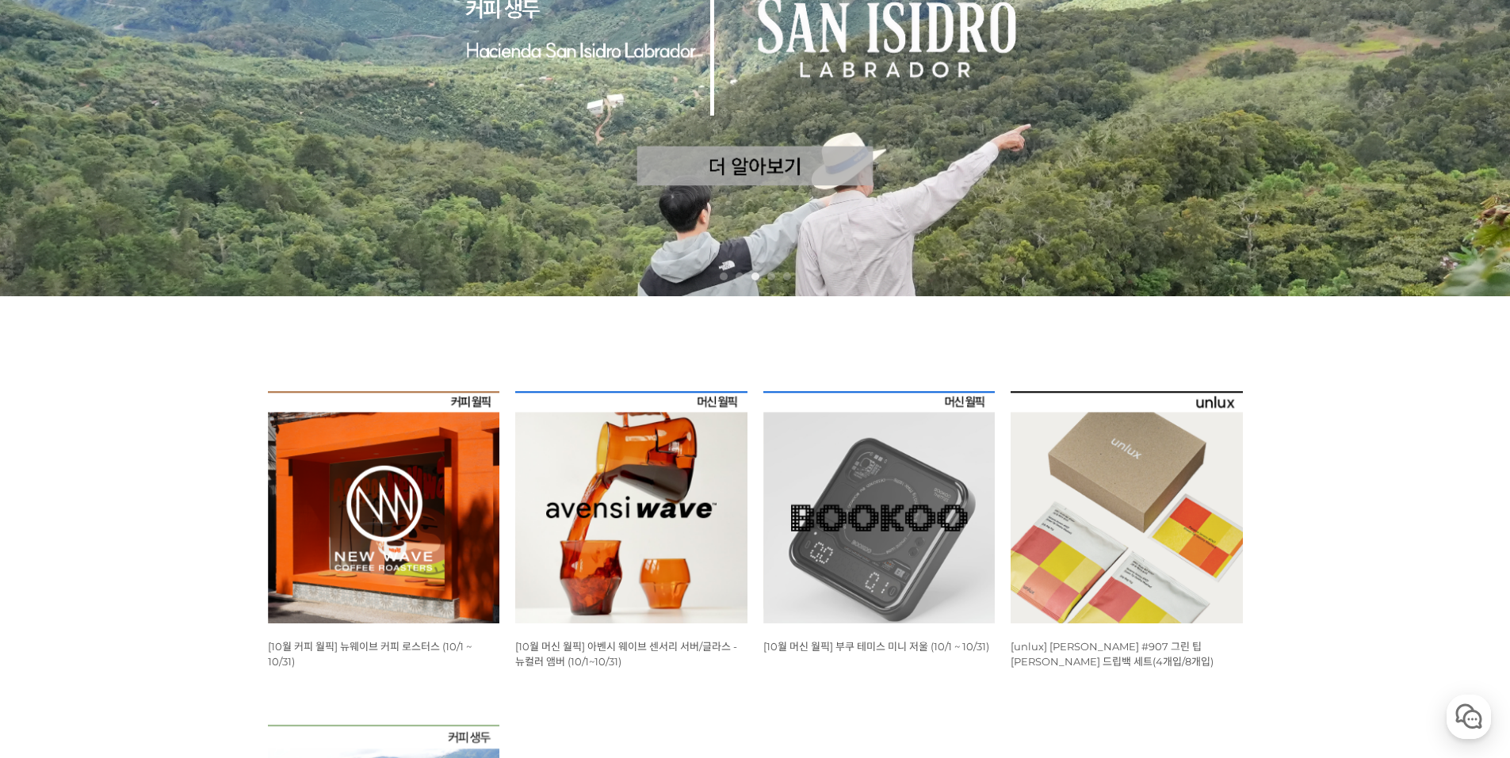
scroll to position [310, 0]
